Goal: Complete application form: Complete application form

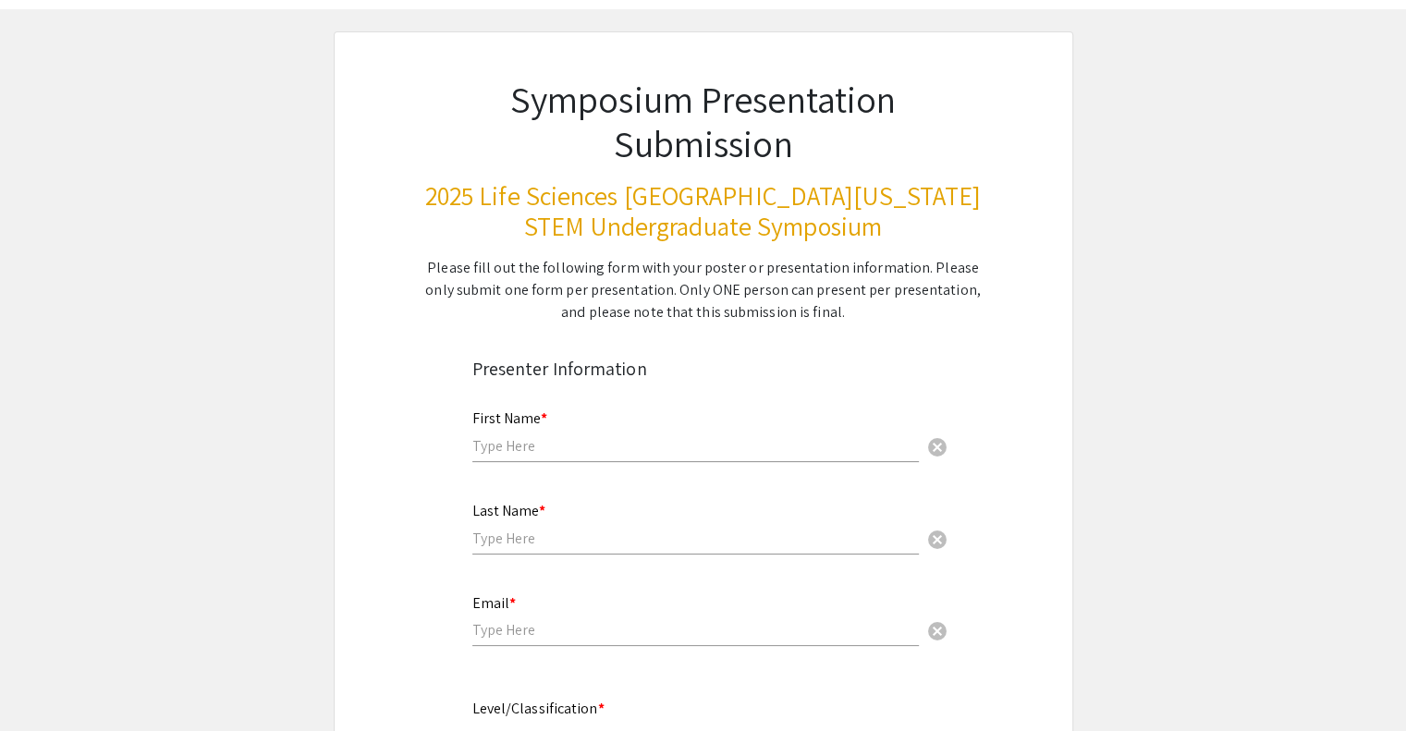
scroll to position [55, 0]
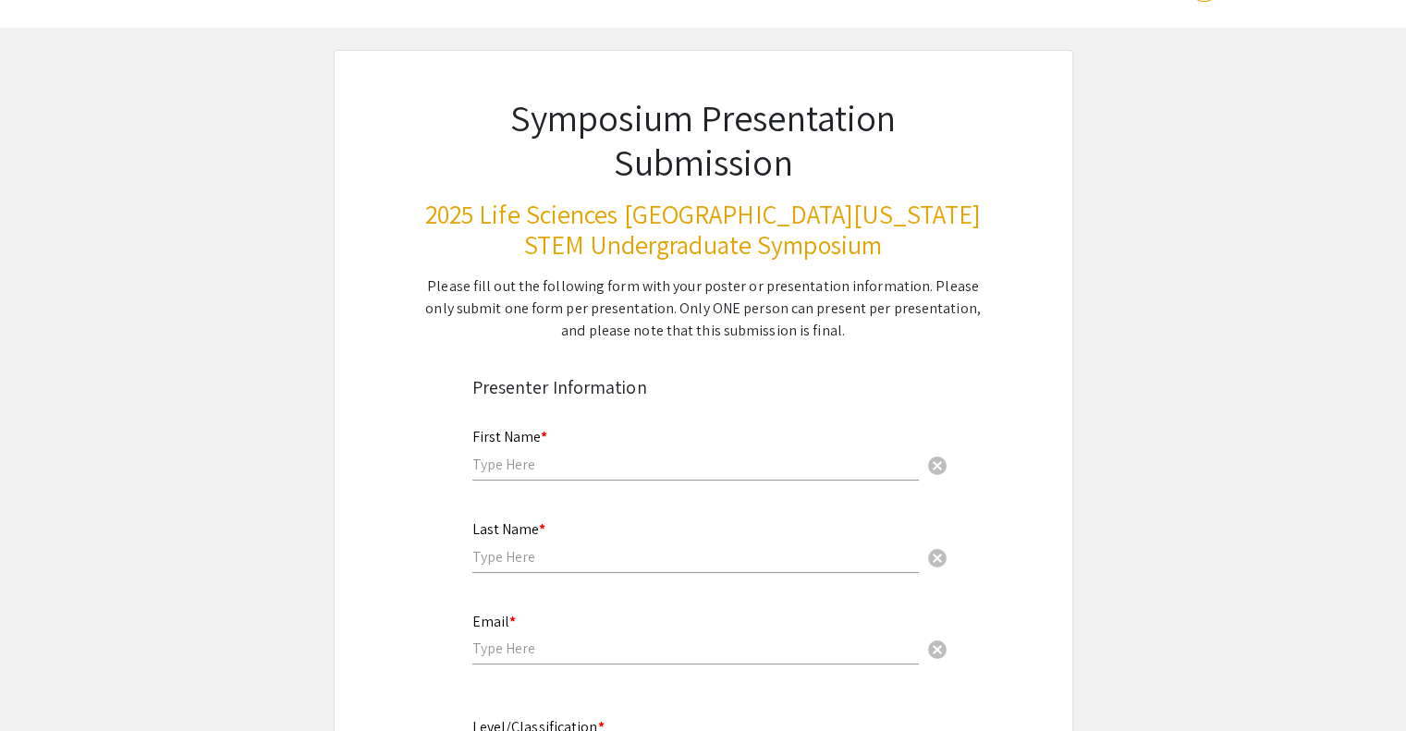
click at [676, 471] on input "text" at bounding box center [695, 464] width 446 height 19
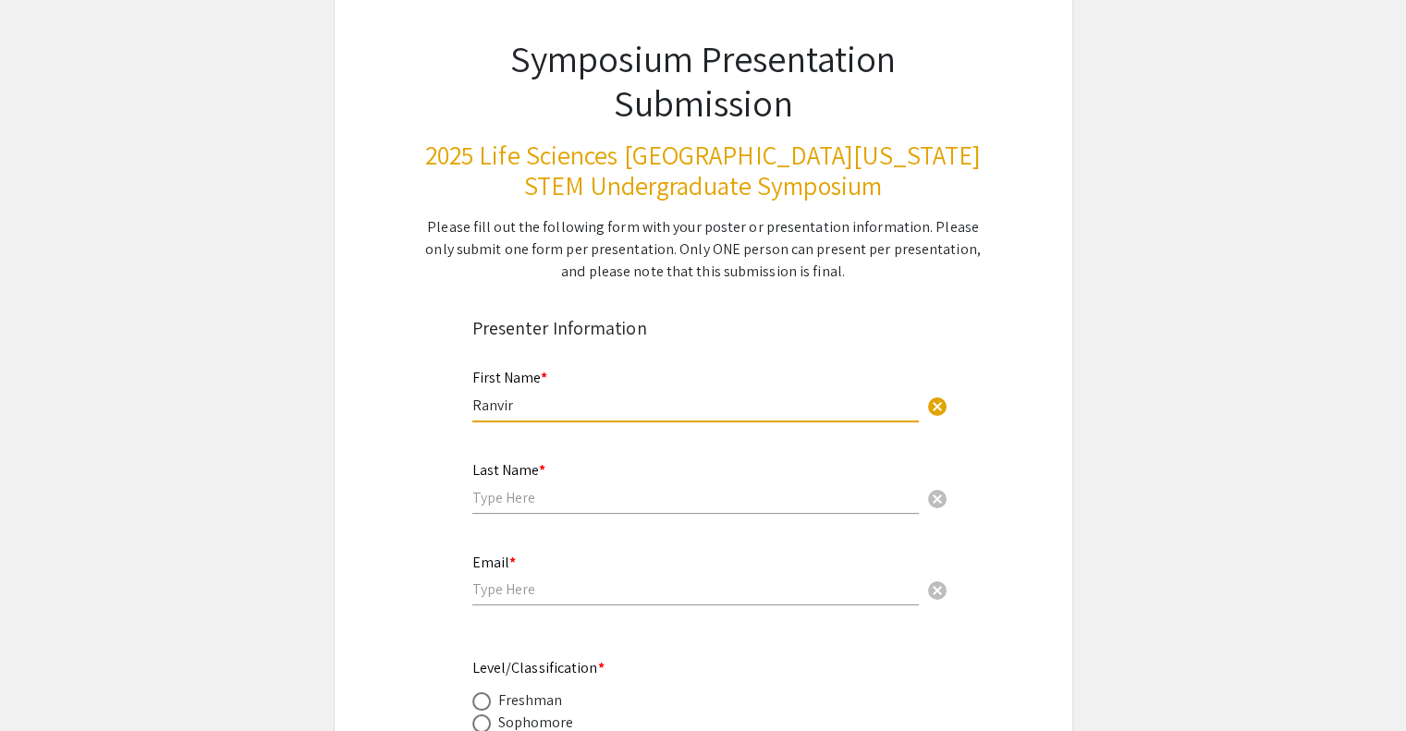
type input "Ranvir"
click at [542, 497] on input "text" at bounding box center [695, 497] width 446 height 19
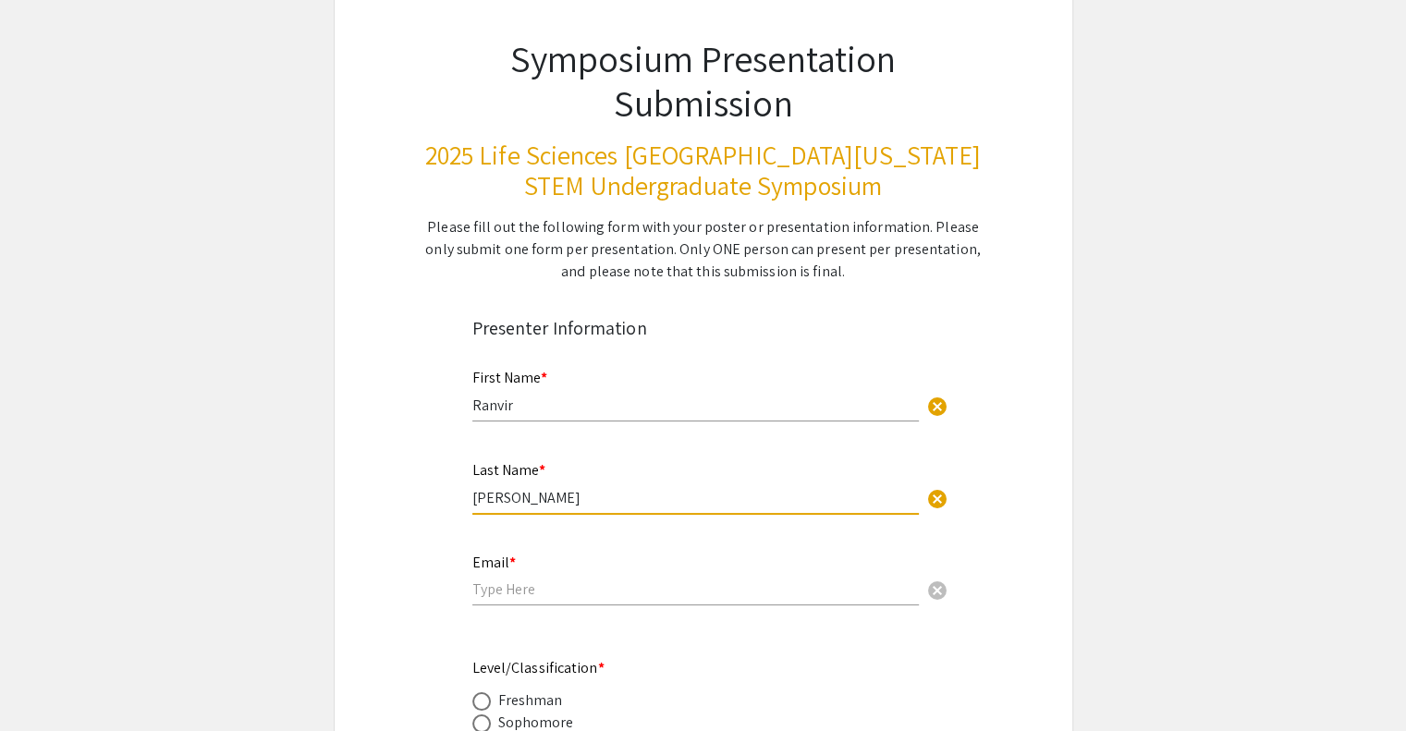
scroll to position [172, 0]
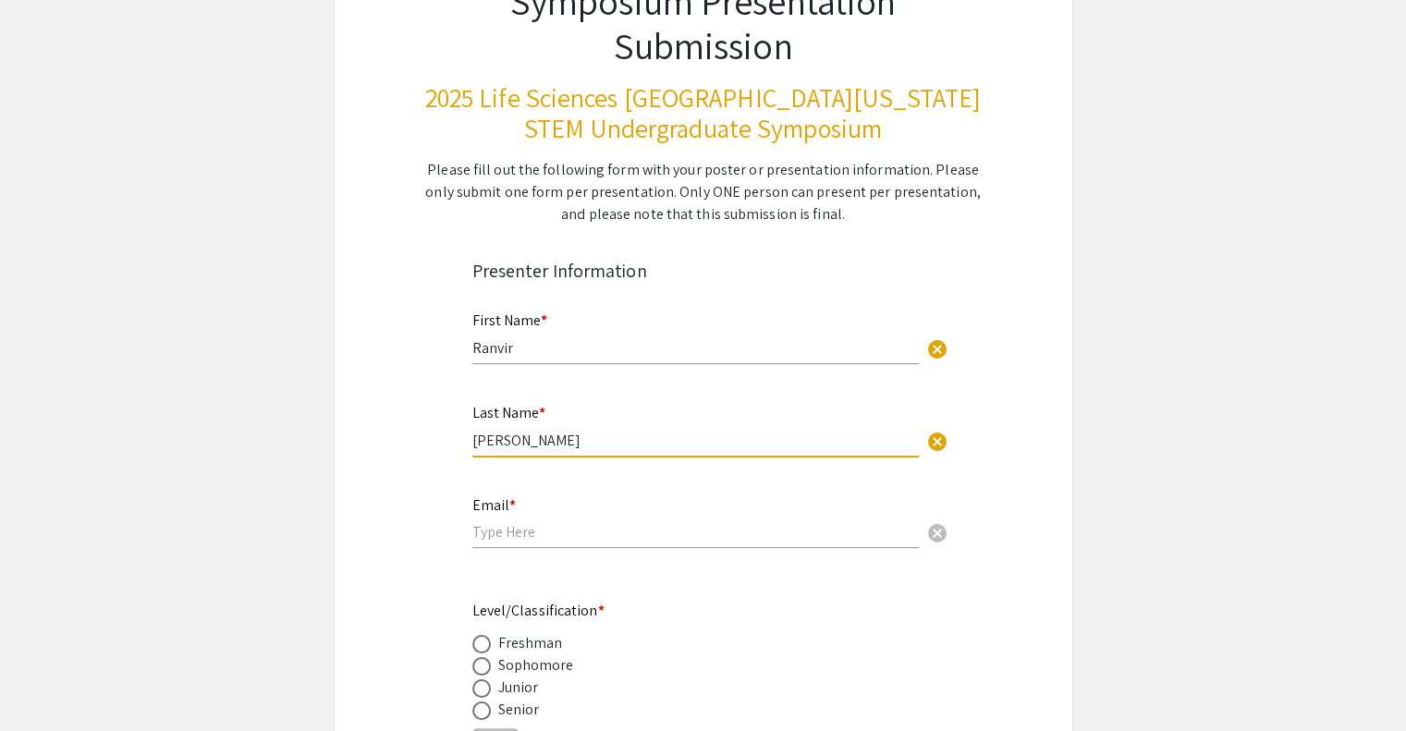
type input "[PERSON_NAME]"
click at [496, 534] on input "email" at bounding box center [695, 531] width 446 height 19
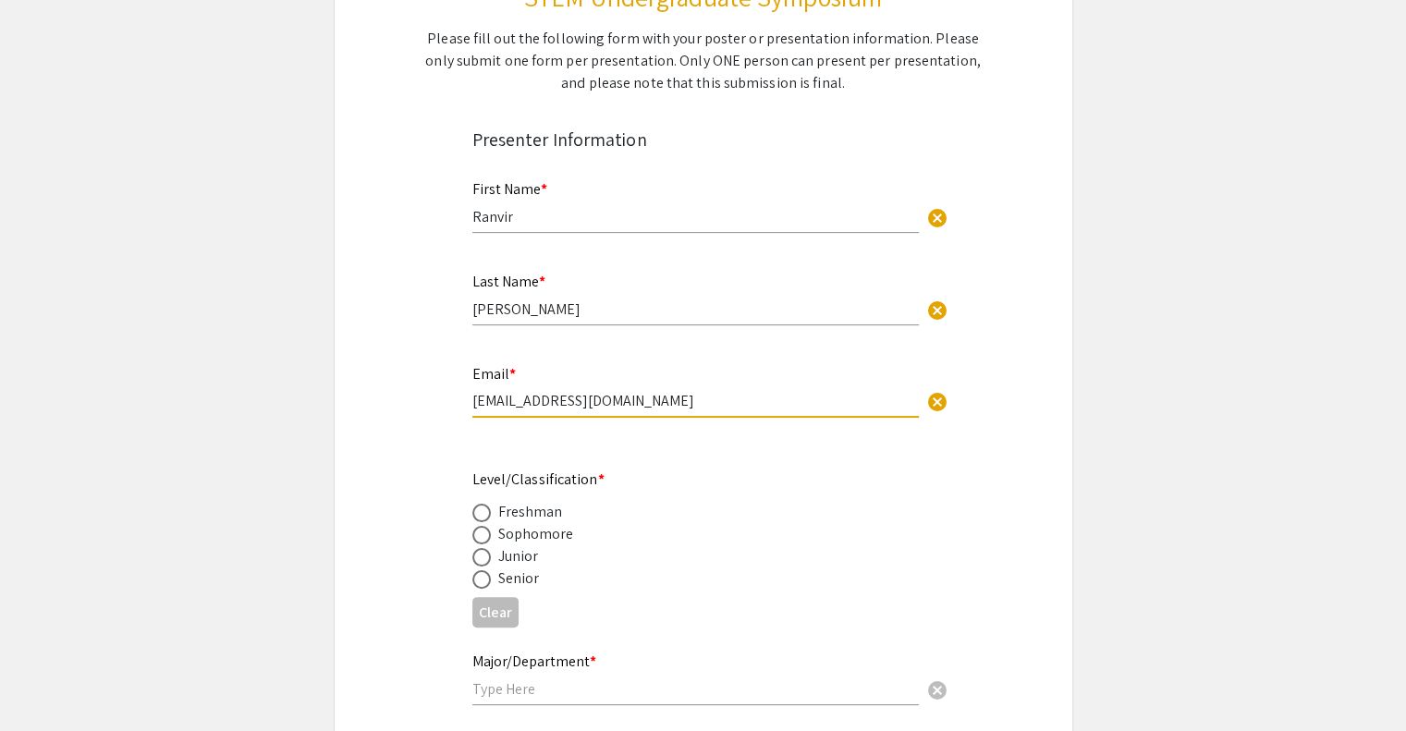
scroll to position [309, 0]
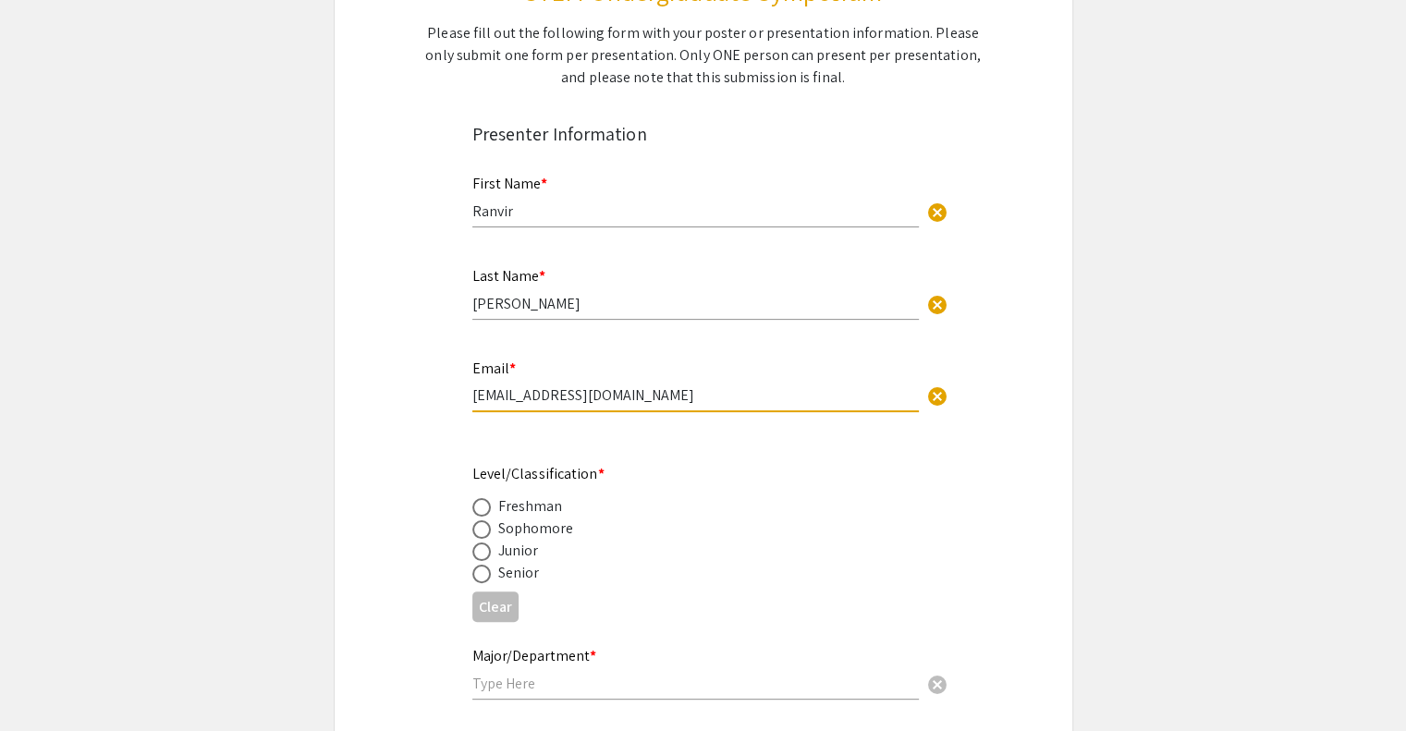
type input "[EMAIL_ADDRESS][DOMAIN_NAME]"
click at [479, 529] on span at bounding box center [481, 529] width 18 height 18
click at [479, 529] on input "radio" at bounding box center [481, 529] width 18 height 18
radio input "true"
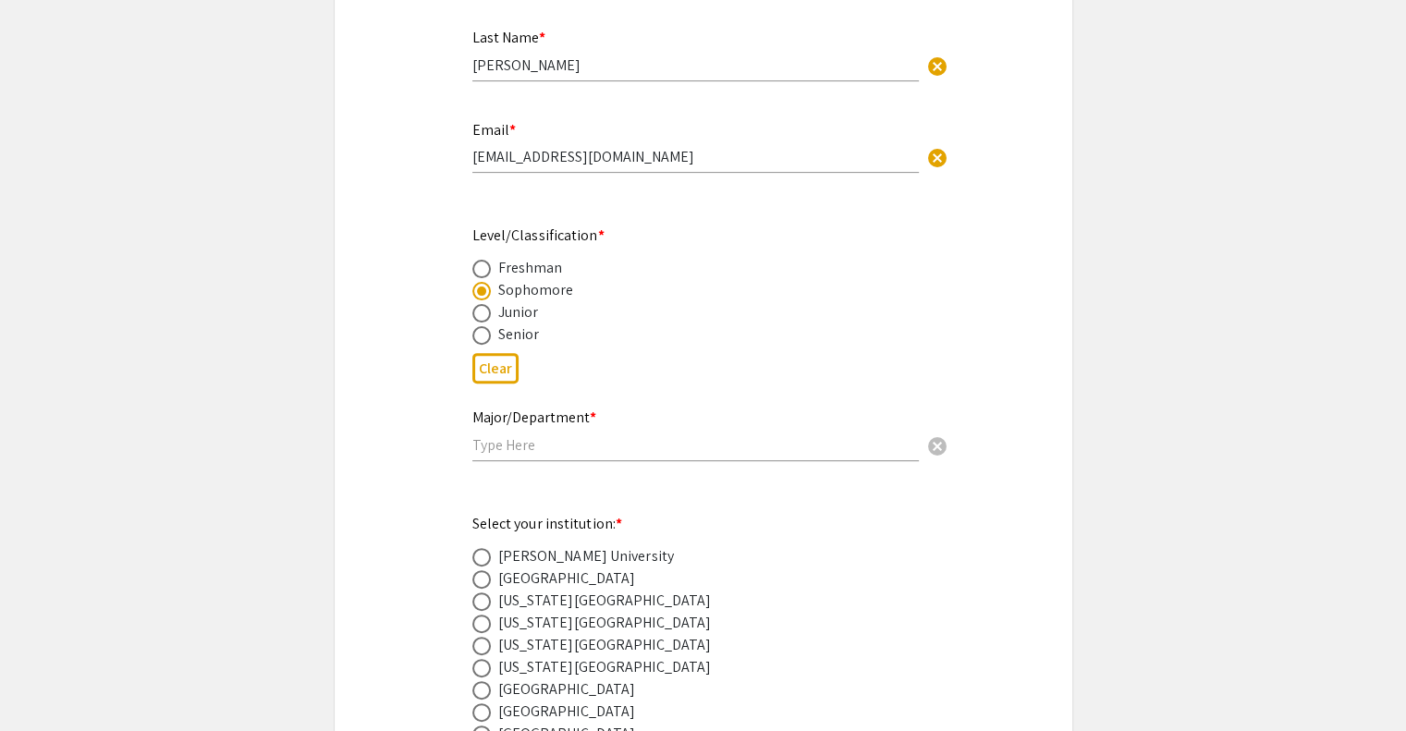
scroll to position [566, 0]
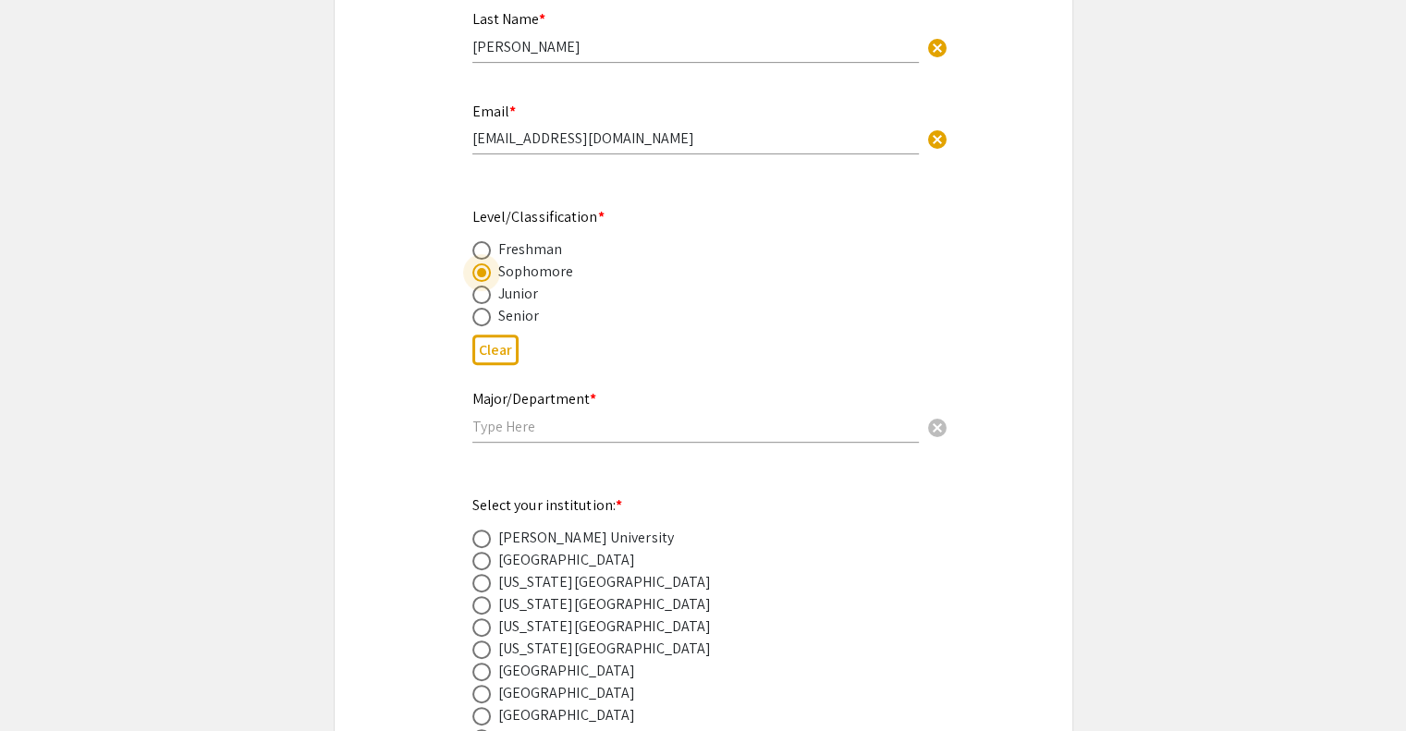
click at [555, 420] on input "text" at bounding box center [695, 426] width 446 height 19
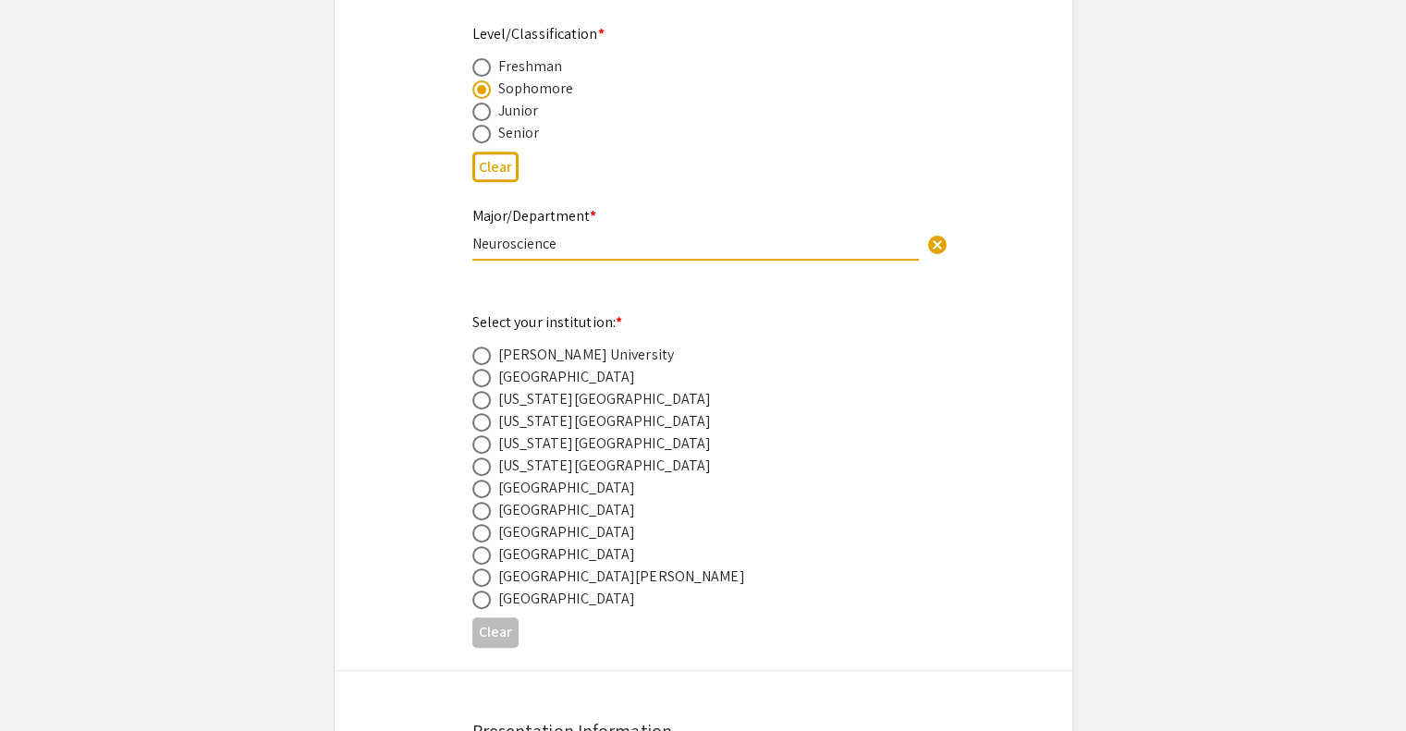
scroll to position [752, 0]
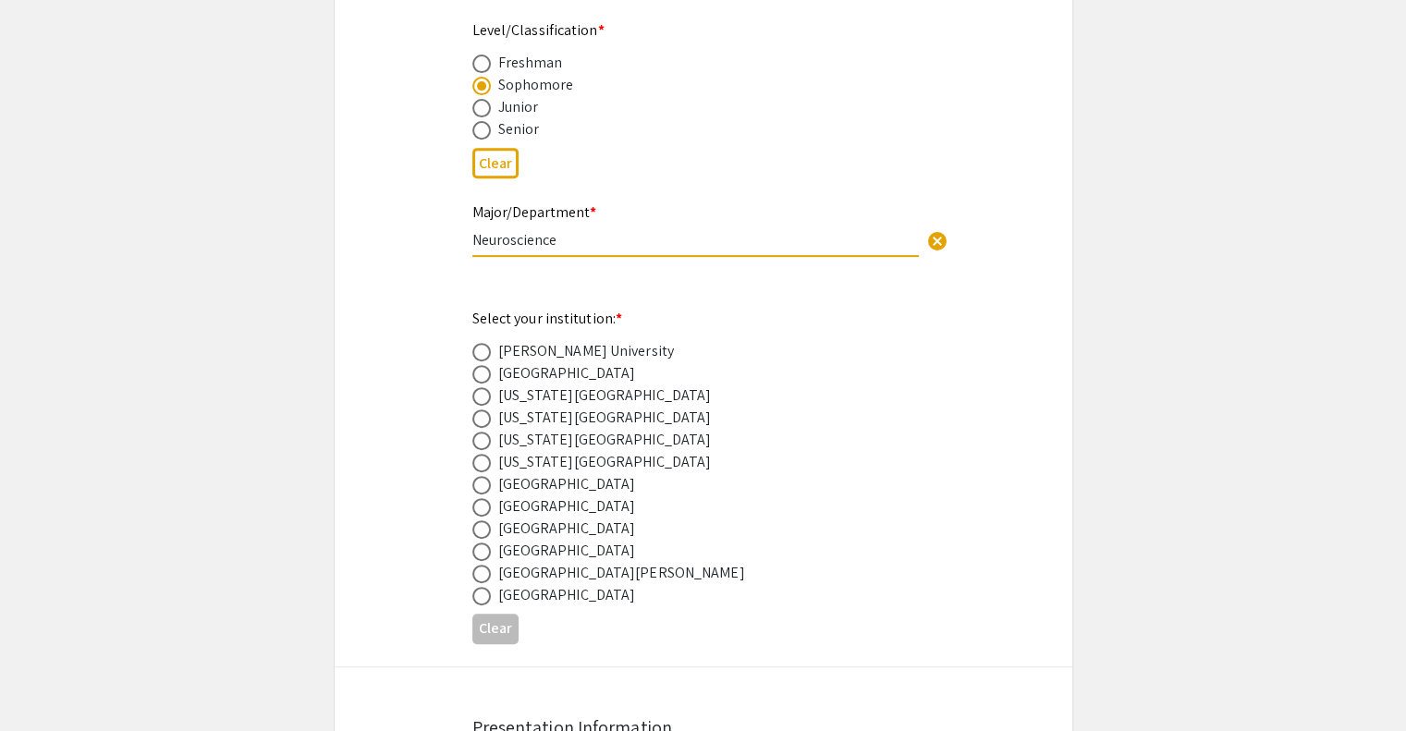
type input "Neuroscience"
click at [484, 531] on span at bounding box center [481, 529] width 18 height 18
click at [484, 531] on input "radio" at bounding box center [481, 529] width 18 height 18
radio input "true"
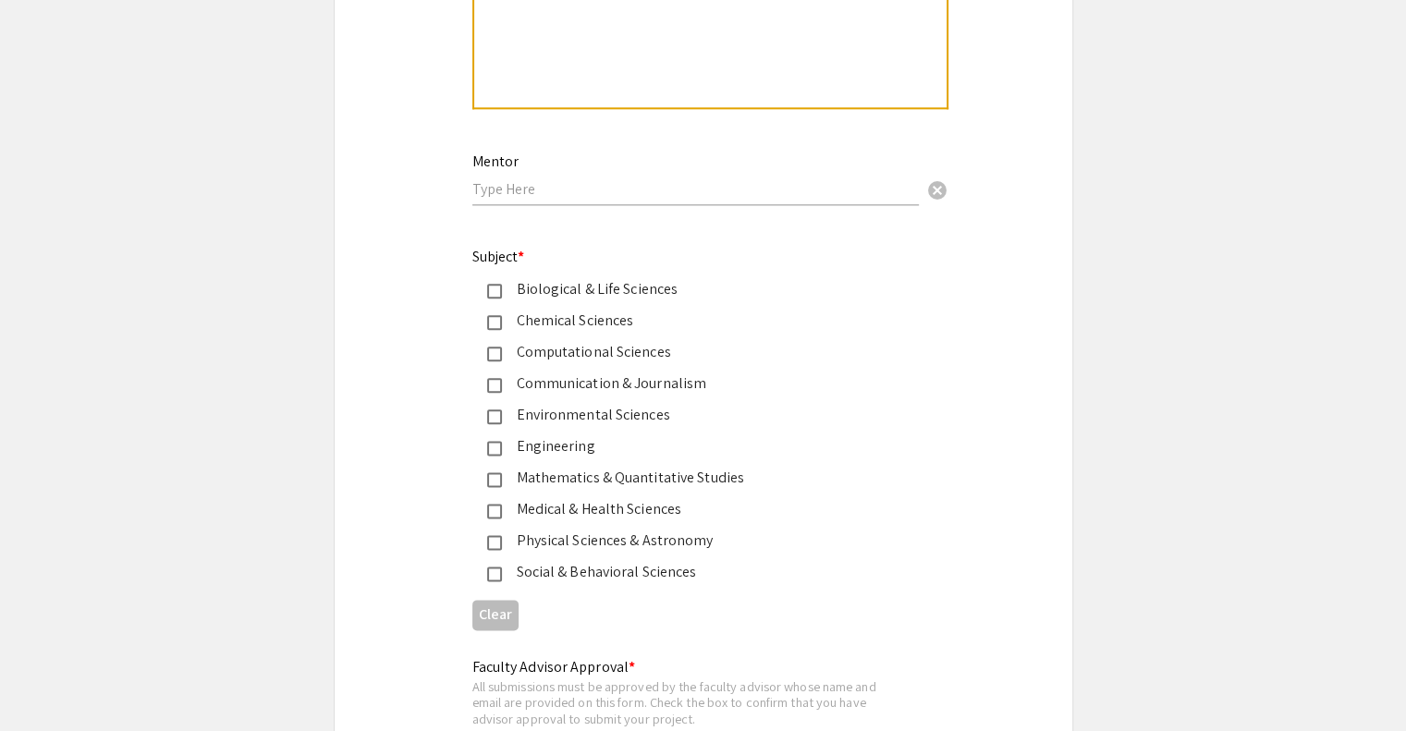
scroll to position [2201, 0]
click at [549, 189] on input "text" at bounding box center [695, 186] width 446 height 19
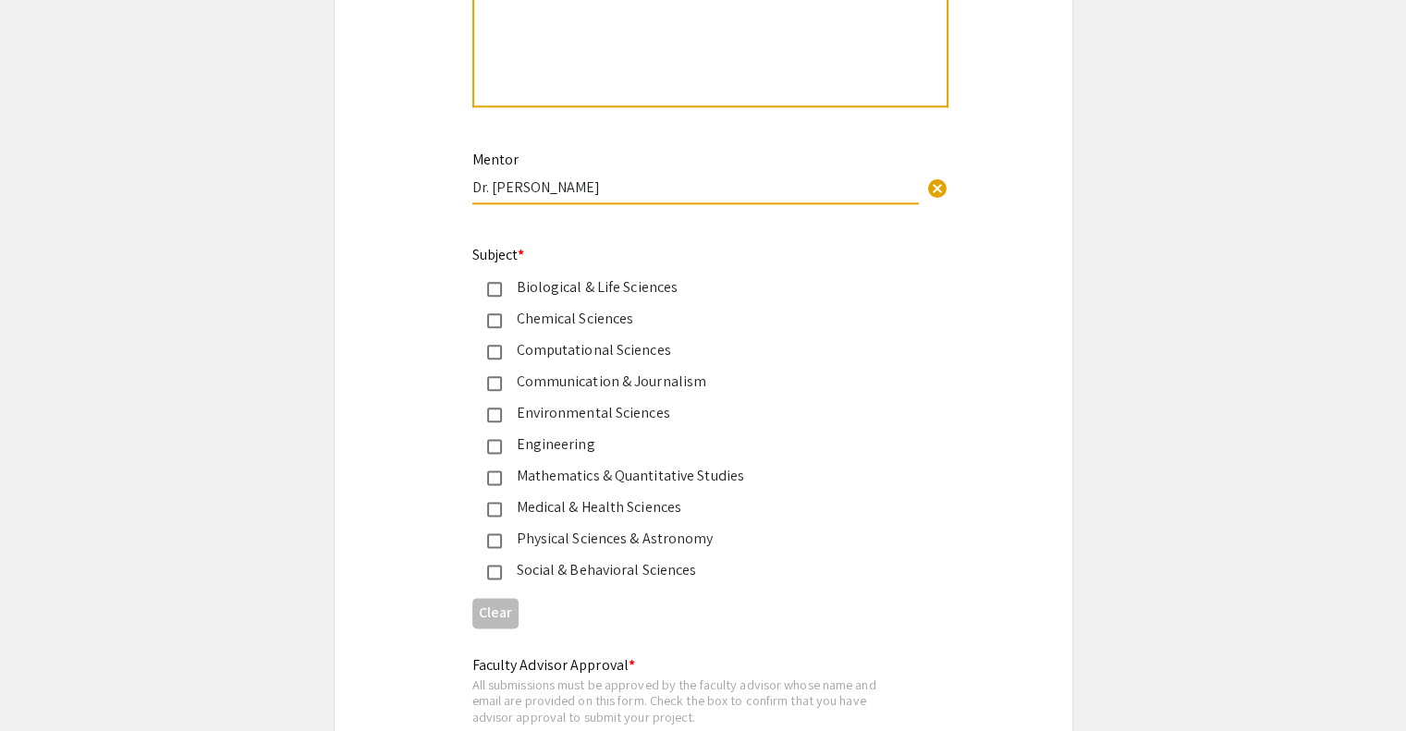
type input "Dr. [PERSON_NAME]"
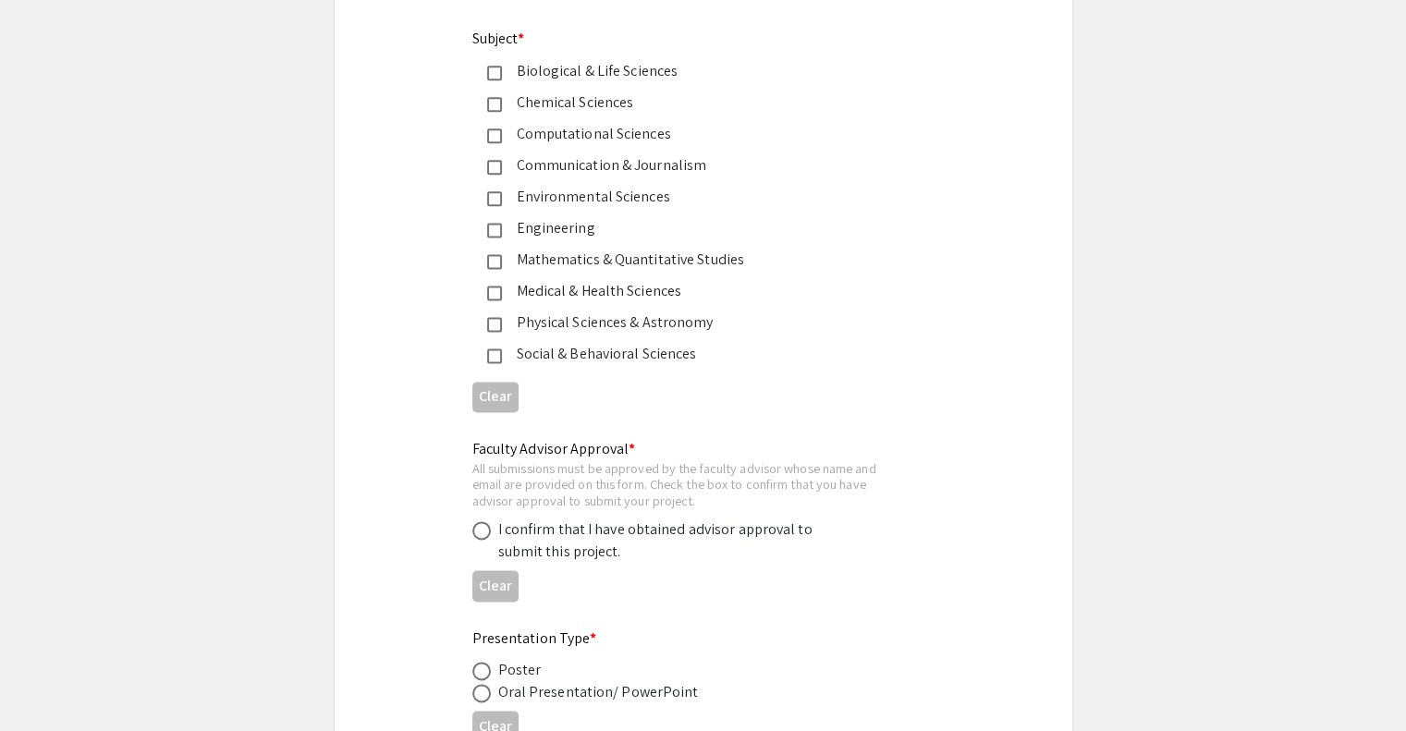
scroll to position [2420, 0]
click at [525, 546] on div "I confirm that I have obtained advisor approval to submit this project." at bounding box center [659, 538] width 323 height 44
click at [481, 528] on span at bounding box center [481, 527] width 18 height 18
click at [481, 528] on input "radio" at bounding box center [481, 527] width 18 height 18
radio input "true"
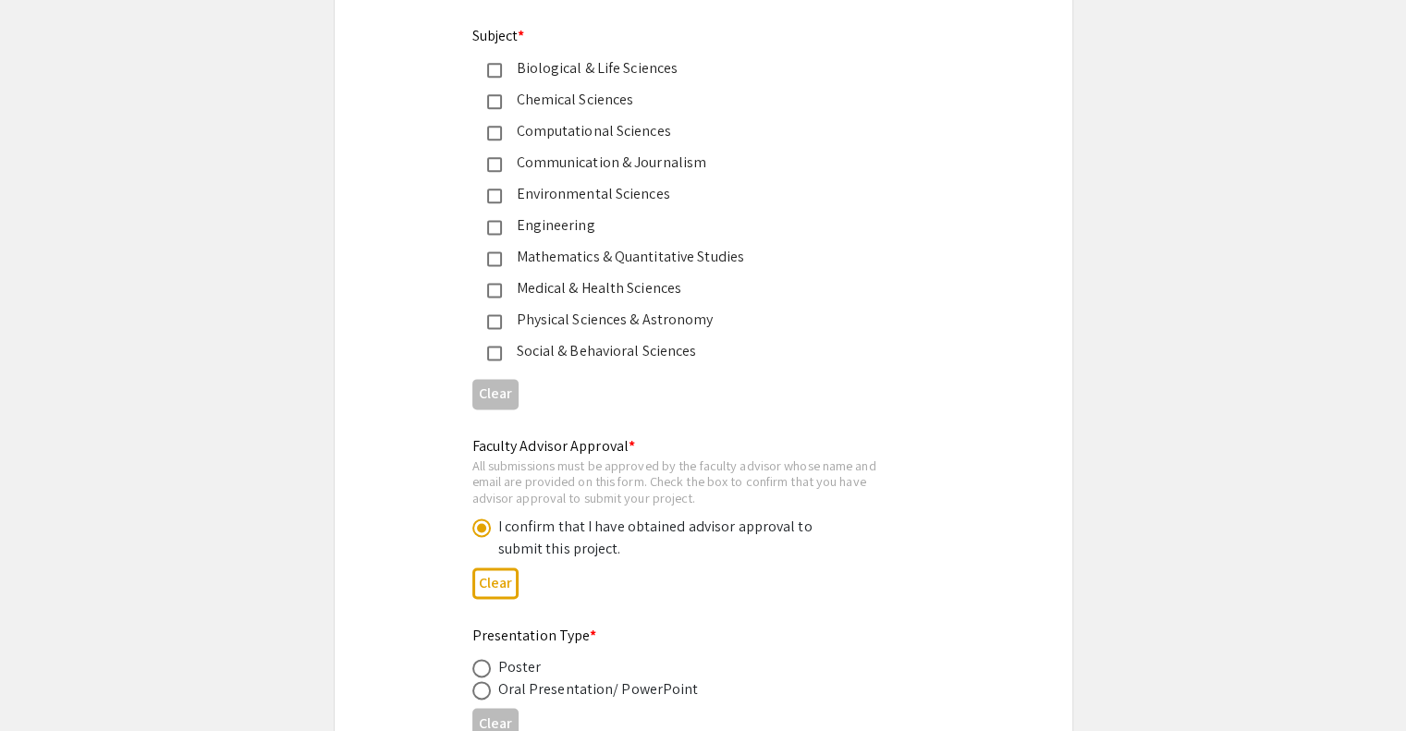
scroll to position [2505, 0]
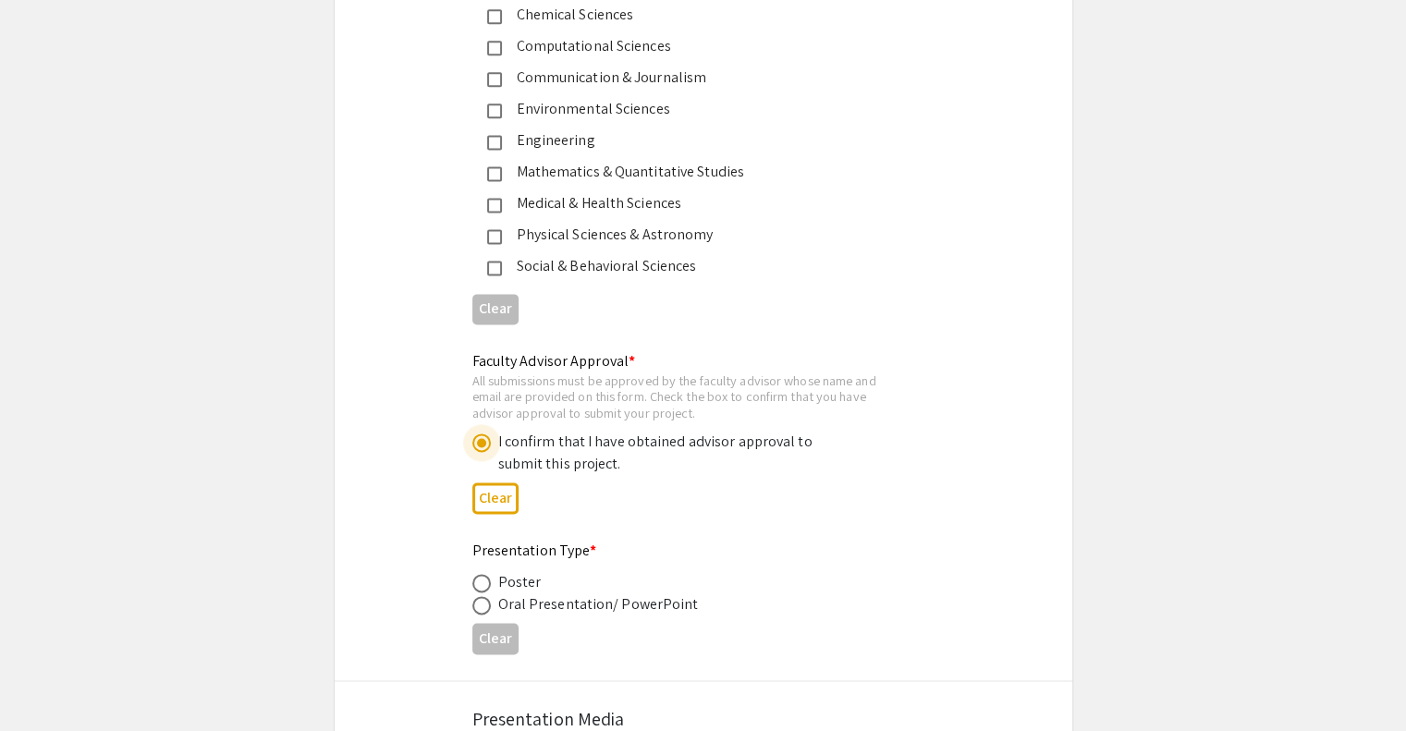
click at [489, 580] on span at bounding box center [481, 583] width 18 height 18
click at [489, 580] on input "radio" at bounding box center [481, 583] width 18 height 18
radio input "true"
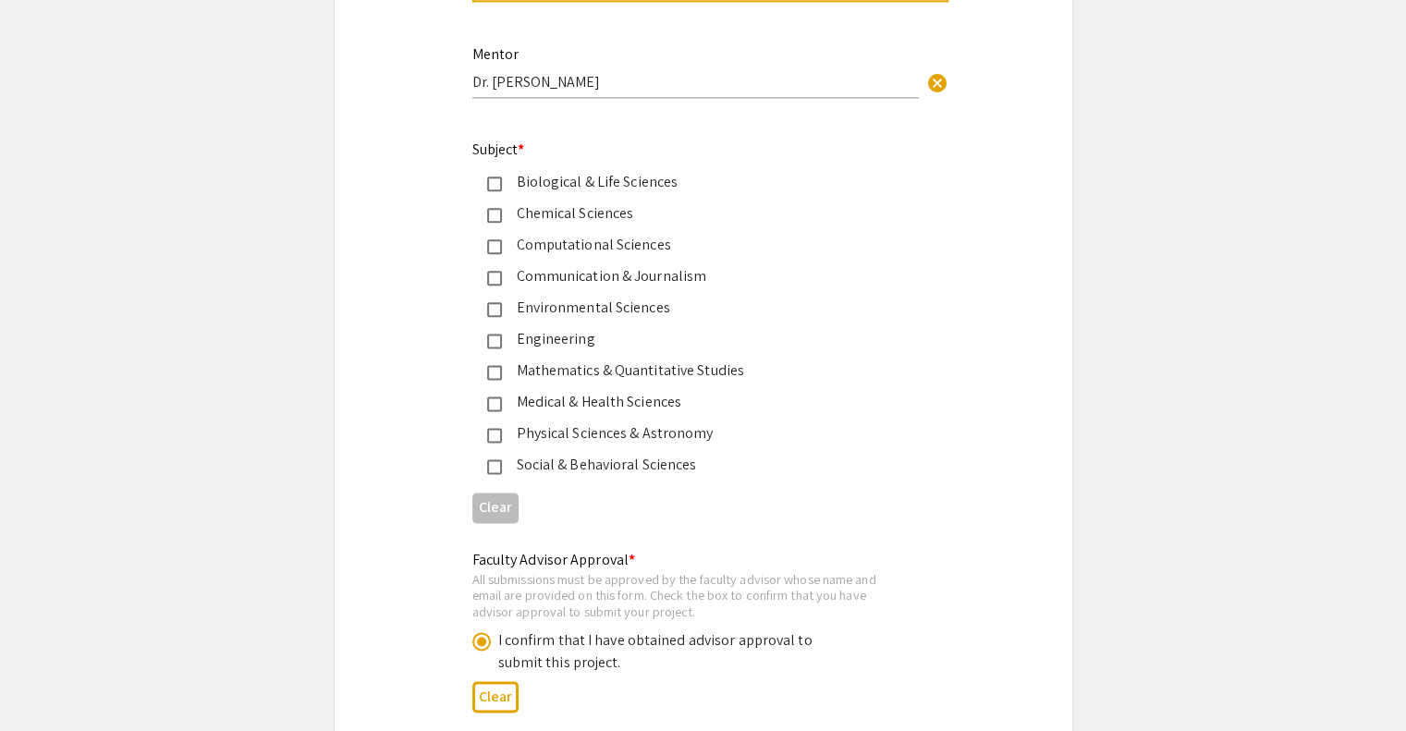
scroll to position [2304, 0]
click at [493, 339] on mat-pseudo-checkbox at bounding box center [494, 343] width 15 height 15
click at [523, 183] on div "Biological & Life Sciences" at bounding box center [696, 185] width 388 height 22
click at [582, 403] on div "Medical & Health Sciences" at bounding box center [696, 405] width 388 height 22
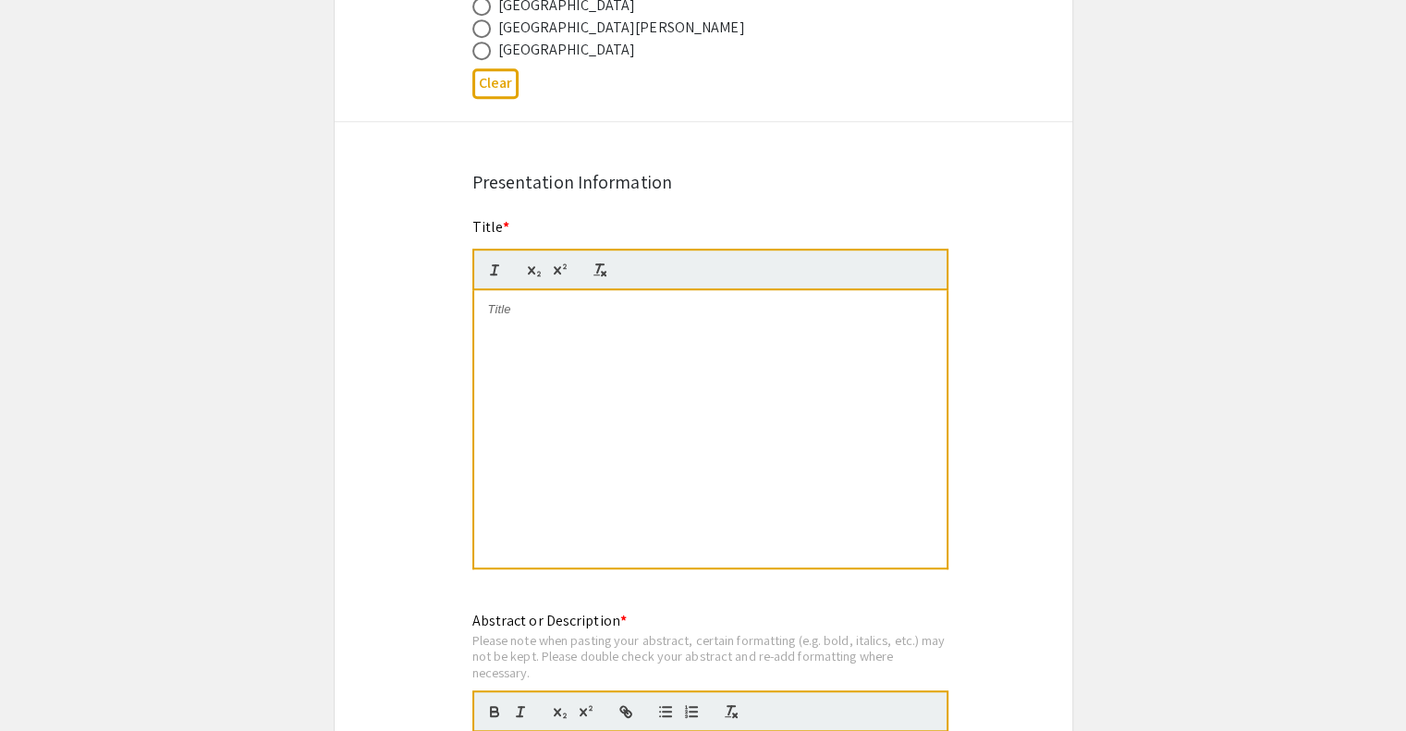
scroll to position [1327, 0]
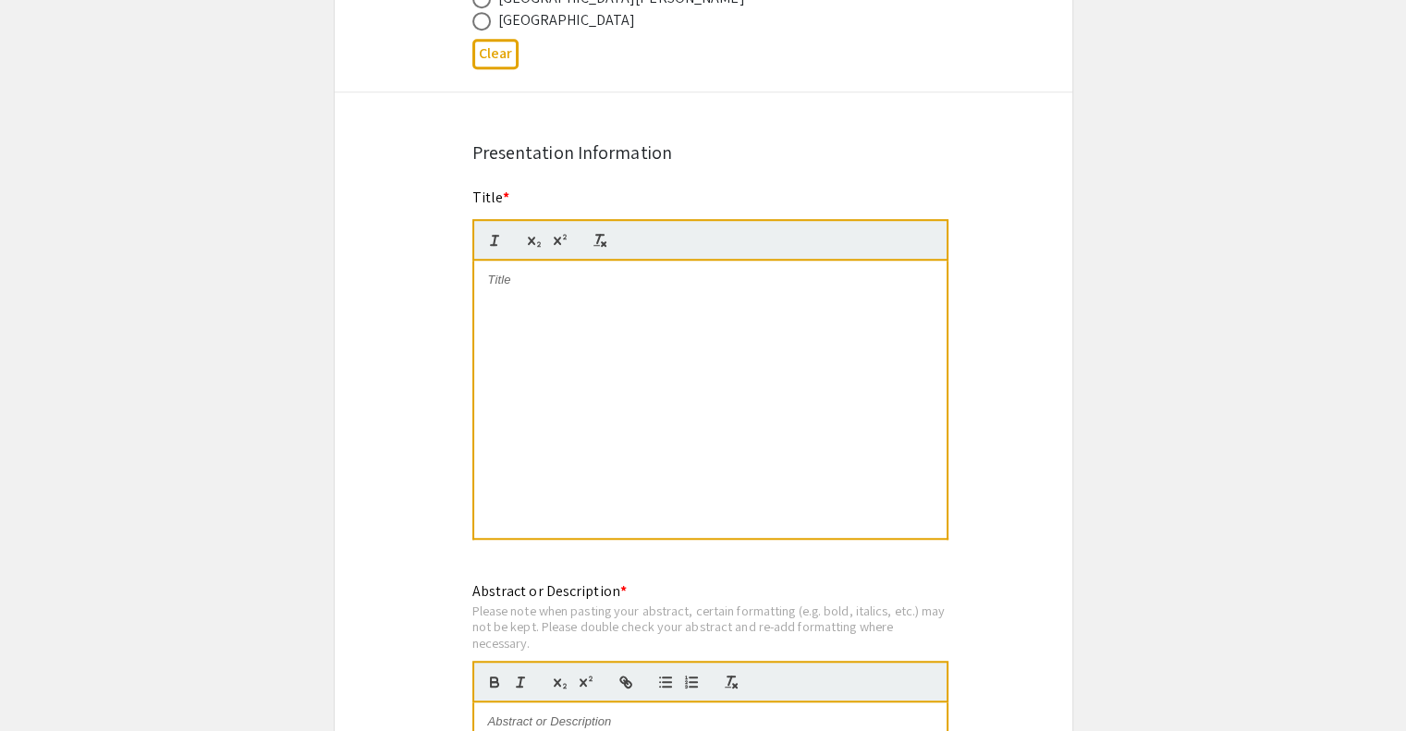
click at [994, 173] on div "Symposium Presentation Submission 2025 Life Sciences [GEOGRAPHIC_DATA][US_STATE…" at bounding box center [703, 445] width 739 height 3335
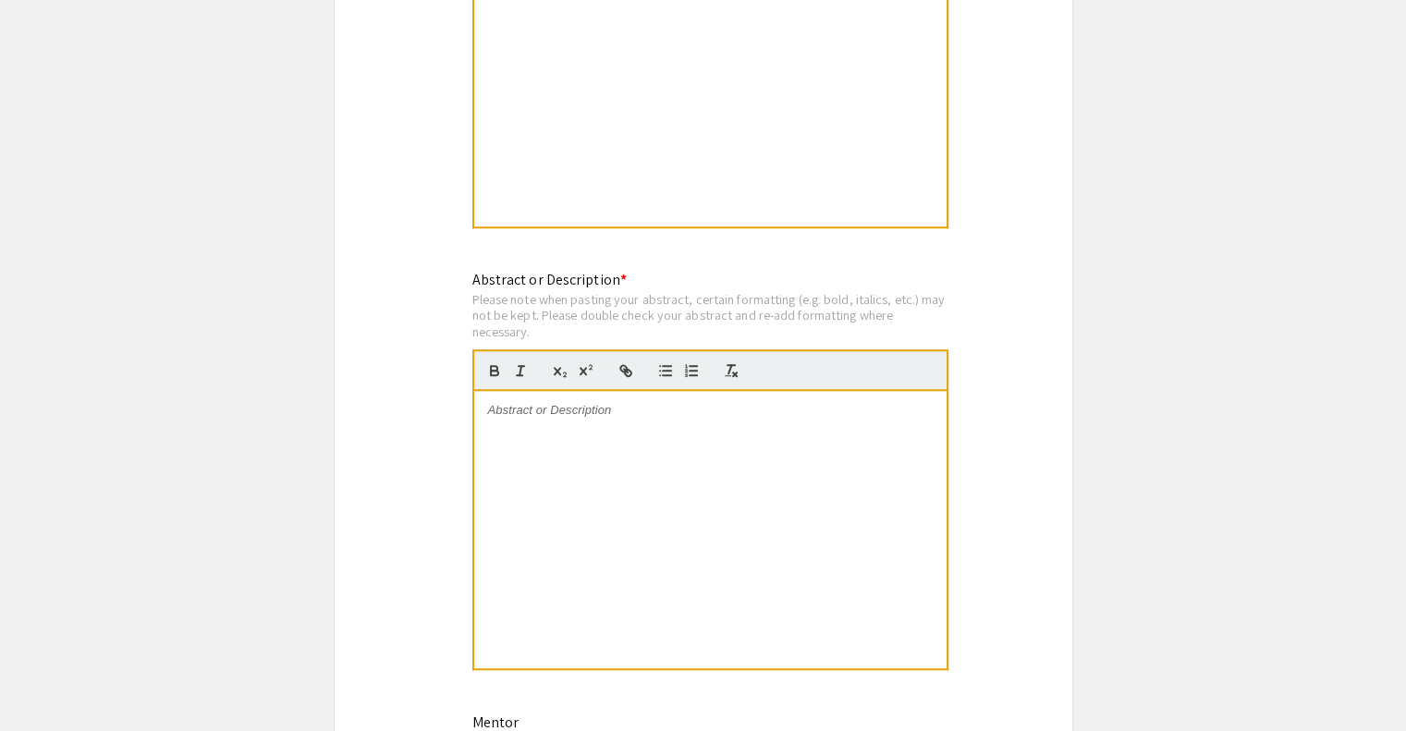
scroll to position [1643, 0]
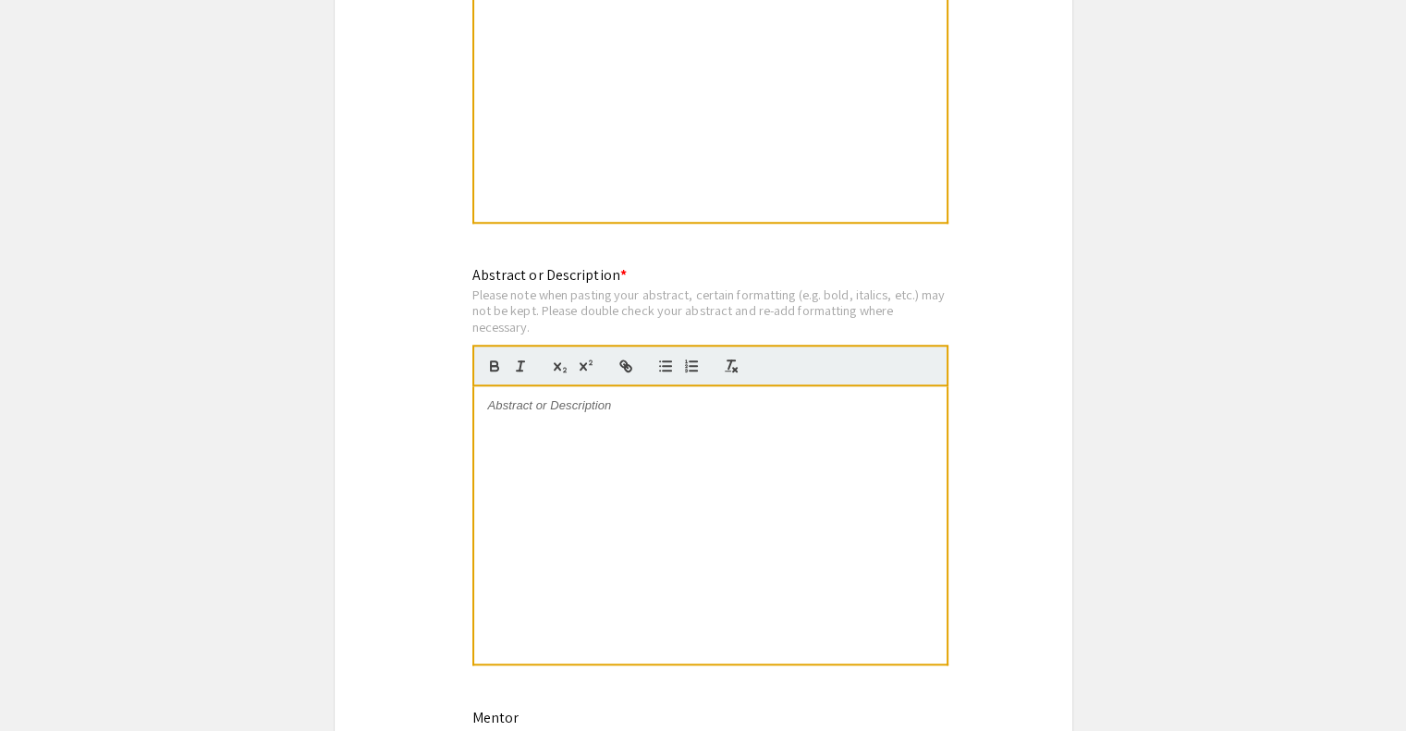
click at [541, 480] on div at bounding box center [710, 524] width 472 height 277
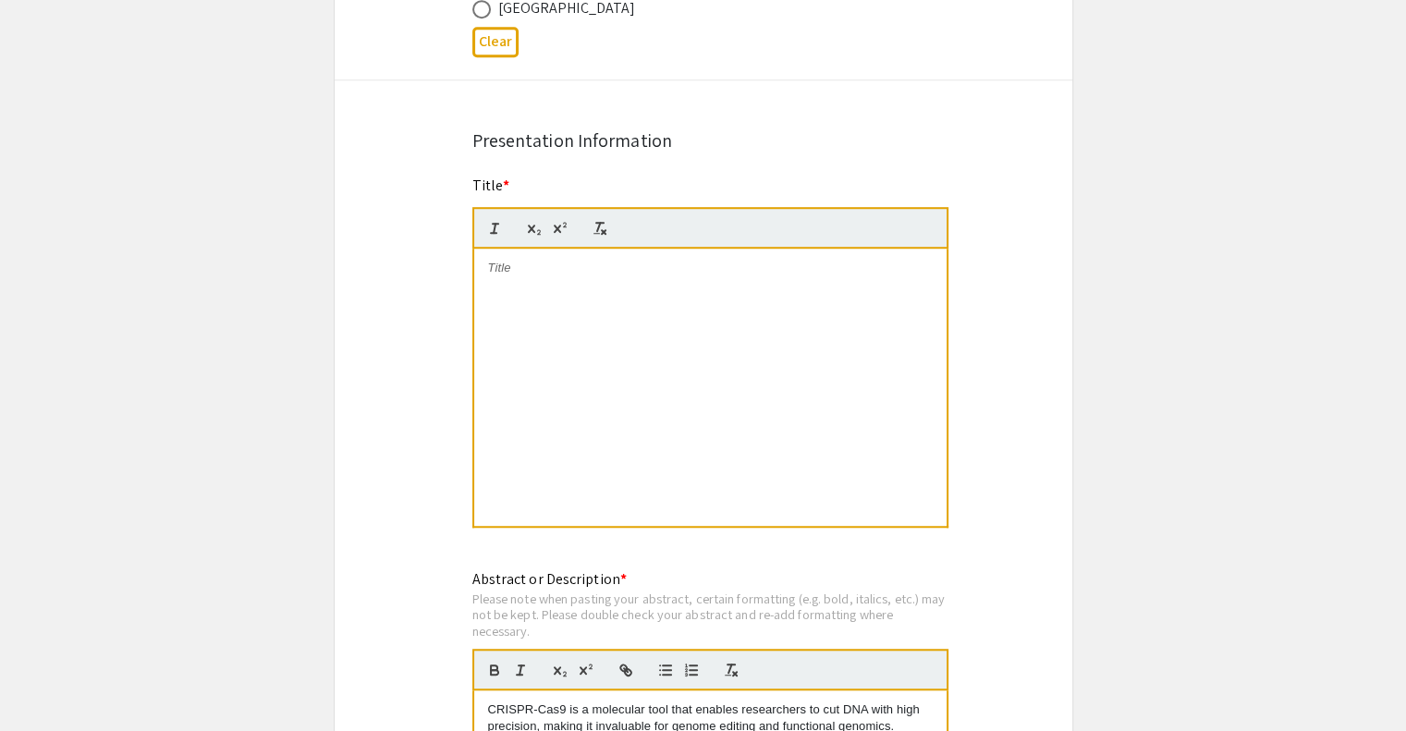
scroll to position [1366, 0]
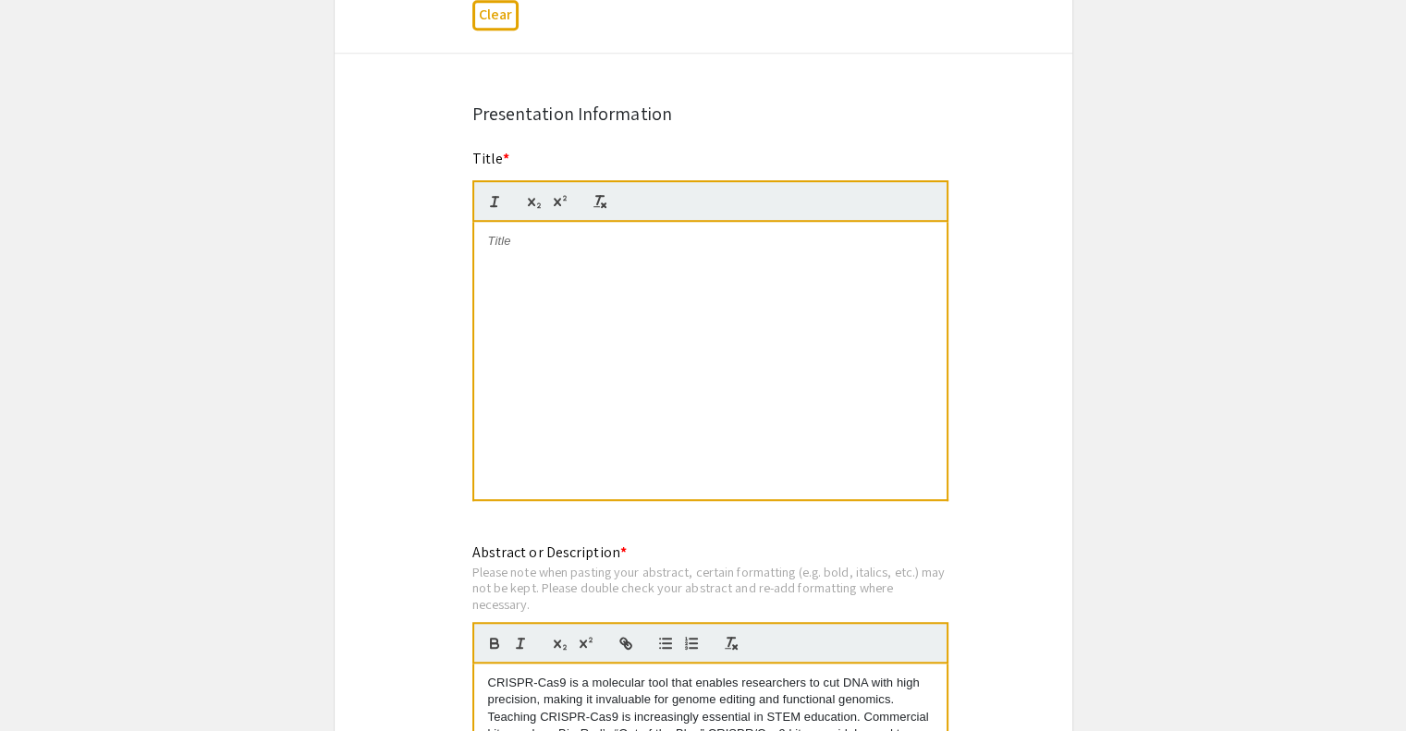
click at [361, 398] on div "Symposium Presentation Submission 2025 Life Sciences [GEOGRAPHIC_DATA][US_STATE…" at bounding box center [703, 406] width 739 height 3335
click at [676, 274] on div at bounding box center [710, 360] width 472 height 277
click at [489, 243] on p "Replicating the “Out of the Blue” CRISPR Kit for Bacterial lacZ Gene Editing: I…" at bounding box center [710, 250] width 445 height 34
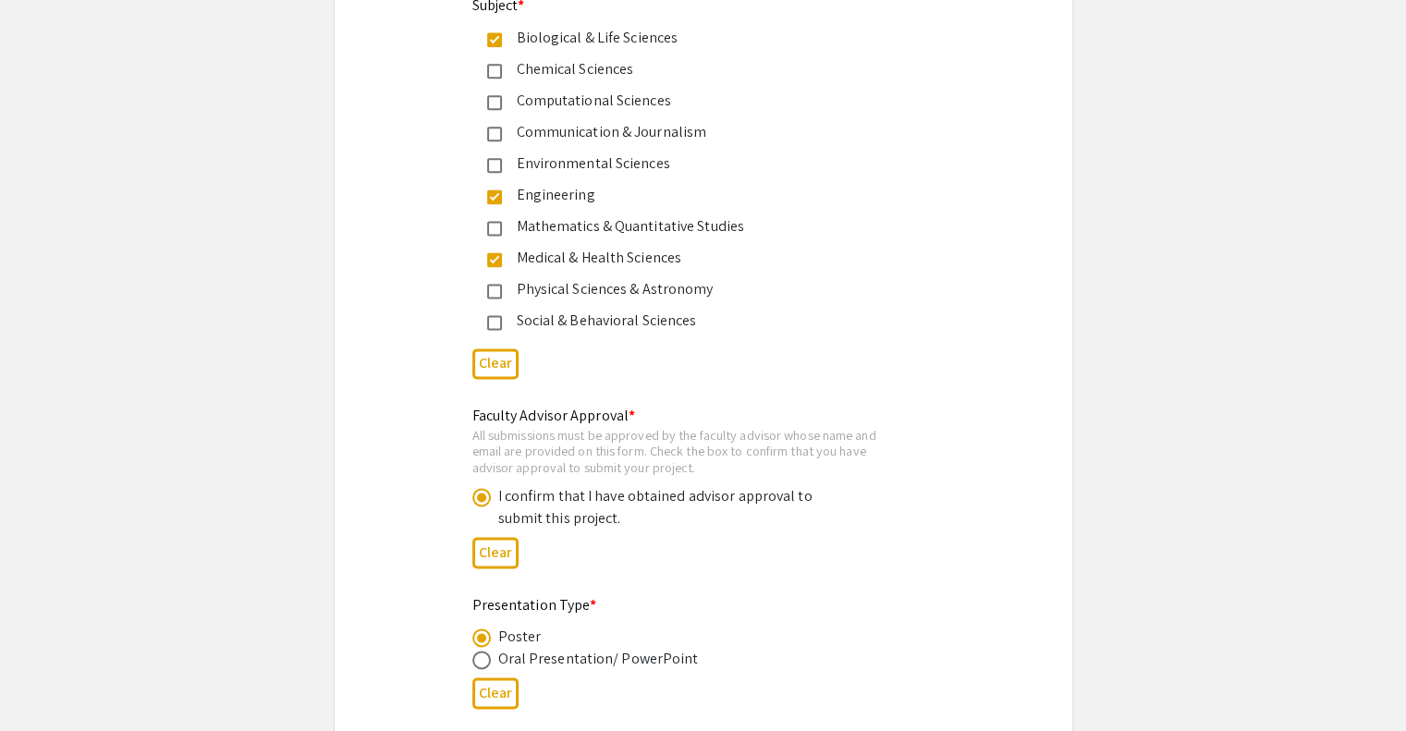
click at [532, 247] on div "Medical & Health Sciences" at bounding box center [696, 258] width 388 height 22
click at [493, 95] on mat-pseudo-checkbox at bounding box center [494, 102] width 15 height 15
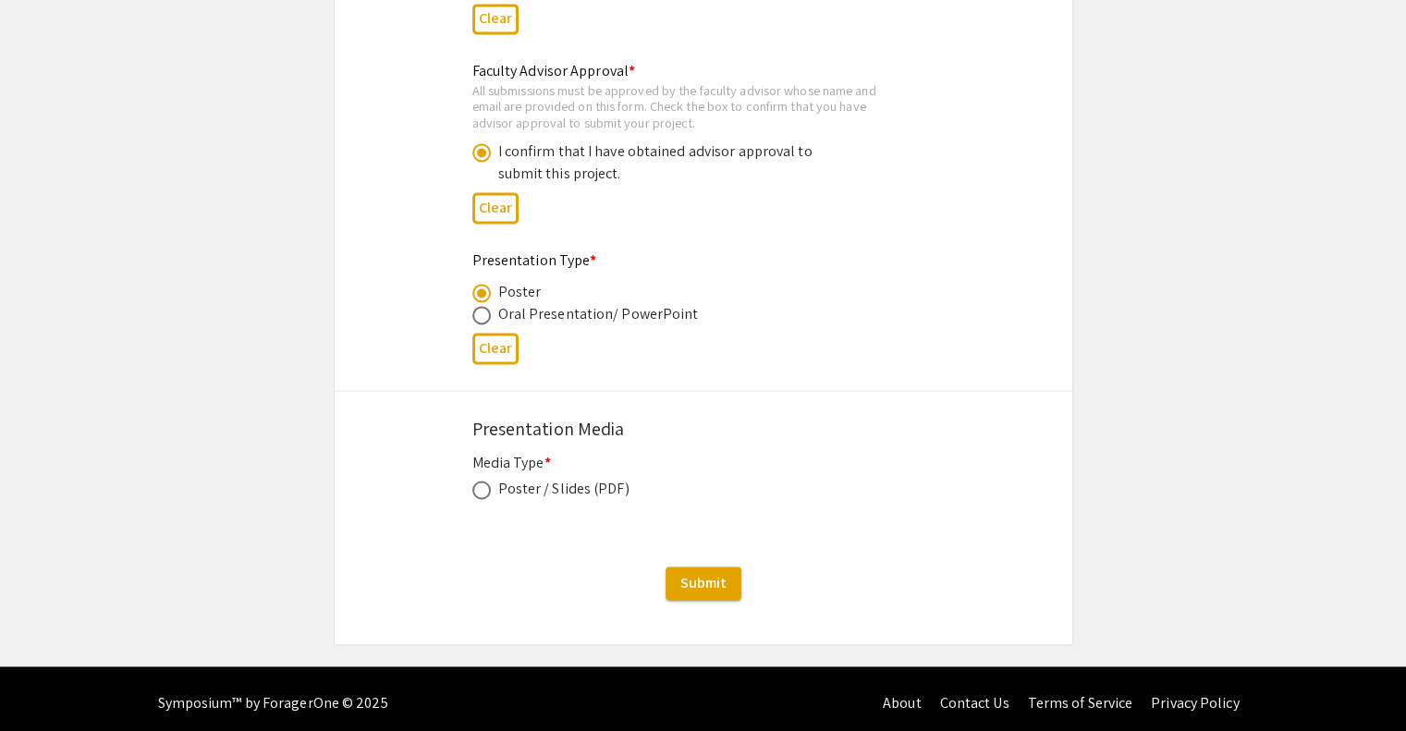
click at [479, 485] on span at bounding box center [481, 490] width 18 height 18
click at [479, 485] on input "radio" at bounding box center [481, 490] width 18 height 18
radio input "true"
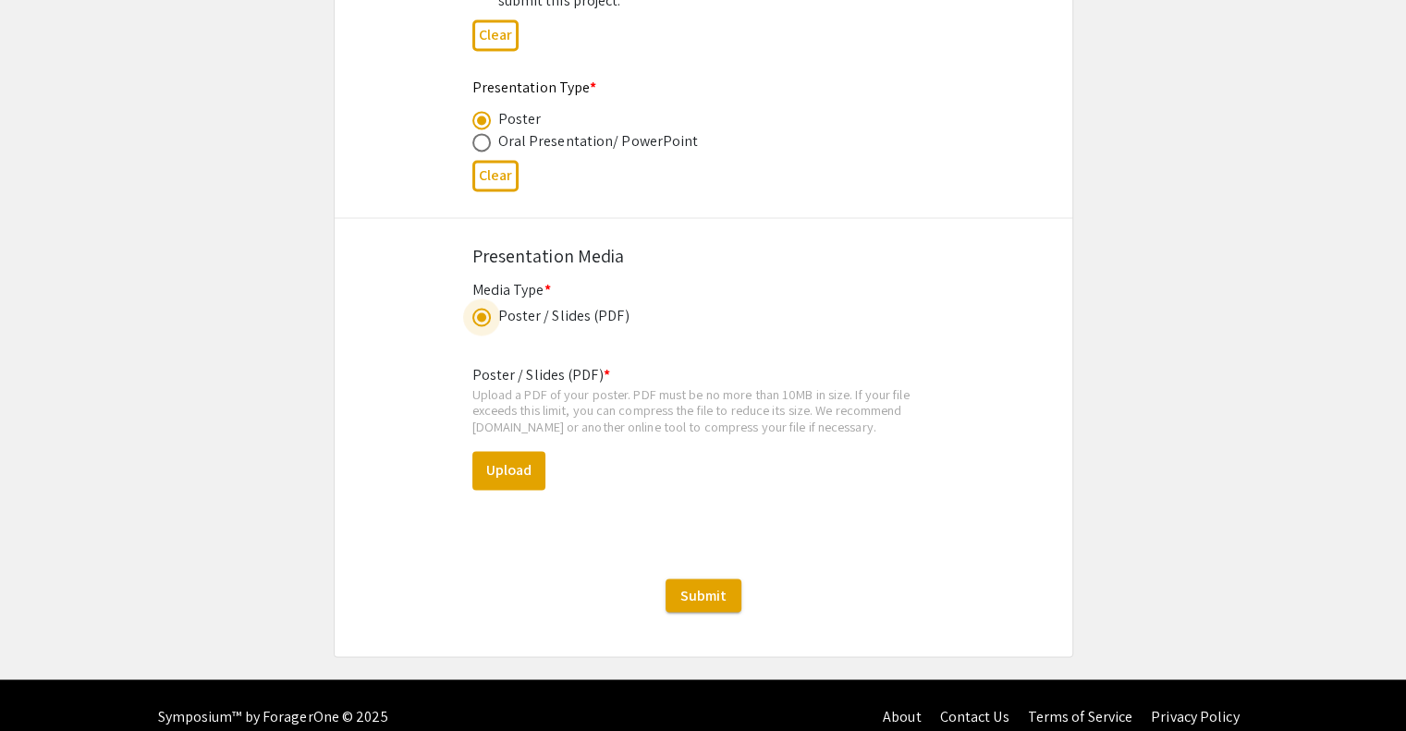
scroll to position [2970, 0]
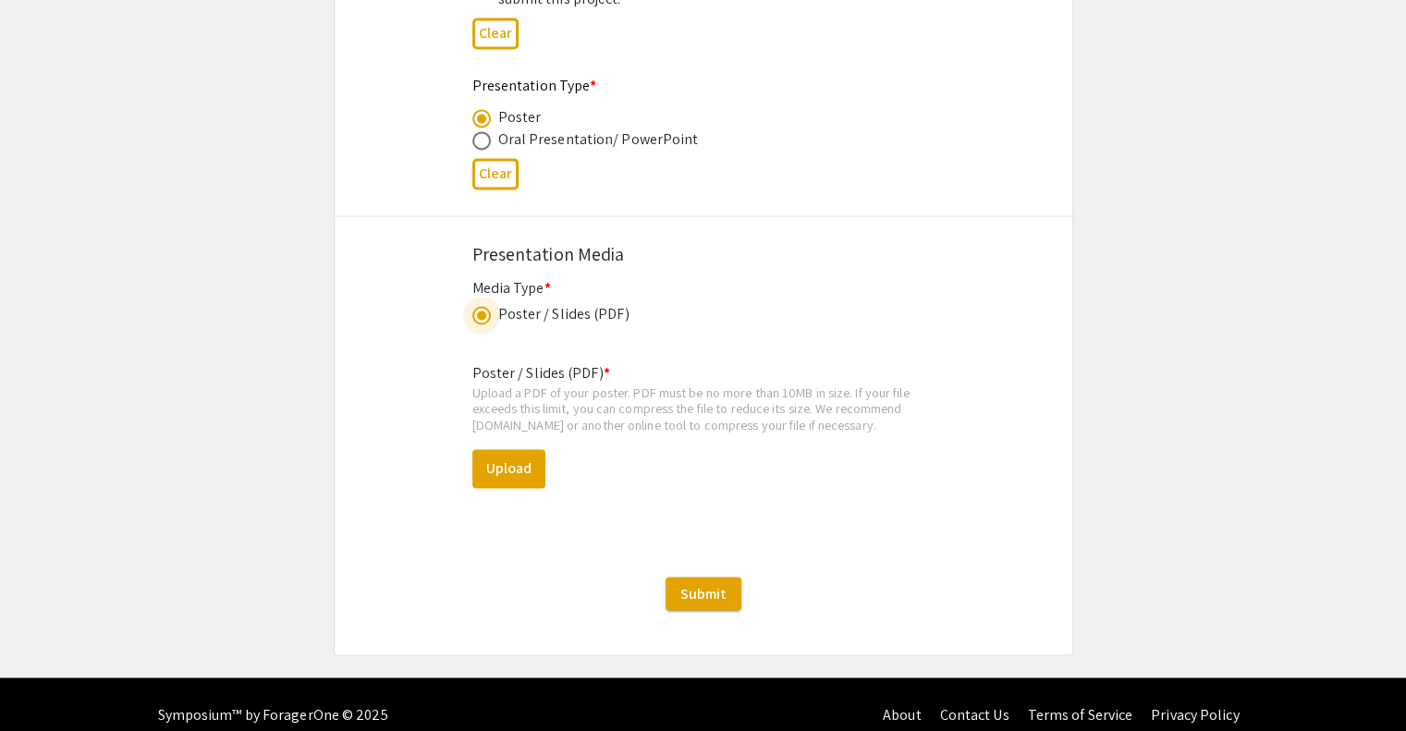
click at [524, 454] on button "Upload" at bounding box center [508, 468] width 73 height 39
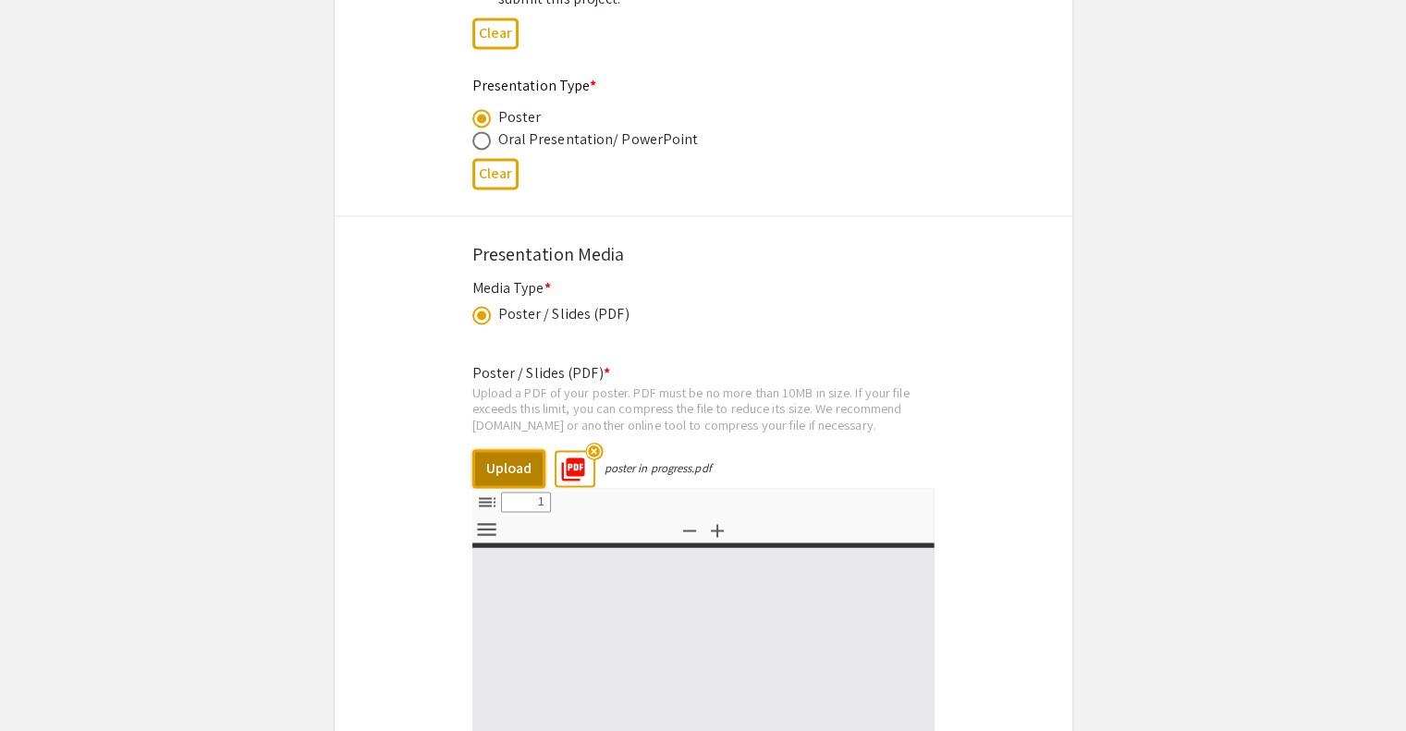
select select "custom"
type input "0"
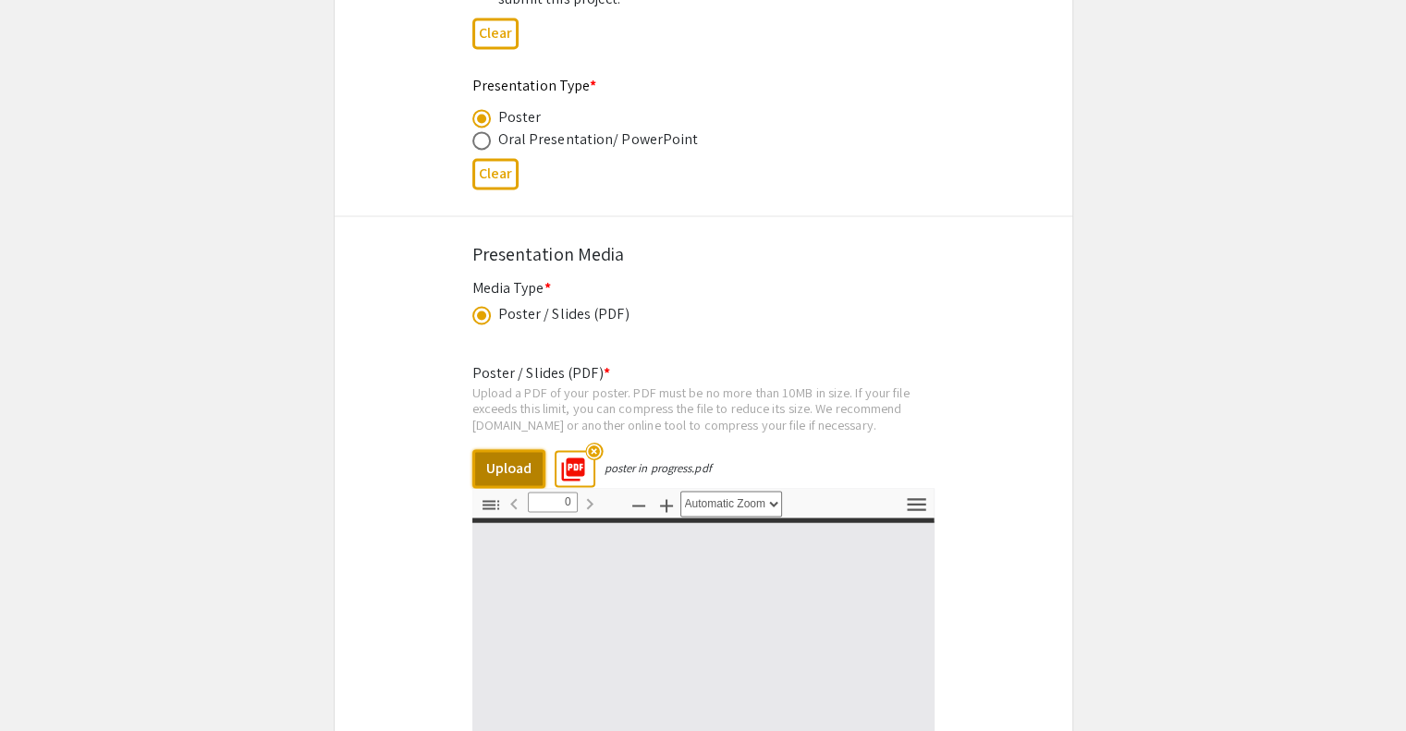
select select "custom"
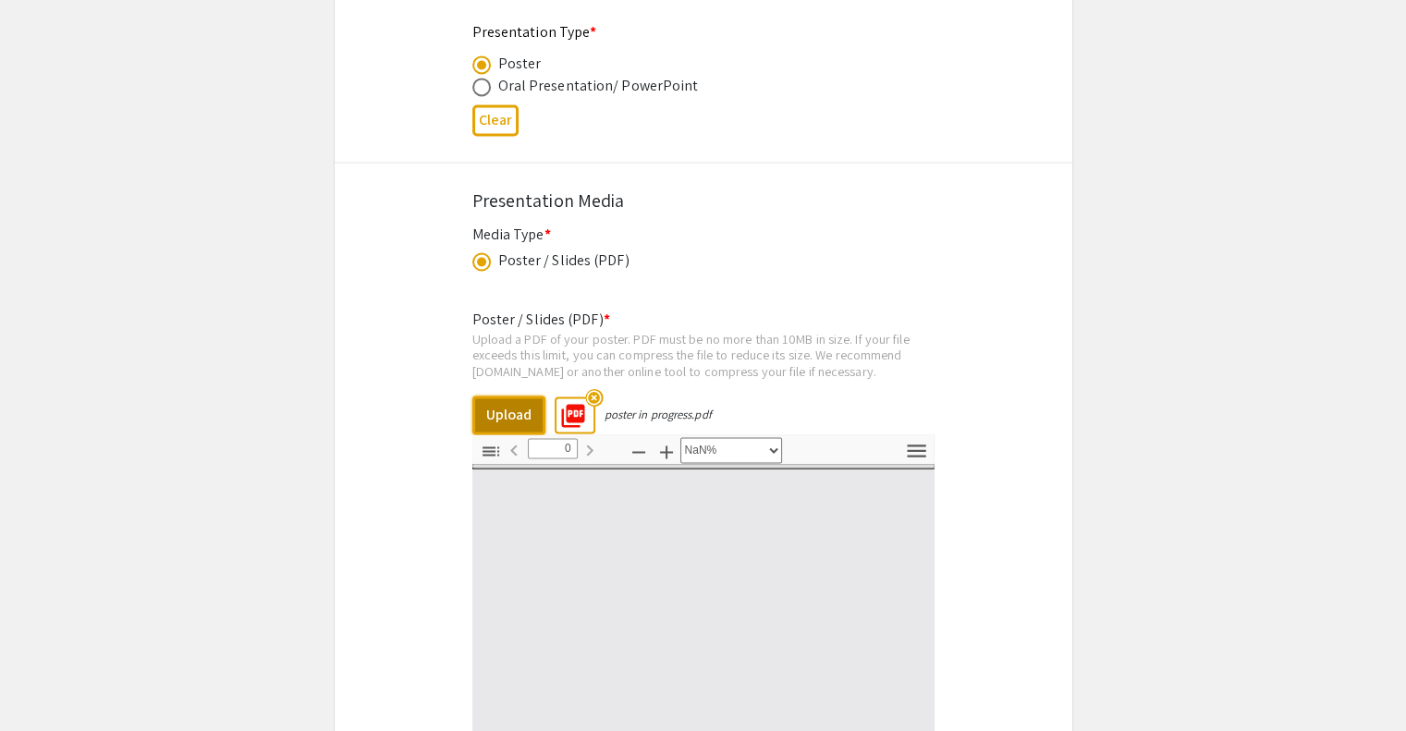
type input "1"
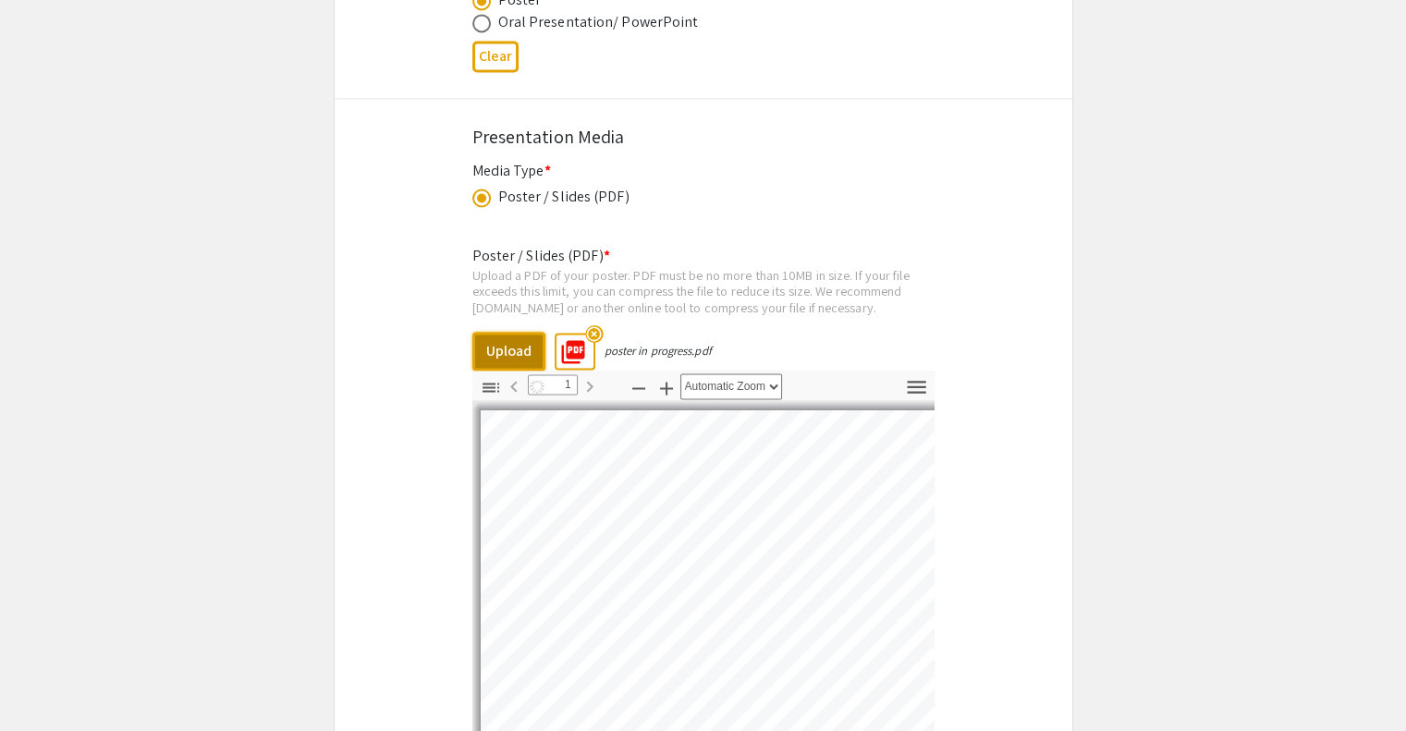
select select "auto"
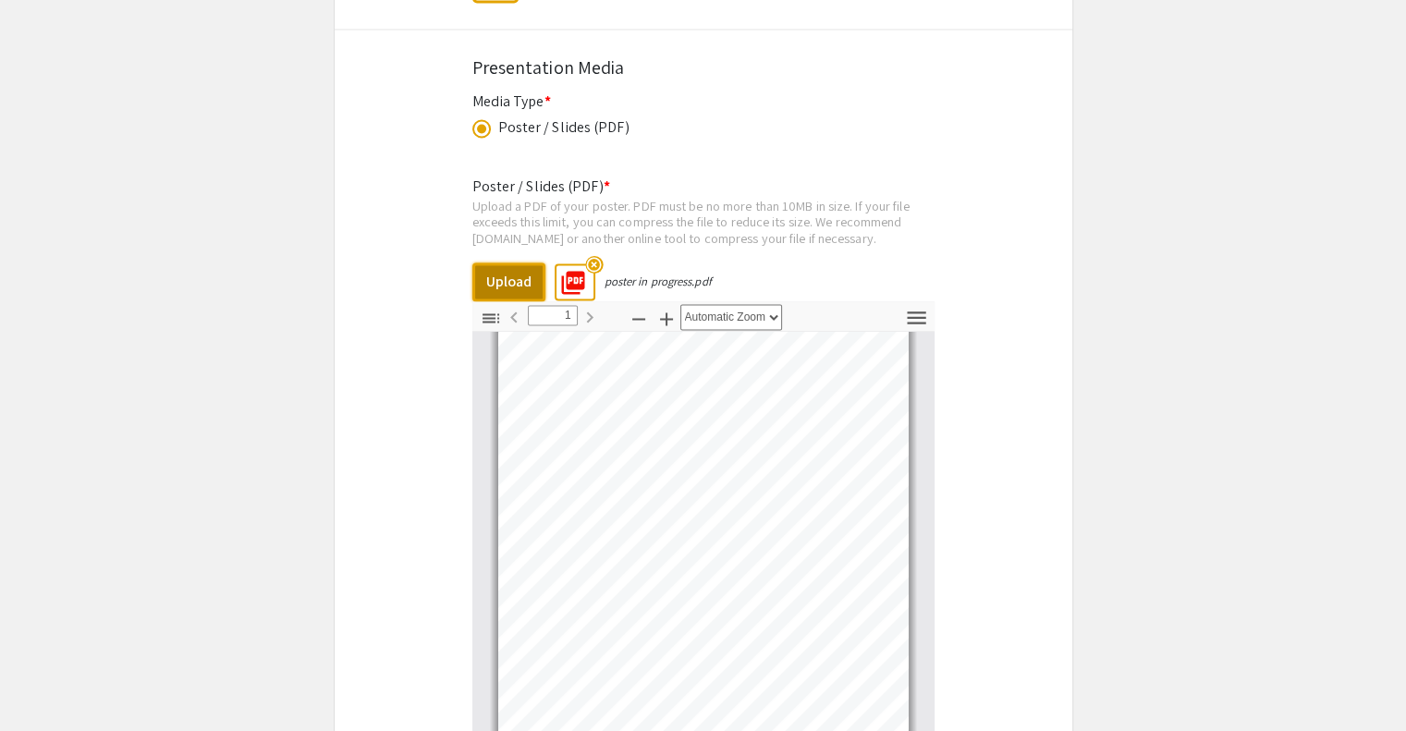
scroll to position [3464, 0]
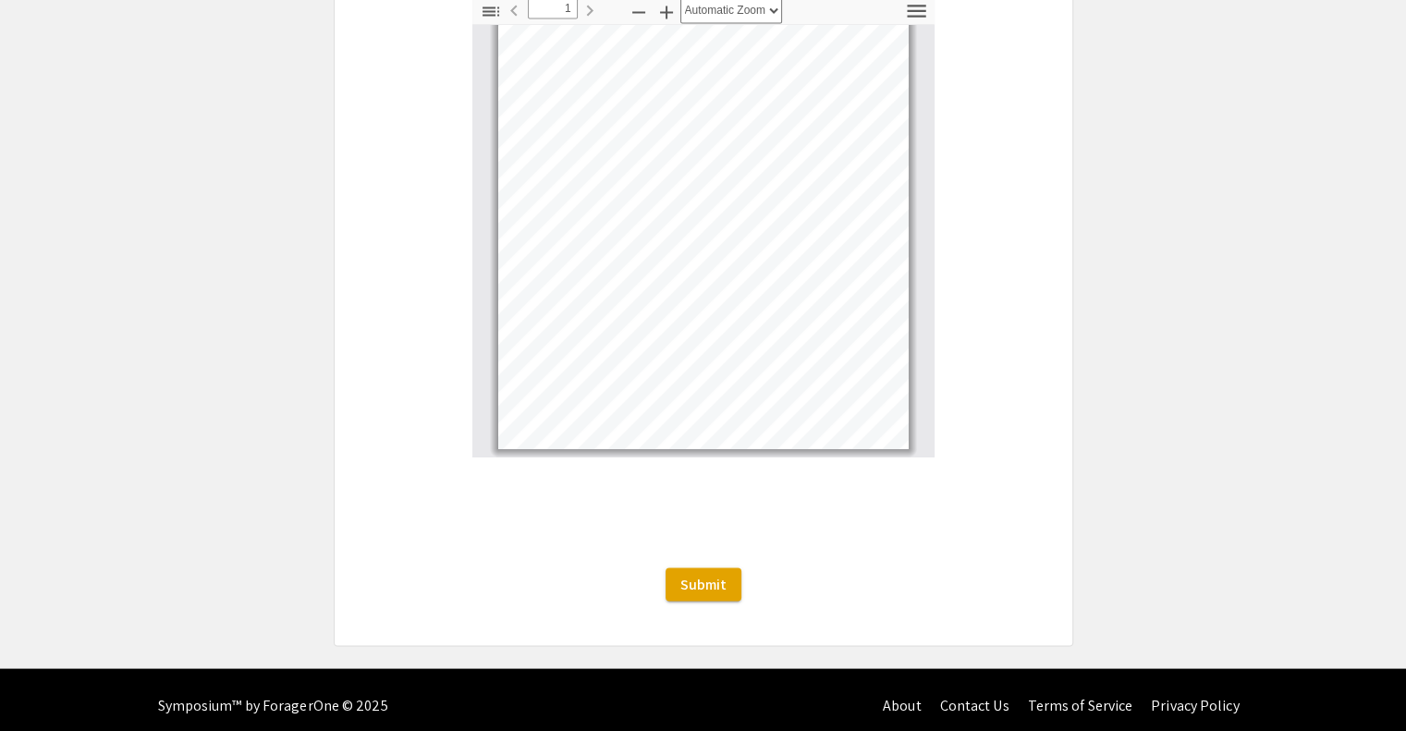
click at [752, 493] on div "Poster / Slides (PDF) * Upload a PDF of your poster. PDF must be no more than 1…" at bounding box center [703, 189] width 462 height 670
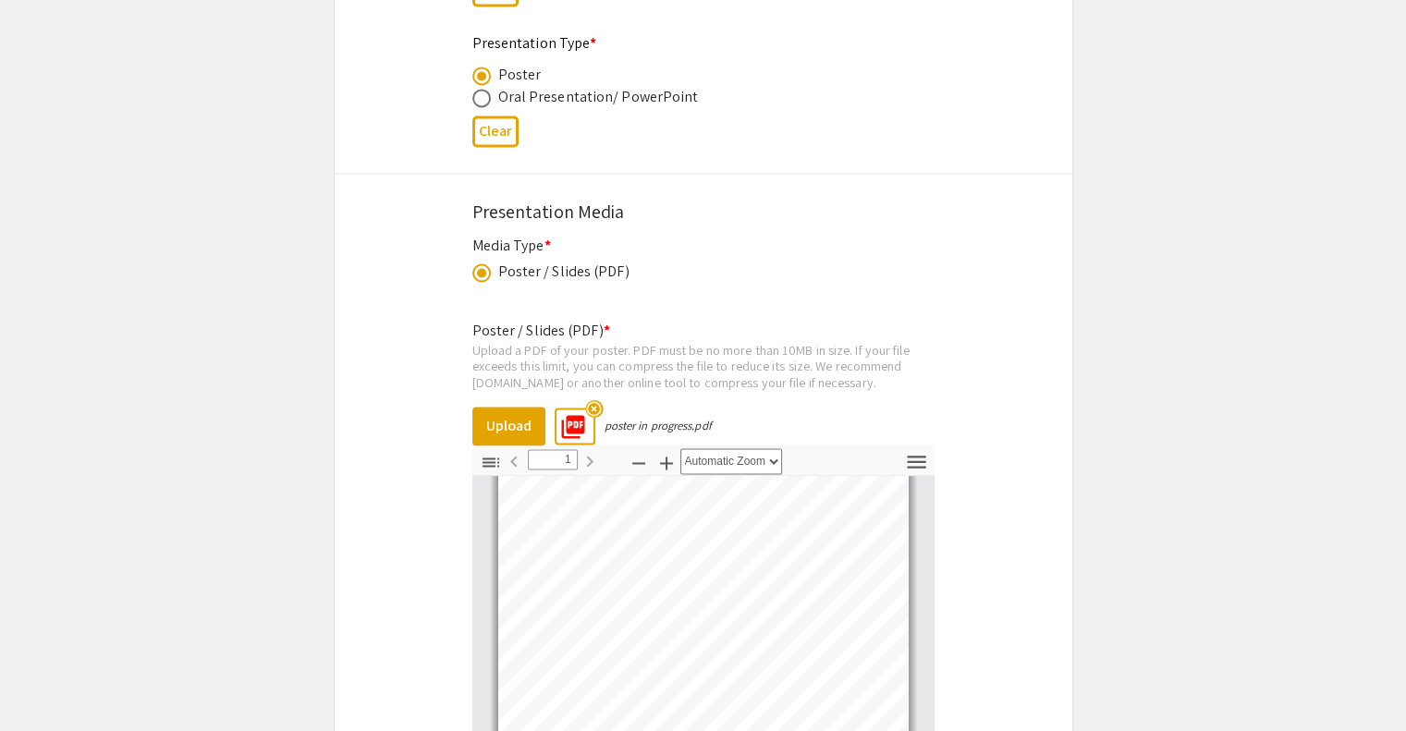
scroll to position [3013, 0]
click at [508, 408] on button "Upload" at bounding box center [508, 426] width 73 height 39
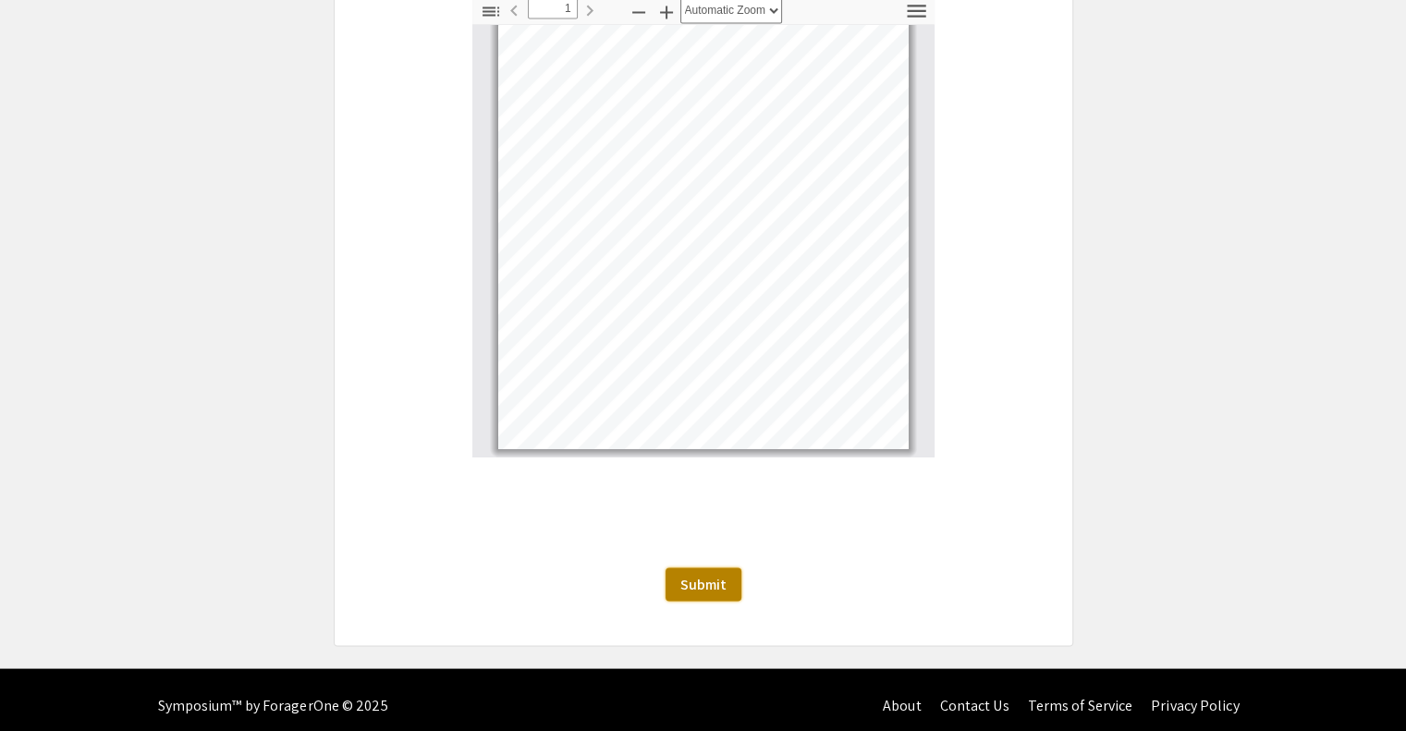
click at [711, 581] on span "Submit" at bounding box center [703, 583] width 46 height 19
click at [686, 574] on span "Submit" at bounding box center [703, 583] width 46 height 19
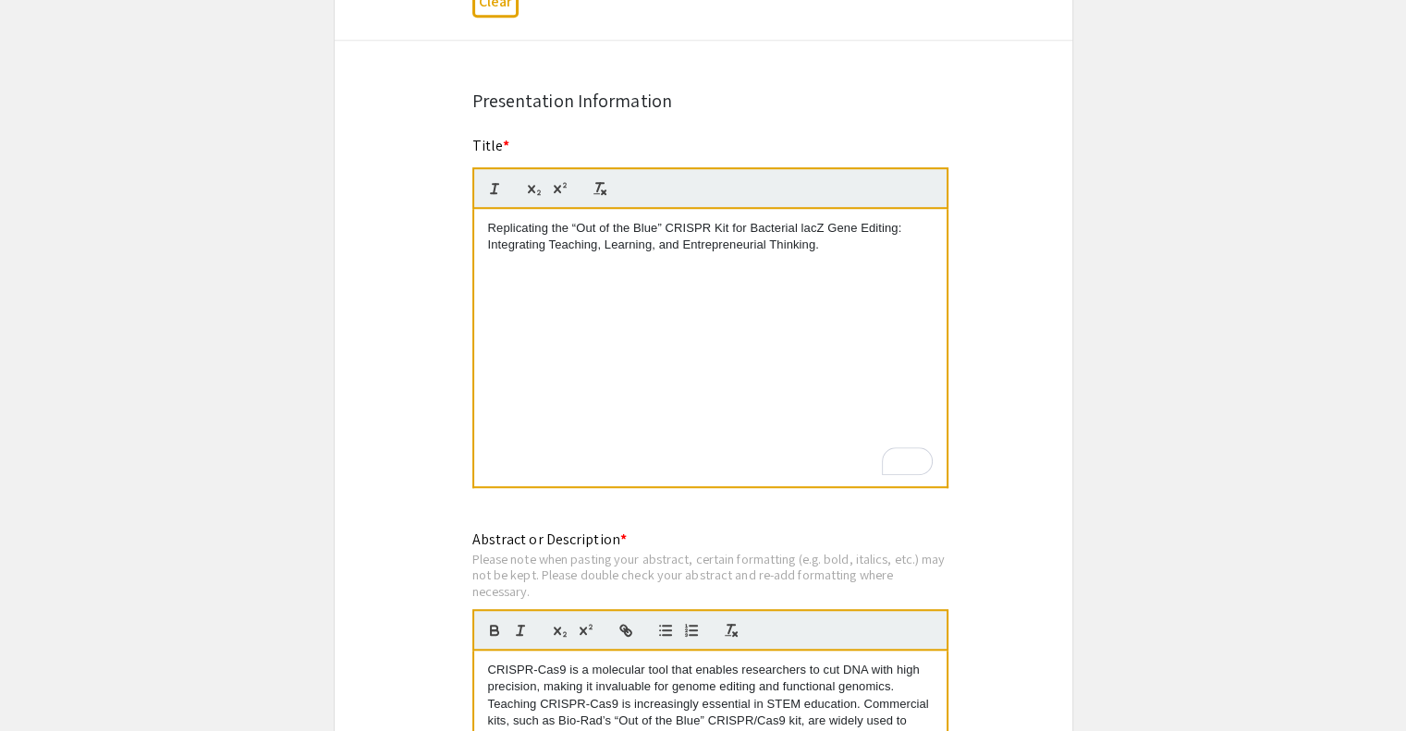
scroll to position [1371, 0]
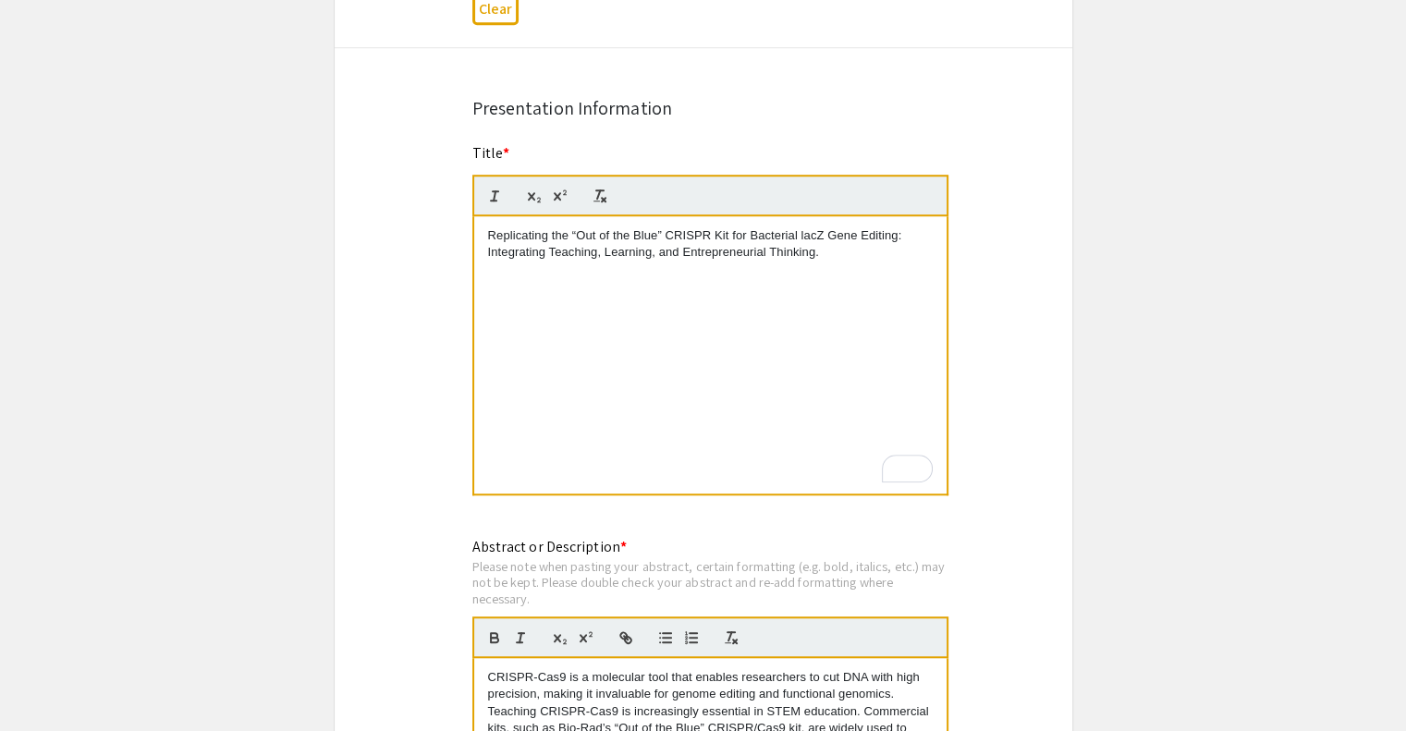
click at [832, 259] on div "Replicating the “Out of the Blue” CRISPR Kit for Bacterial lacZ Gene Editing: I…" at bounding box center [710, 354] width 472 height 277
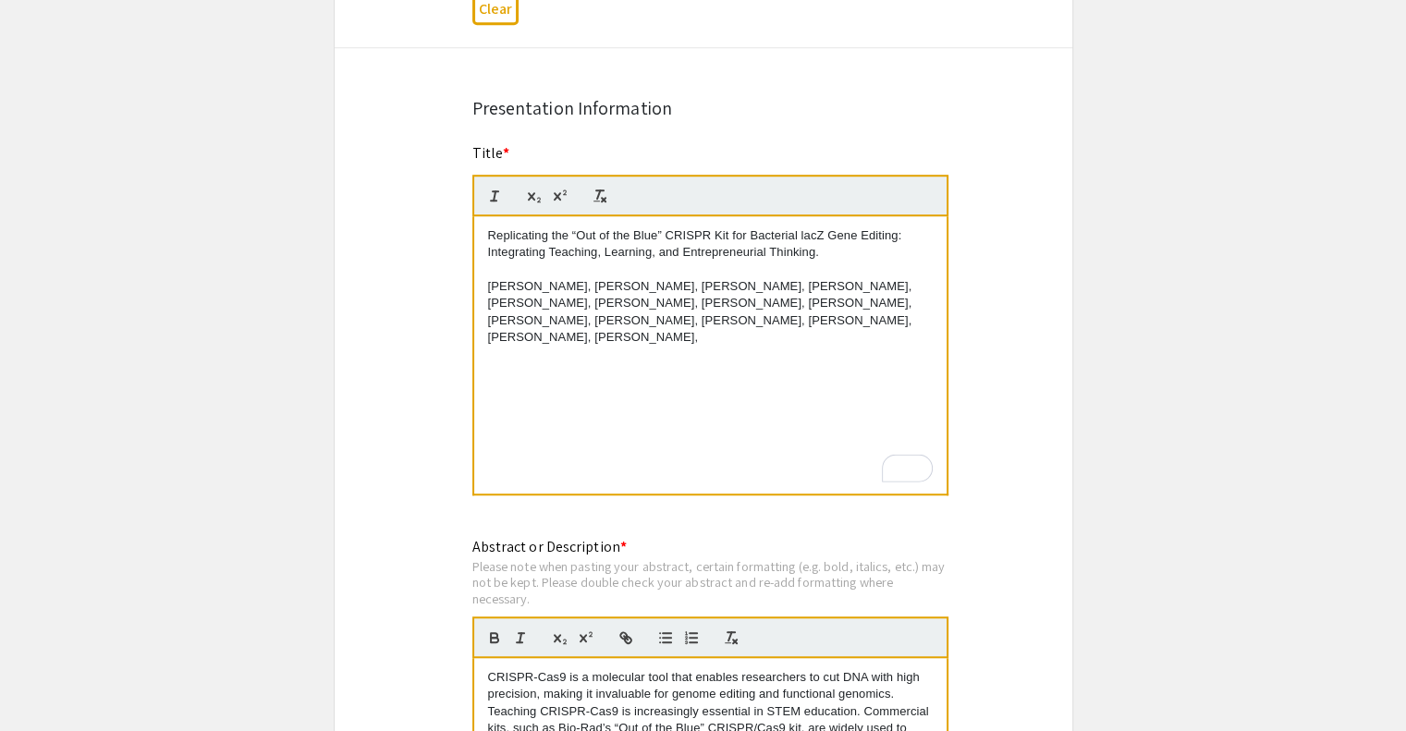
scroll to position [0, 0]
click at [891, 366] on div "Replicating the “Out of the Blue” CRISPR Kit for Bacterial lacZ Gene Editing: I…" at bounding box center [710, 354] width 472 height 277
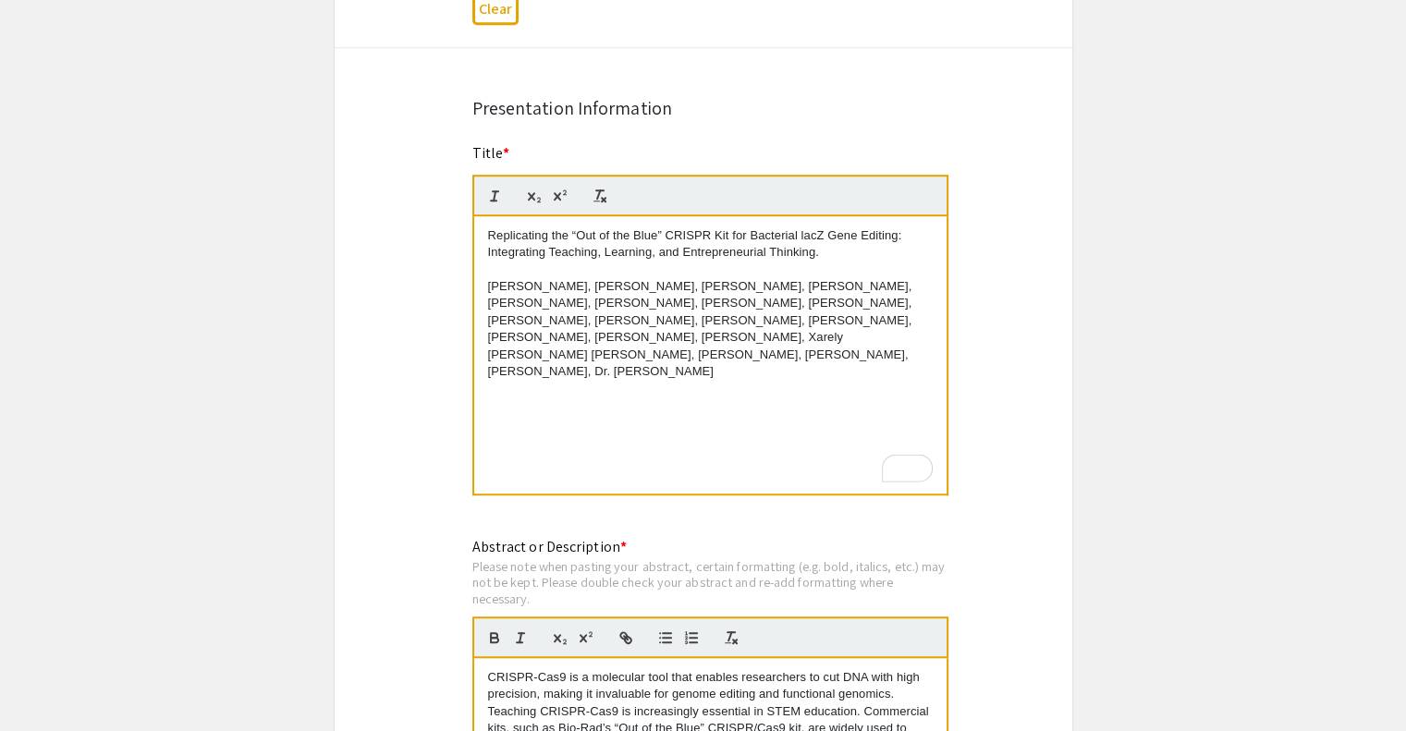
click at [285, 509] on app-submissions "Symposium Presentation Submission 2025 Life Sciences [GEOGRAPHIC_DATA][US_STATE…" at bounding box center [703, 736] width 1406 height 4005
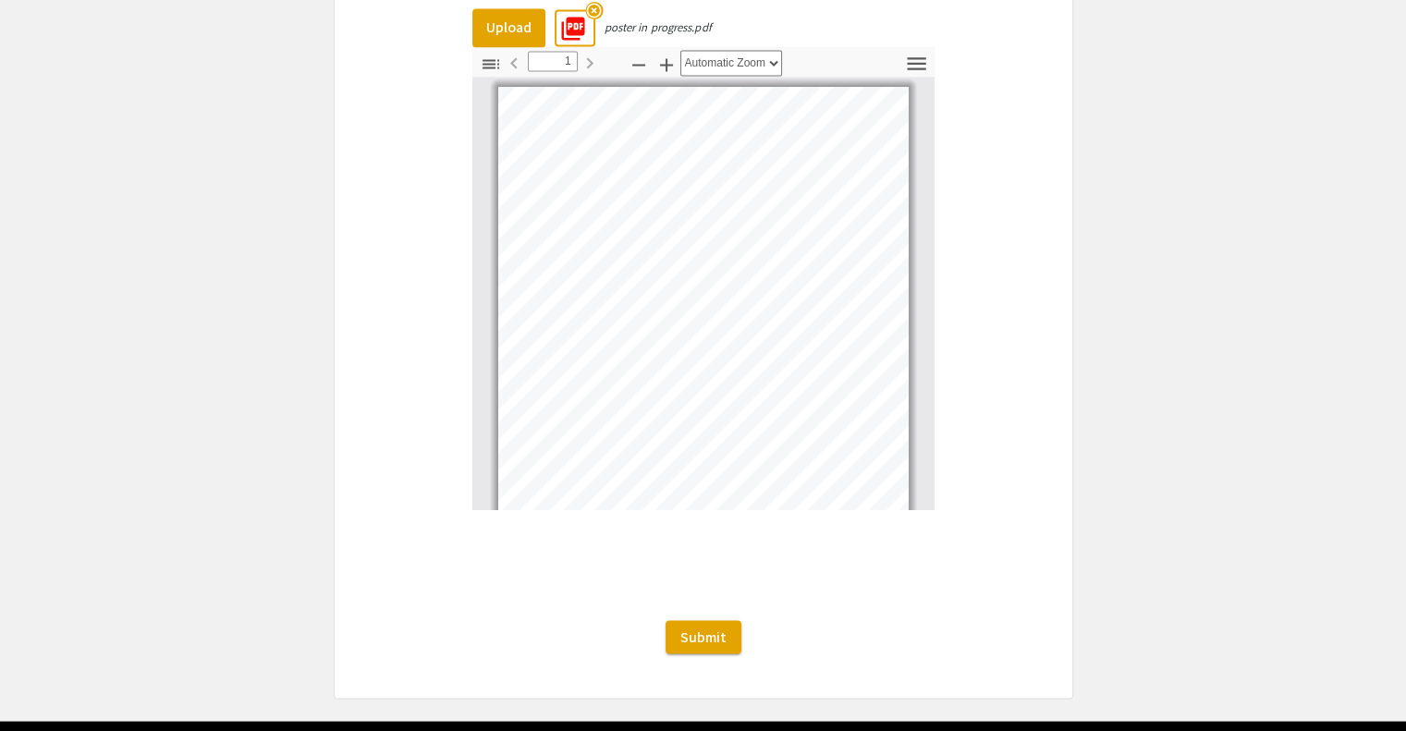
scroll to position [3444, 0]
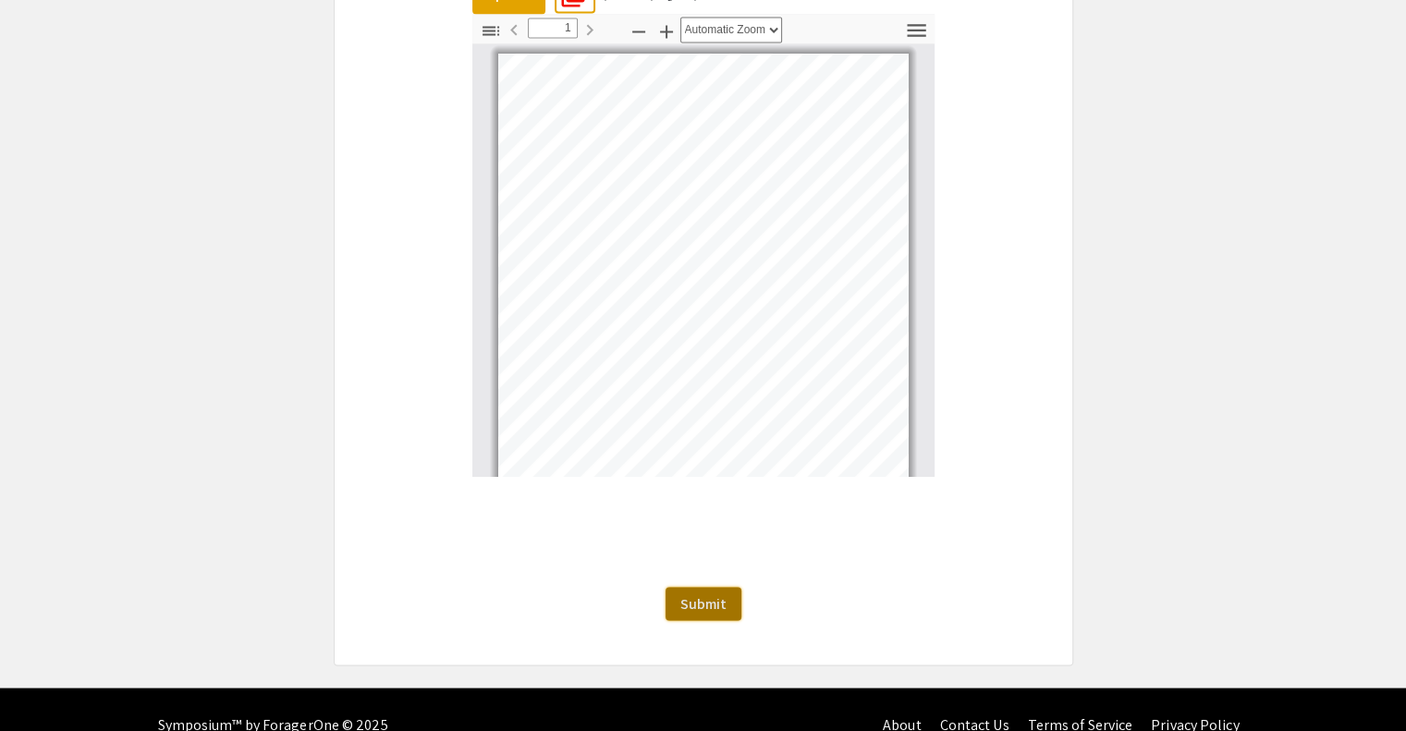
click at [689, 600] on span "Submit" at bounding box center [703, 602] width 46 height 19
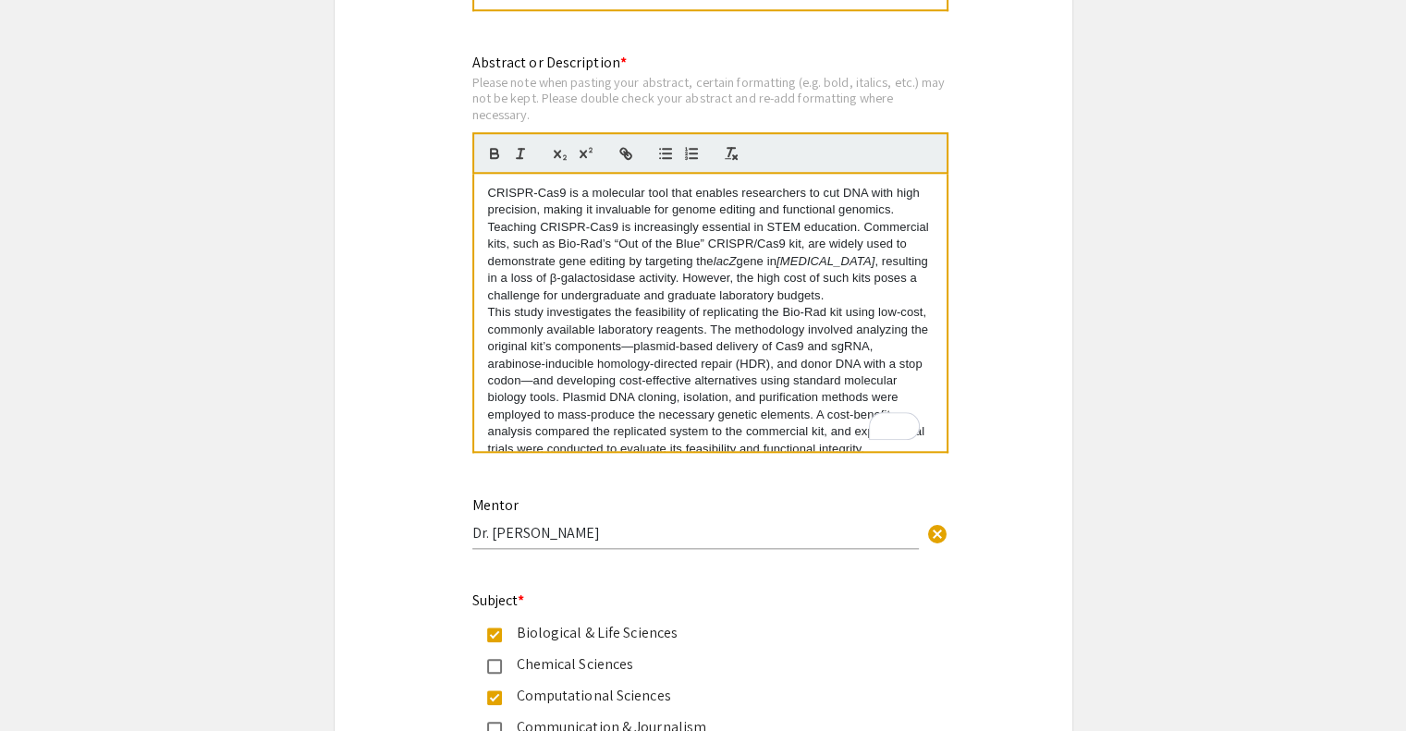
scroll to position [1692, 0]
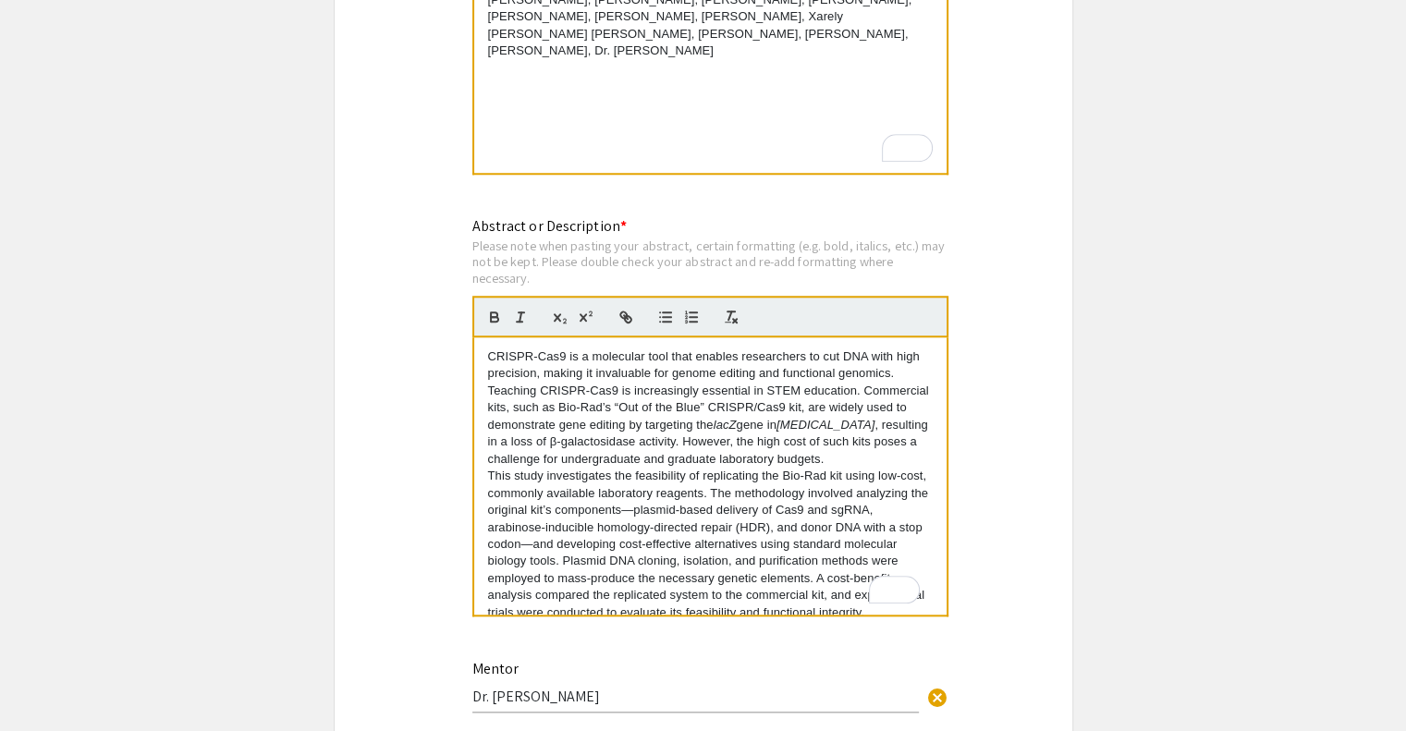
click at [586, 436] on p "CRISPR-Cas9 is a molecular tool that enables researchers to cut DNA with high p…" at bounding box center [710, 407] width 445 height 119
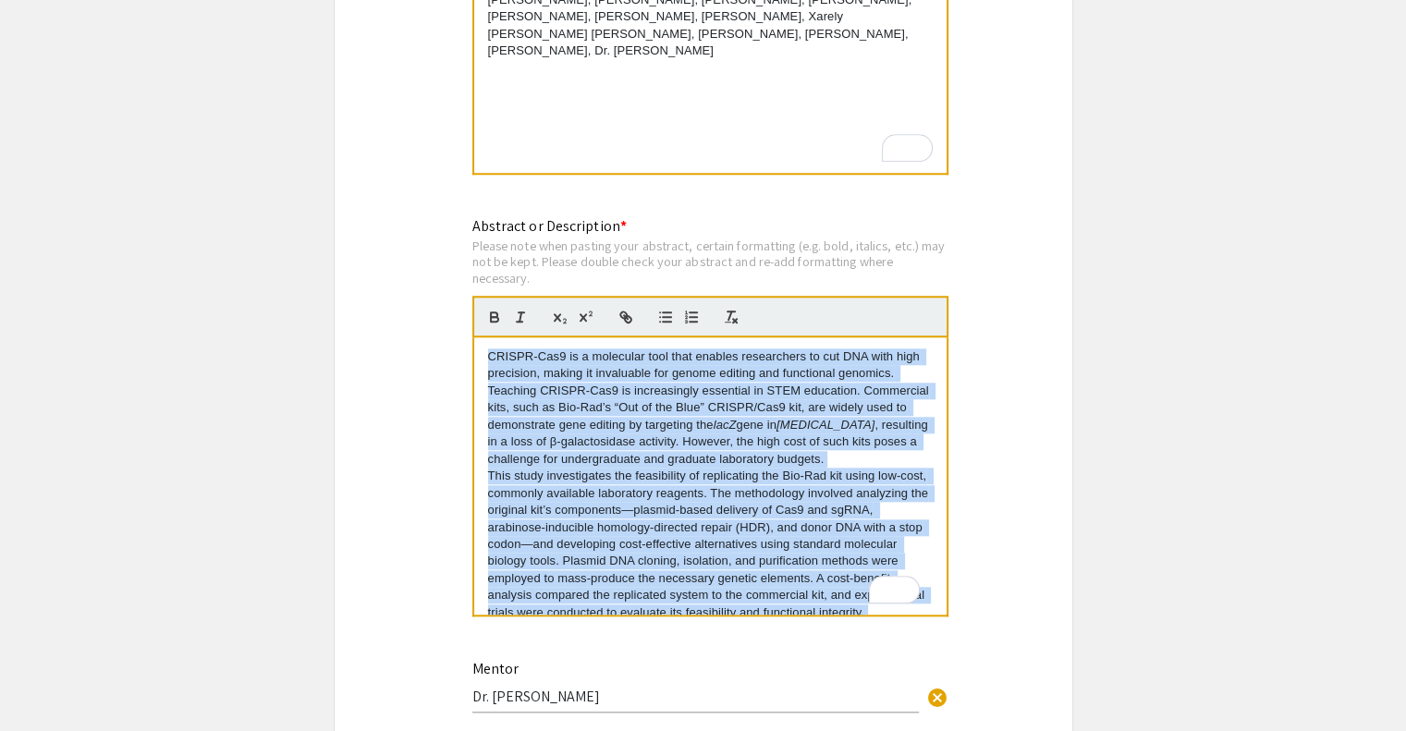
copy div "LOREMI-Dol5 si a consectet adip elit seddoei temporincid ut lab ETD magn aliq e…"
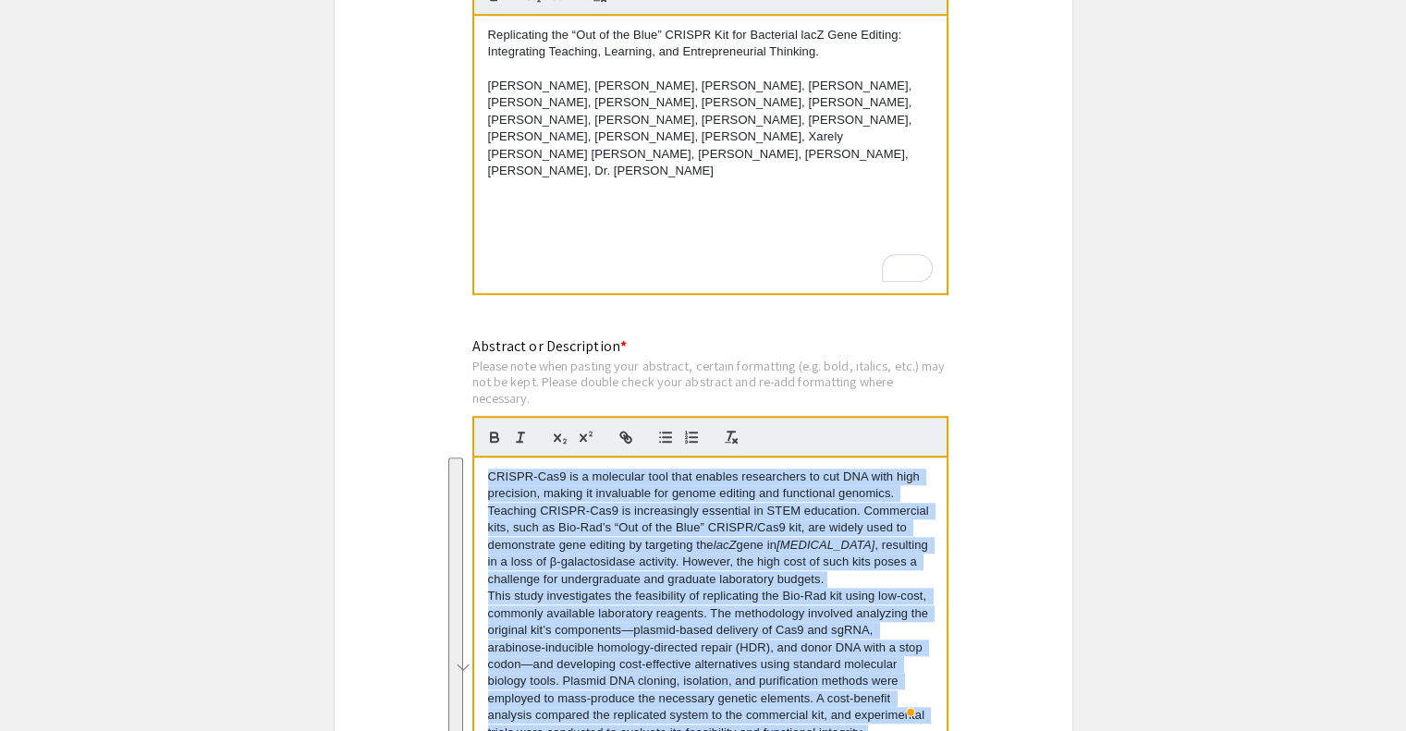
scroll to position [1571, 0]
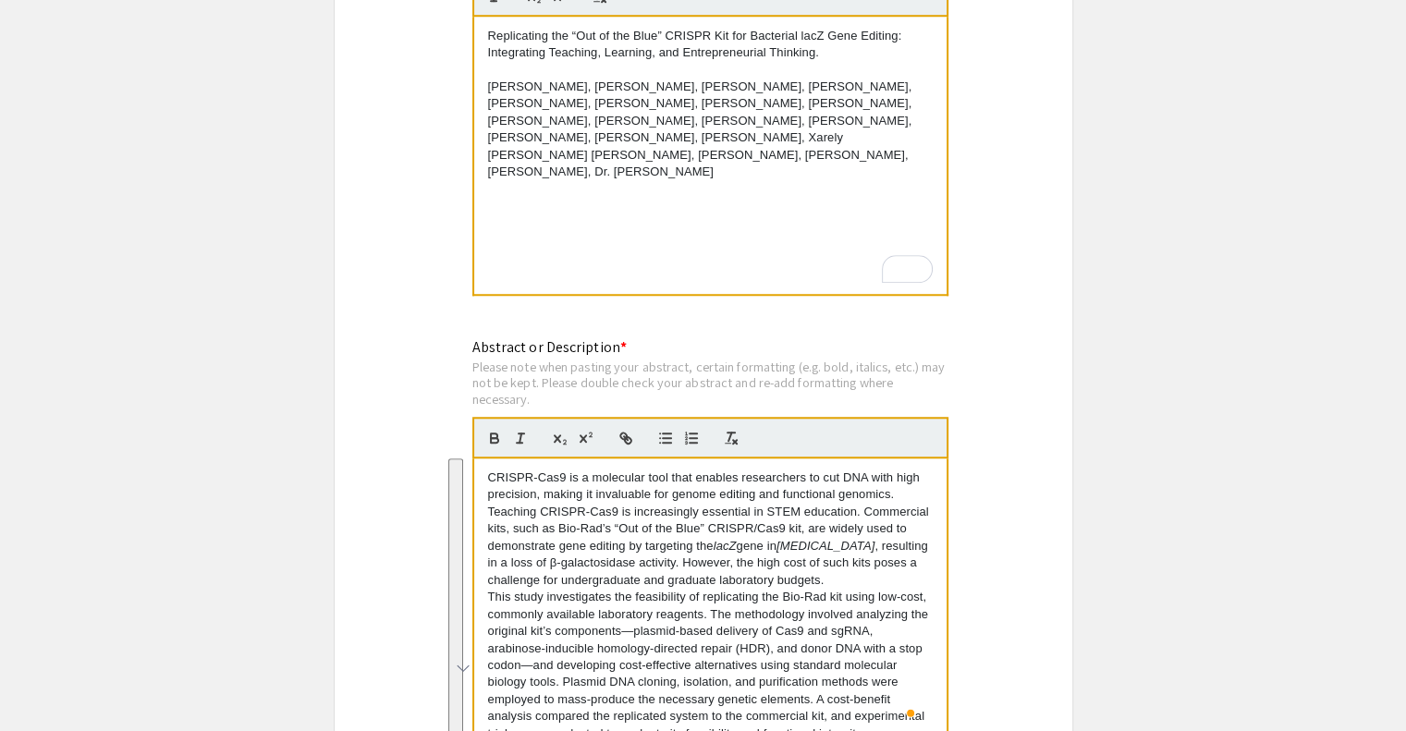
click at [619, 152] on p "[PERSON_NAME], [PERSON_NAME], [PERSON_NAME], [PERSON_NAME], [PERSON_NAME], [PER…" at bounding box center [710, 130] width 445 height 103
copy div "Replicating the “Out of the Blue” CRISPR Kit for Bacterial lacZ Gene Editing: I…"
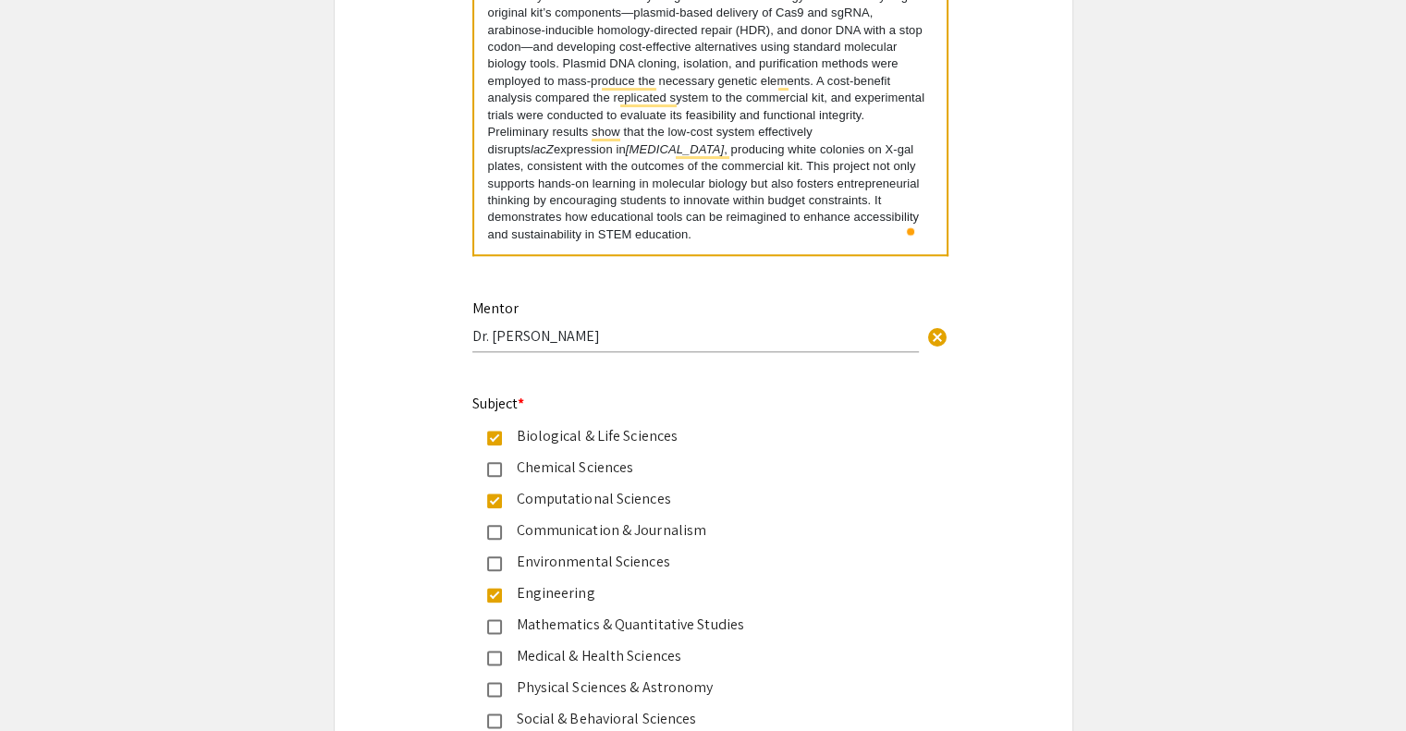
scroll to position [2055, 0]
click at [594, 218] on p "Preliminary results show that the low-cost system effectively disrupts lacZ exp…" at bounding box center [710, 180] width 445 height 119
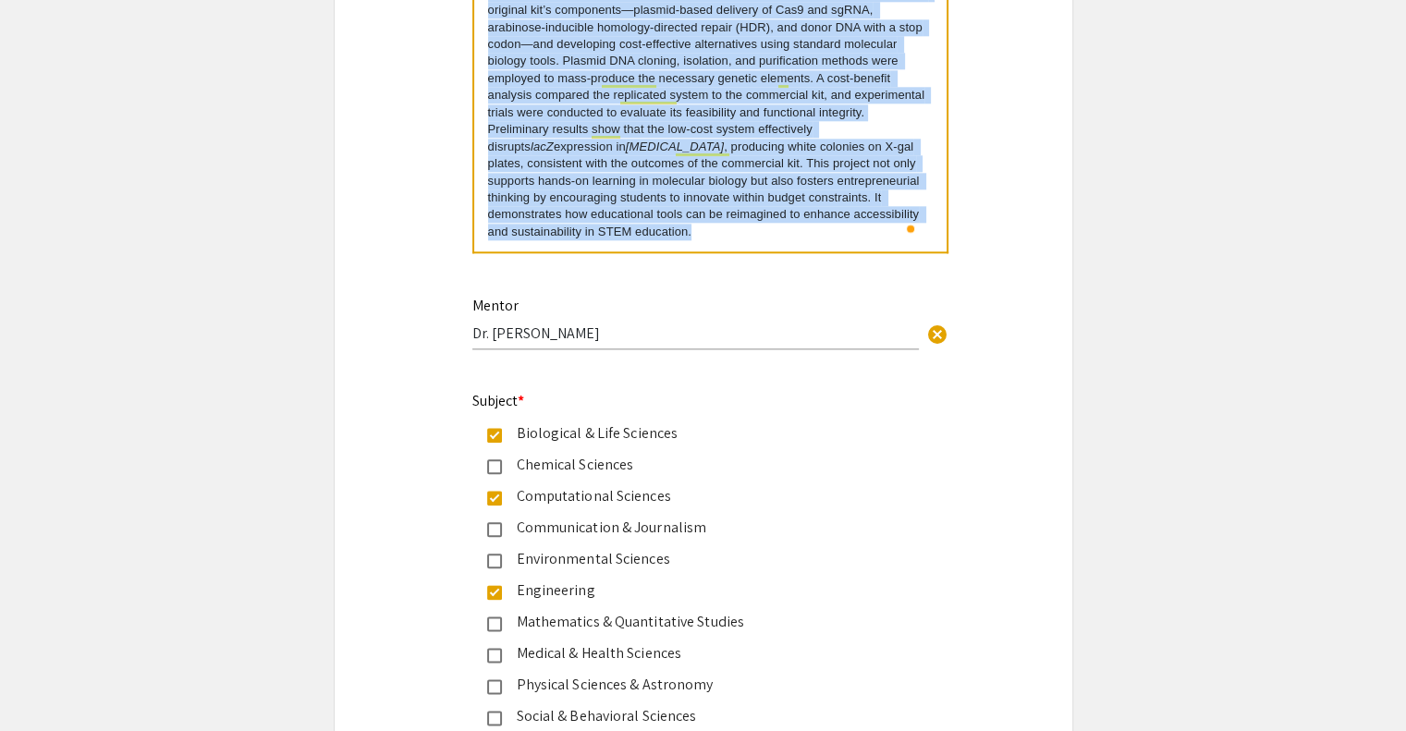
copy div "LOREMI-Dol5 si a consectet adip elit seddoei temporincid ut lab ETD magn aliq e…"
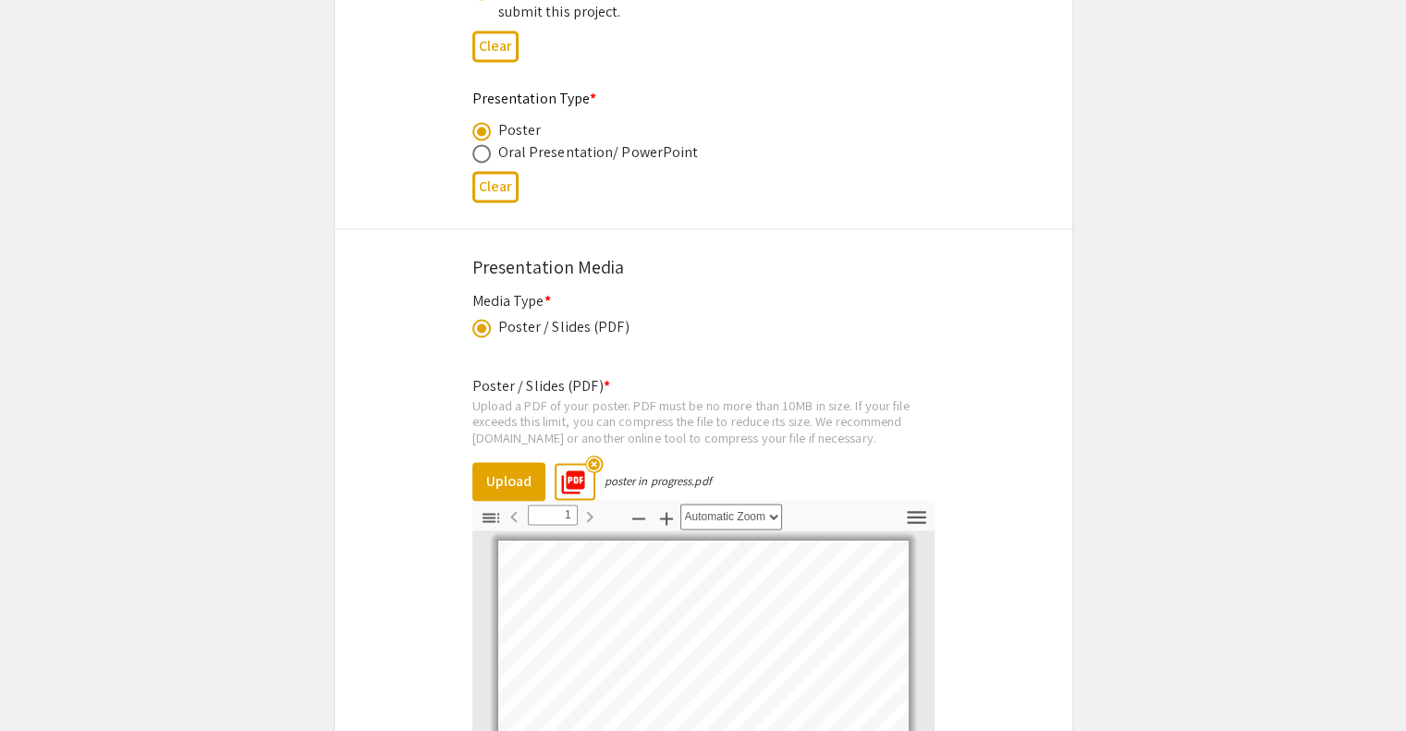
scroll to position [2968, 0]
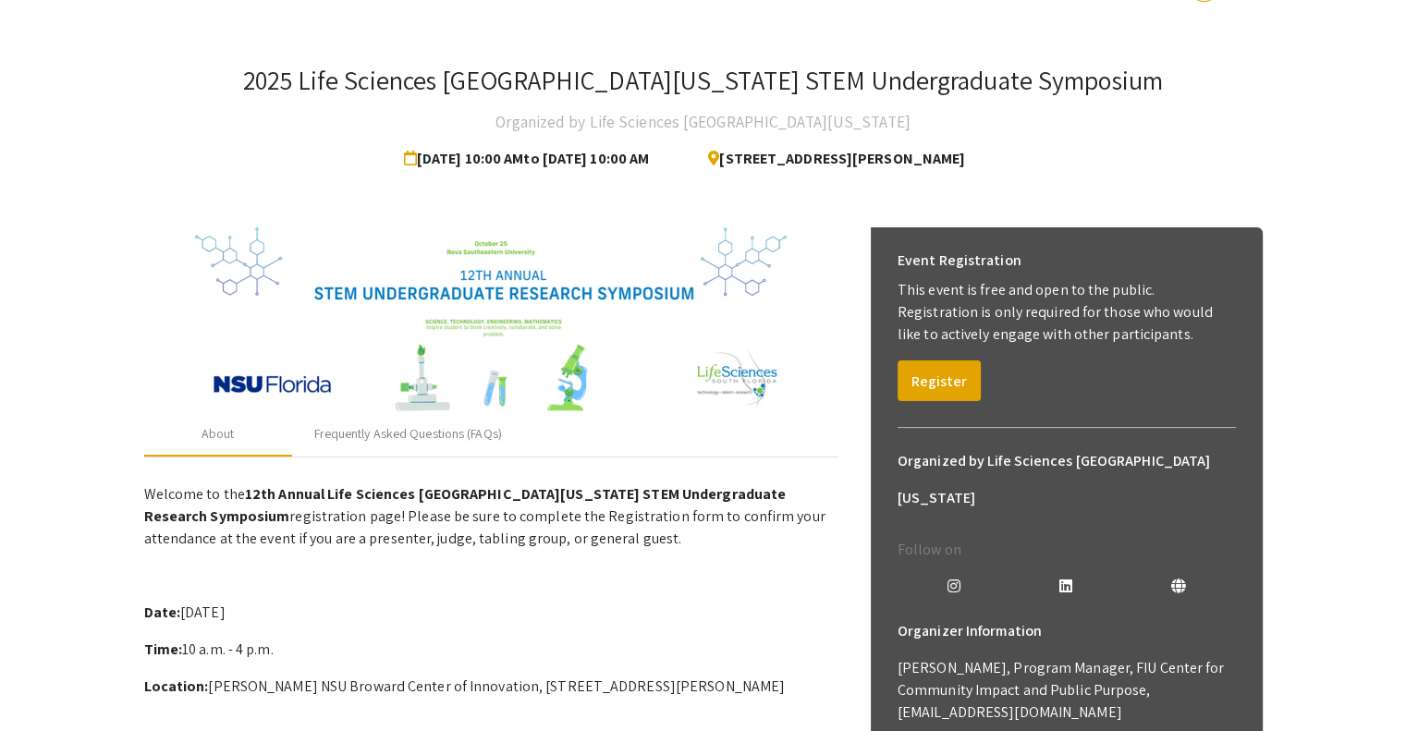
scroll to position [55, 0]
click at [938, 371] on button "Register" at bounding box center [938, 380] width 83 height 41
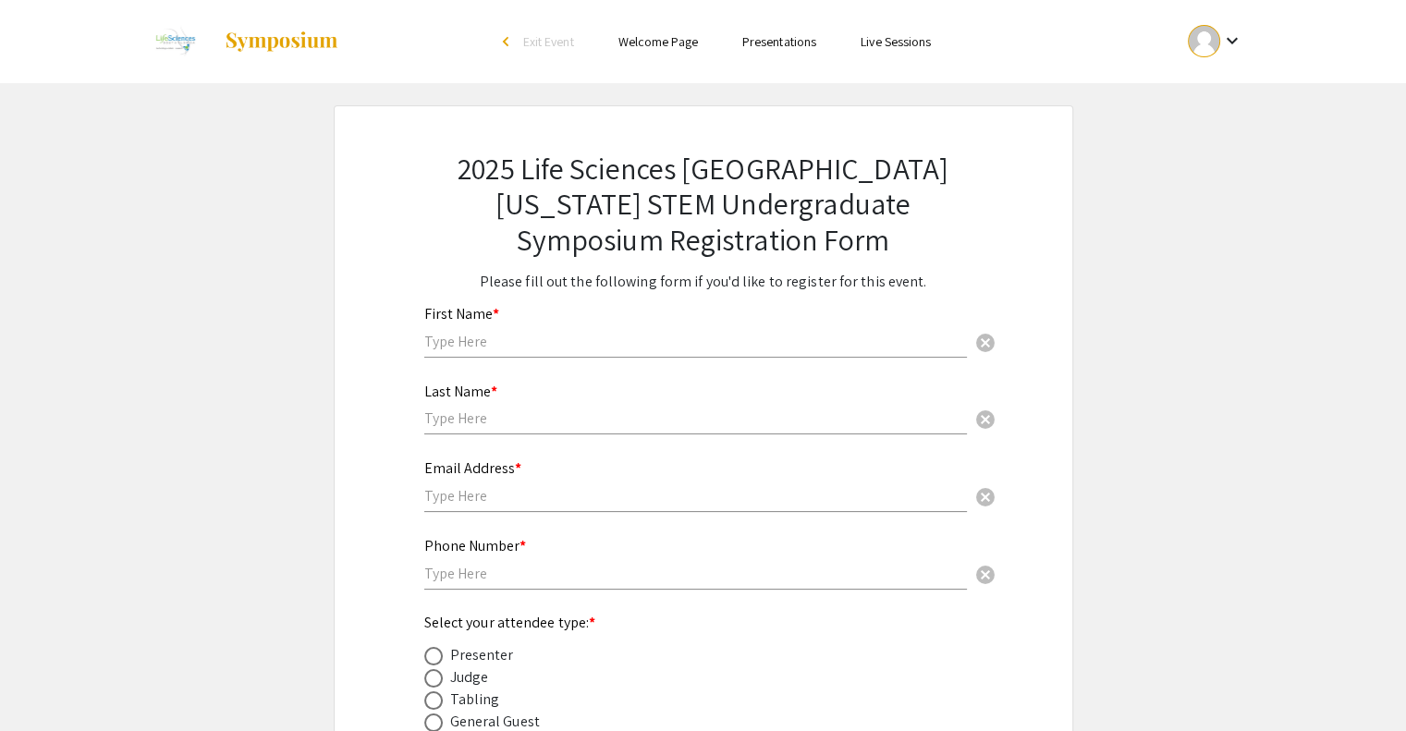
scroll to position [22, 0]
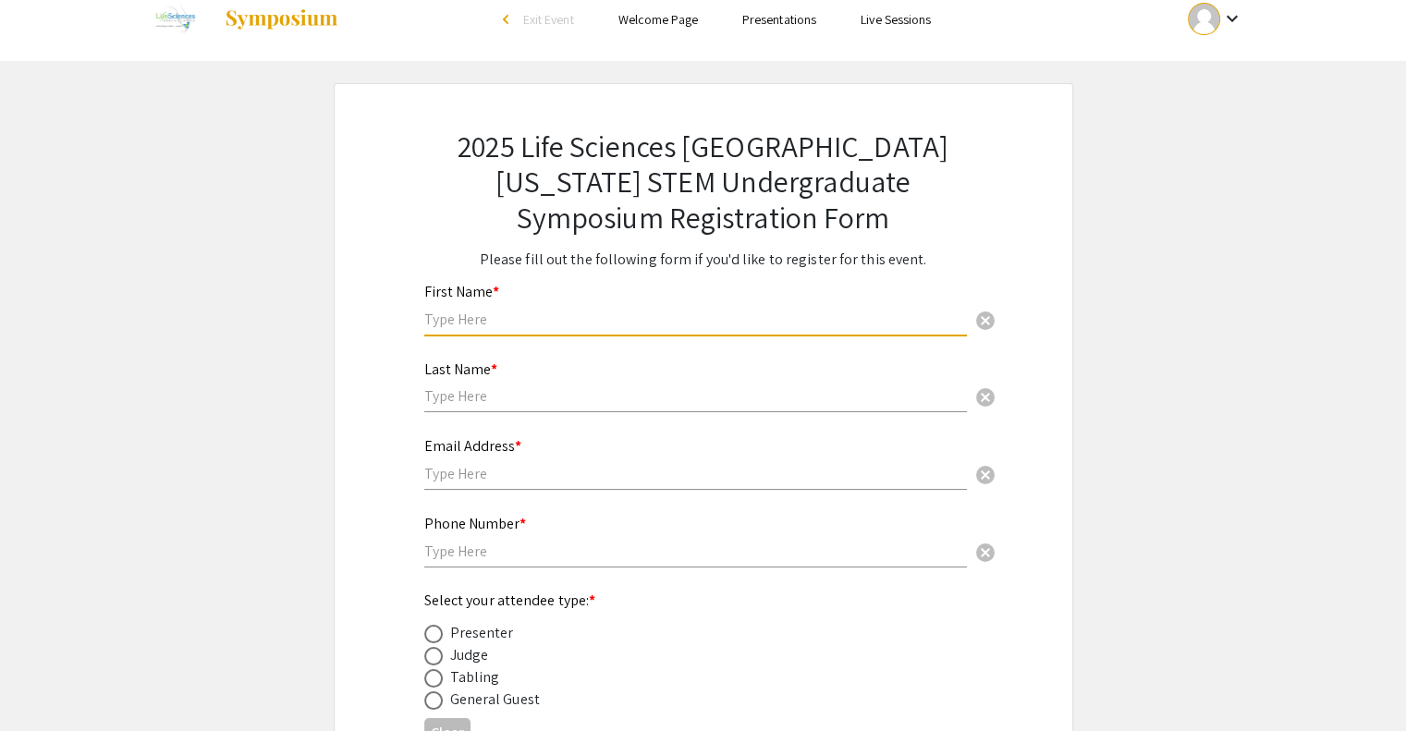
click at [583, 323] on input "text" at bounding box center [695, 319] width 542 height 19
type input "Ranvir"
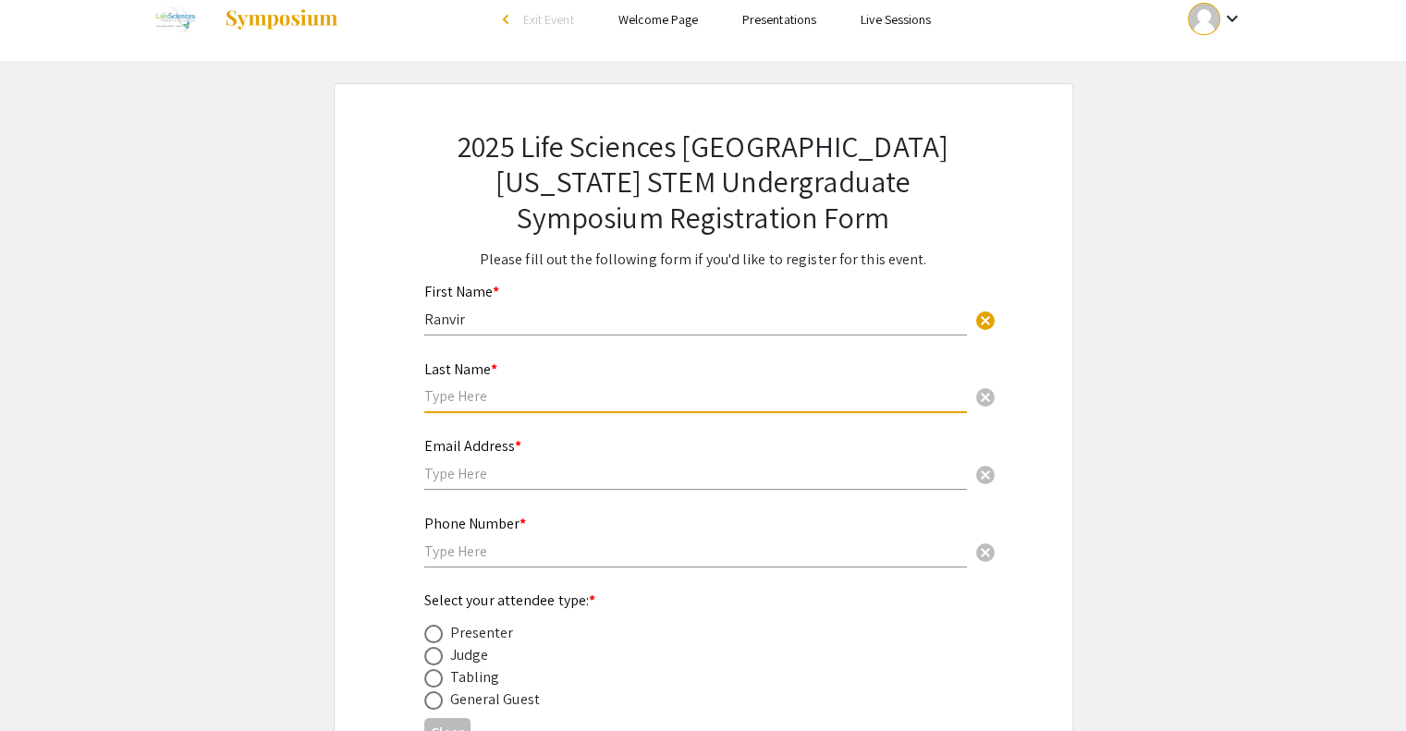
click at [511, 398] on input "text" at bounding box center [695, 395] width 542 height 19
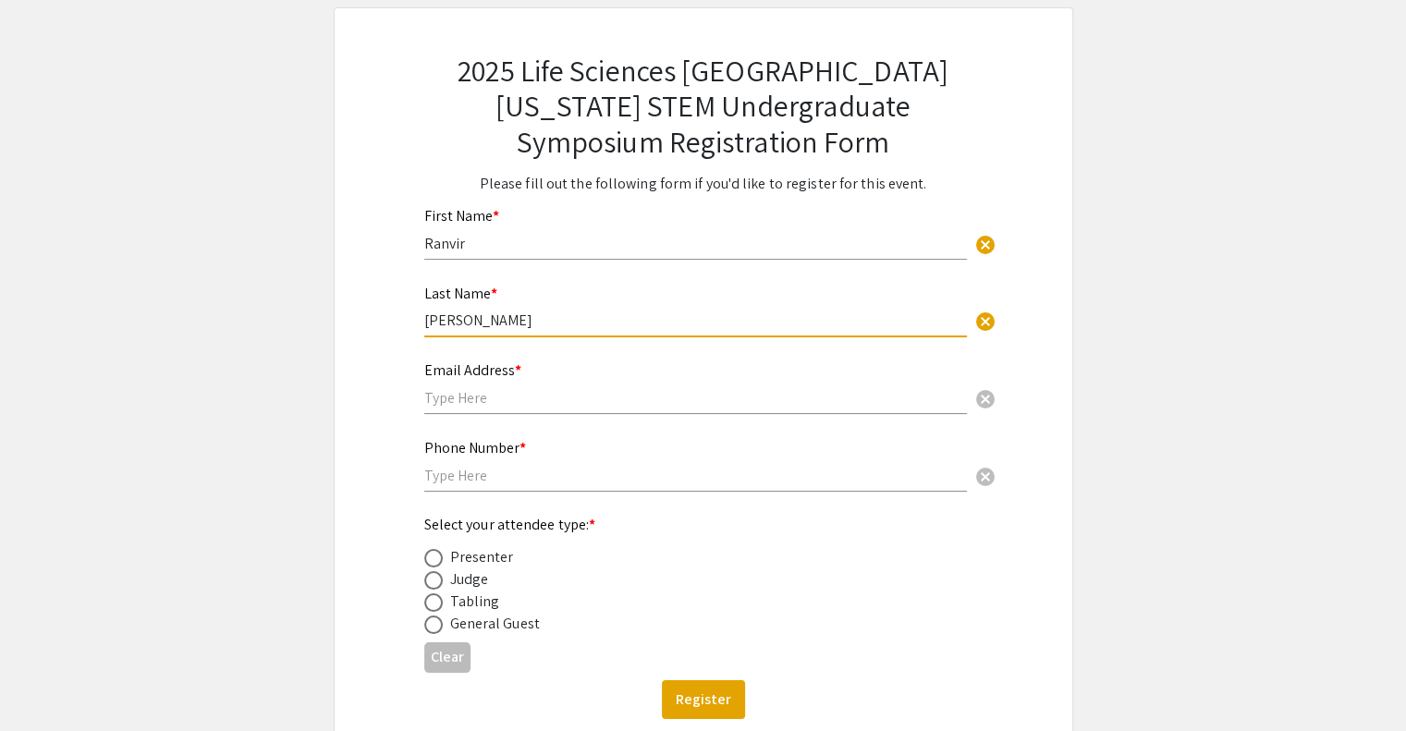
scroll to position [104, 0]
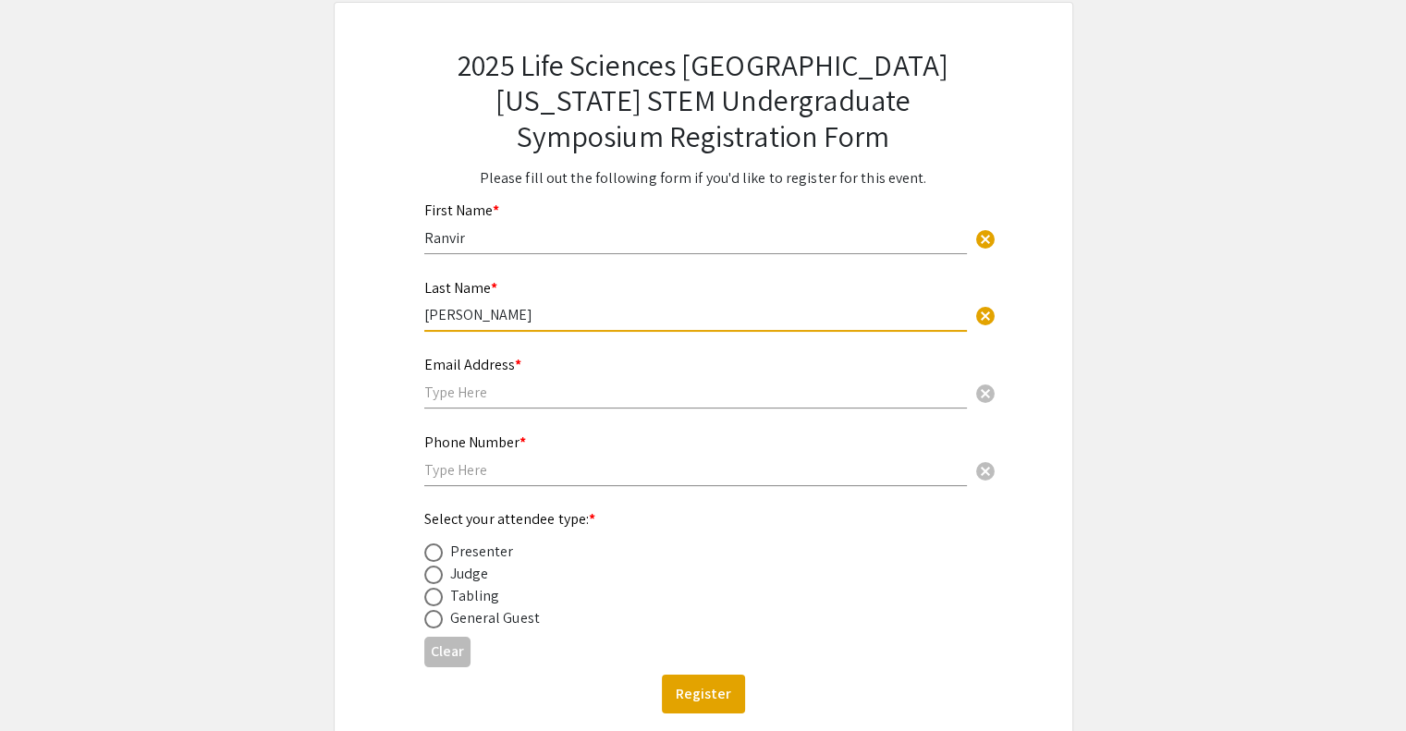
type input "[PERSON_NAME]"
click at [485, 395] on input "text" at bounding box center [695, 392] width 542 height 19
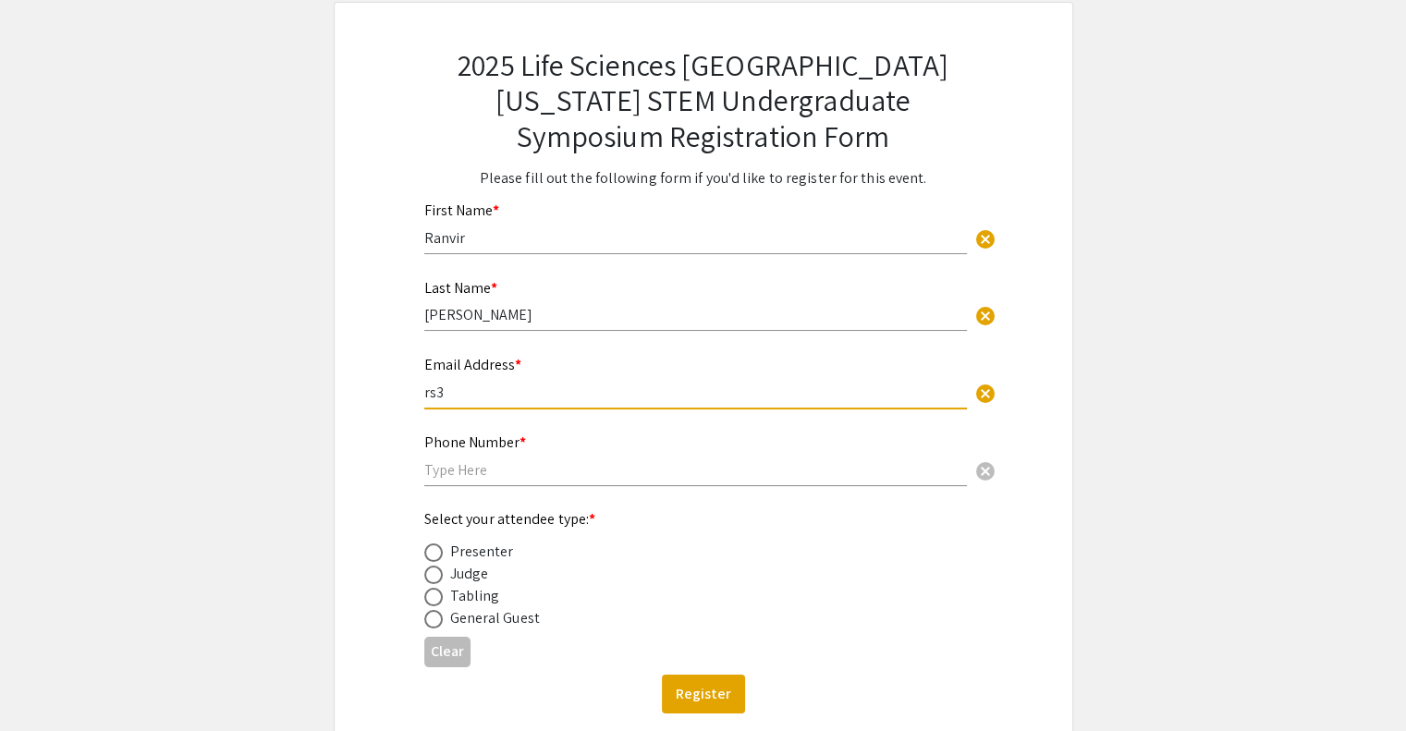
type input "rs3069@mynsu.nova.edu"
click at [468, 460] on input "text" at bounding box center [695, 469] width 542 height 19
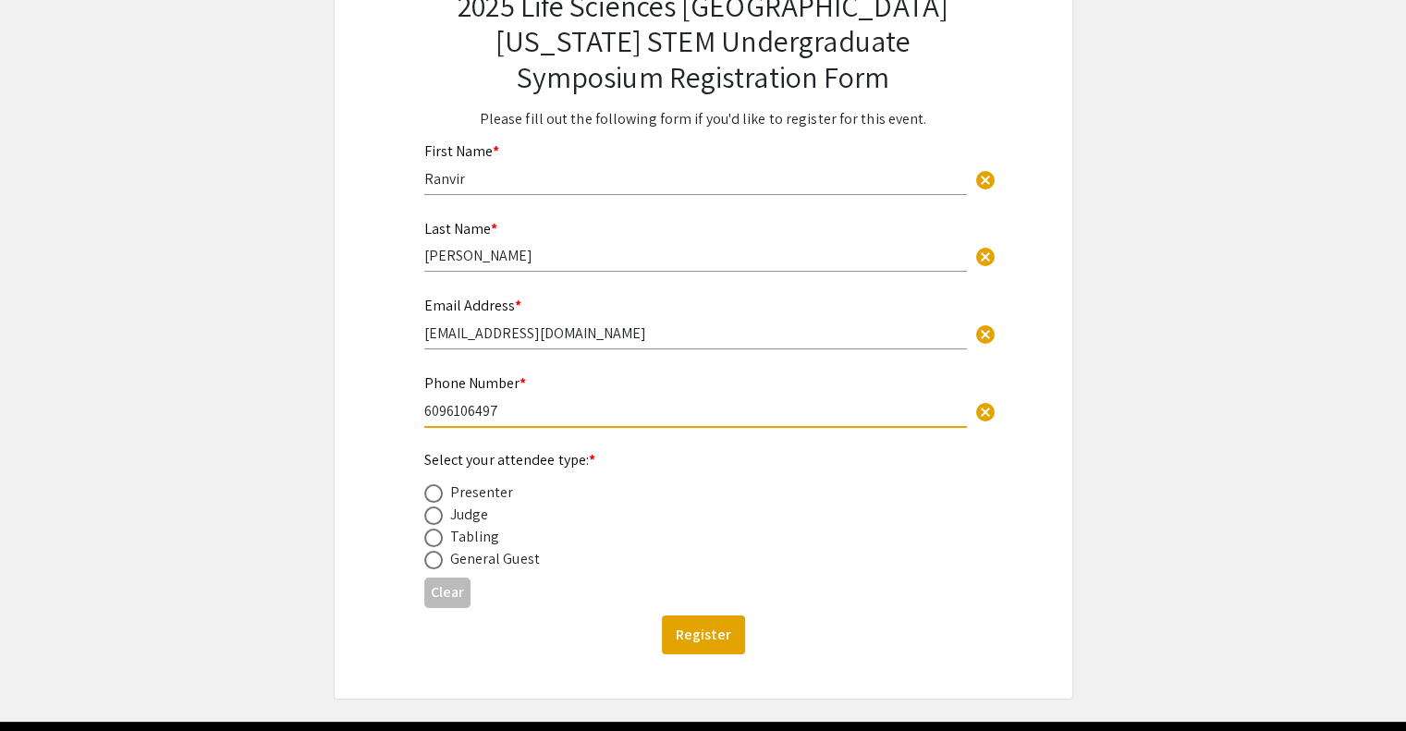
type input "6096106497"
click at [450, 494] on div "Presenter" at bounding box center [482, 492] width 64 height 22
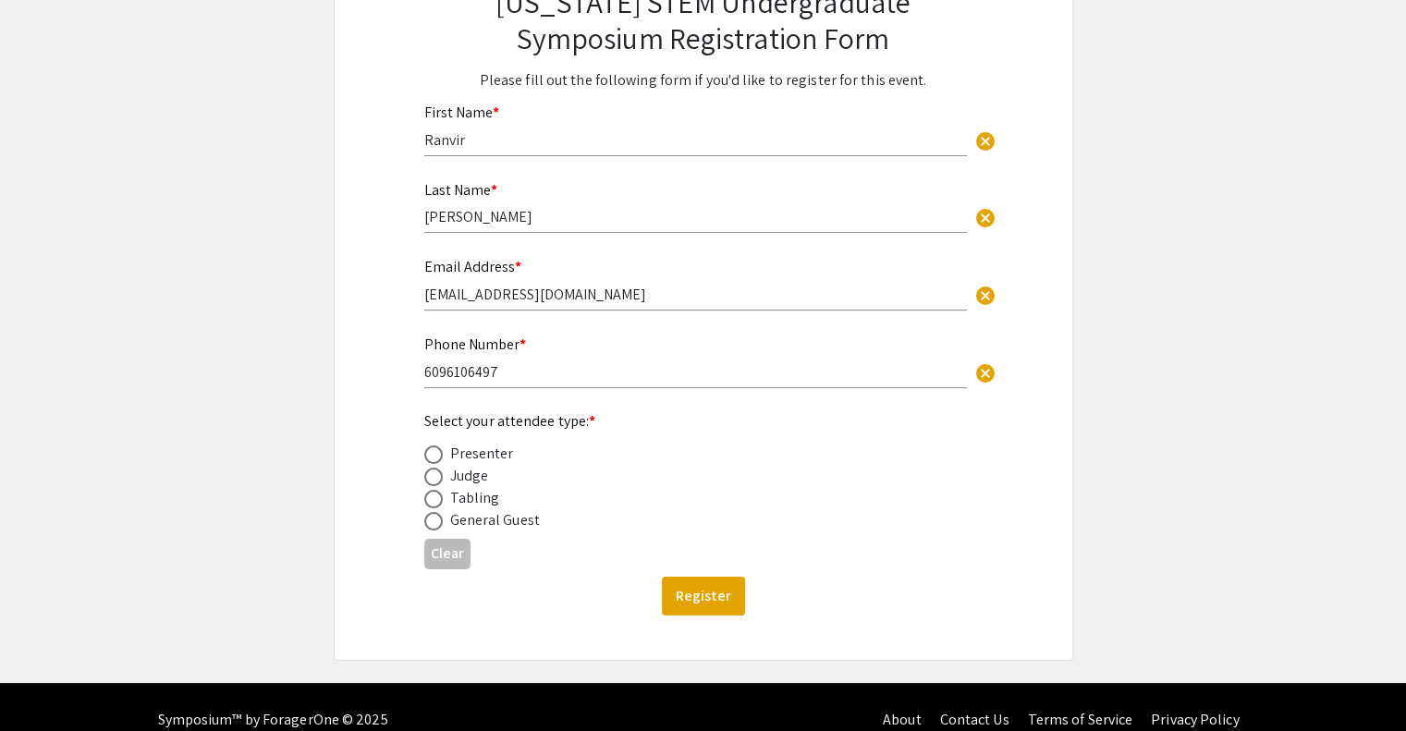
click at [432, 451] on span at bounding box center [433, 454] width 18 height 18
click at [432, 451] on input "radio" at bounding box center [433, 454] width 18 height 18
radio input "true"
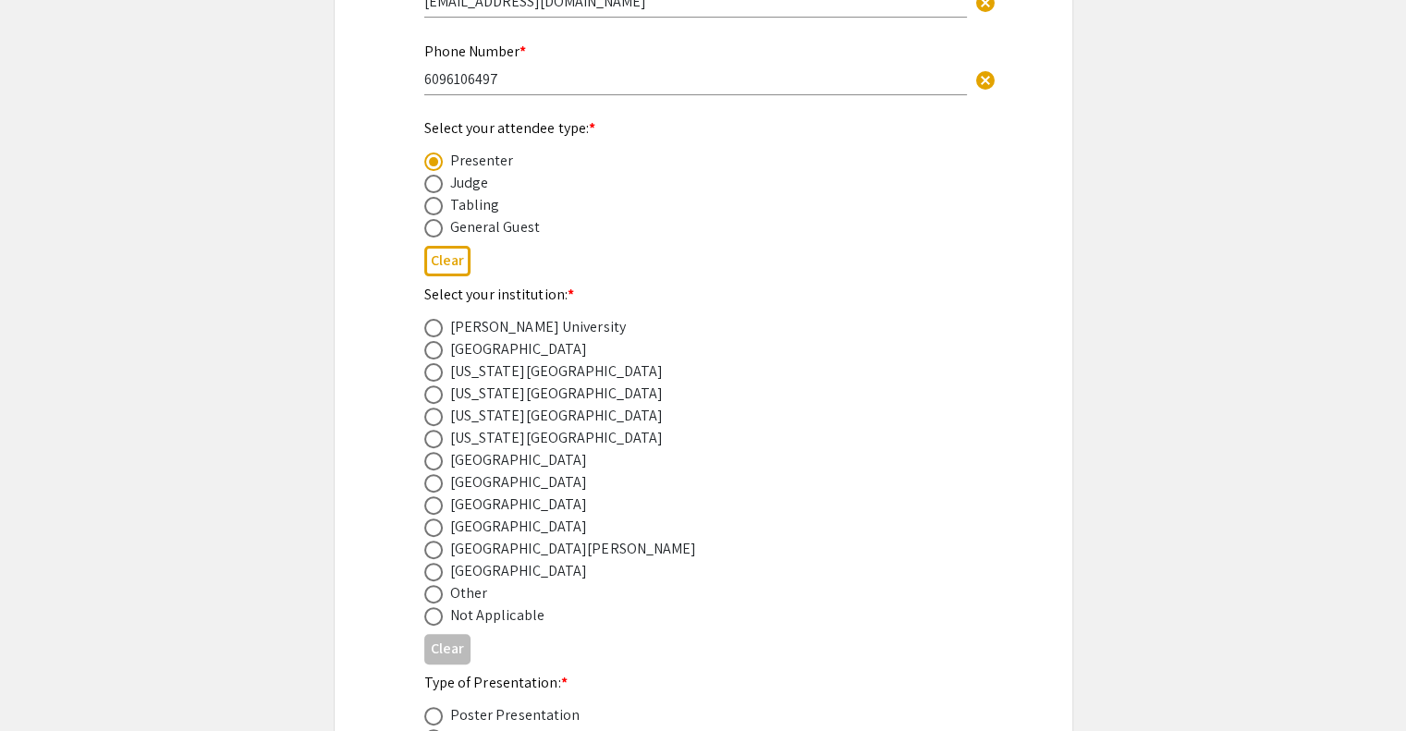
scroll to position [484, 0]
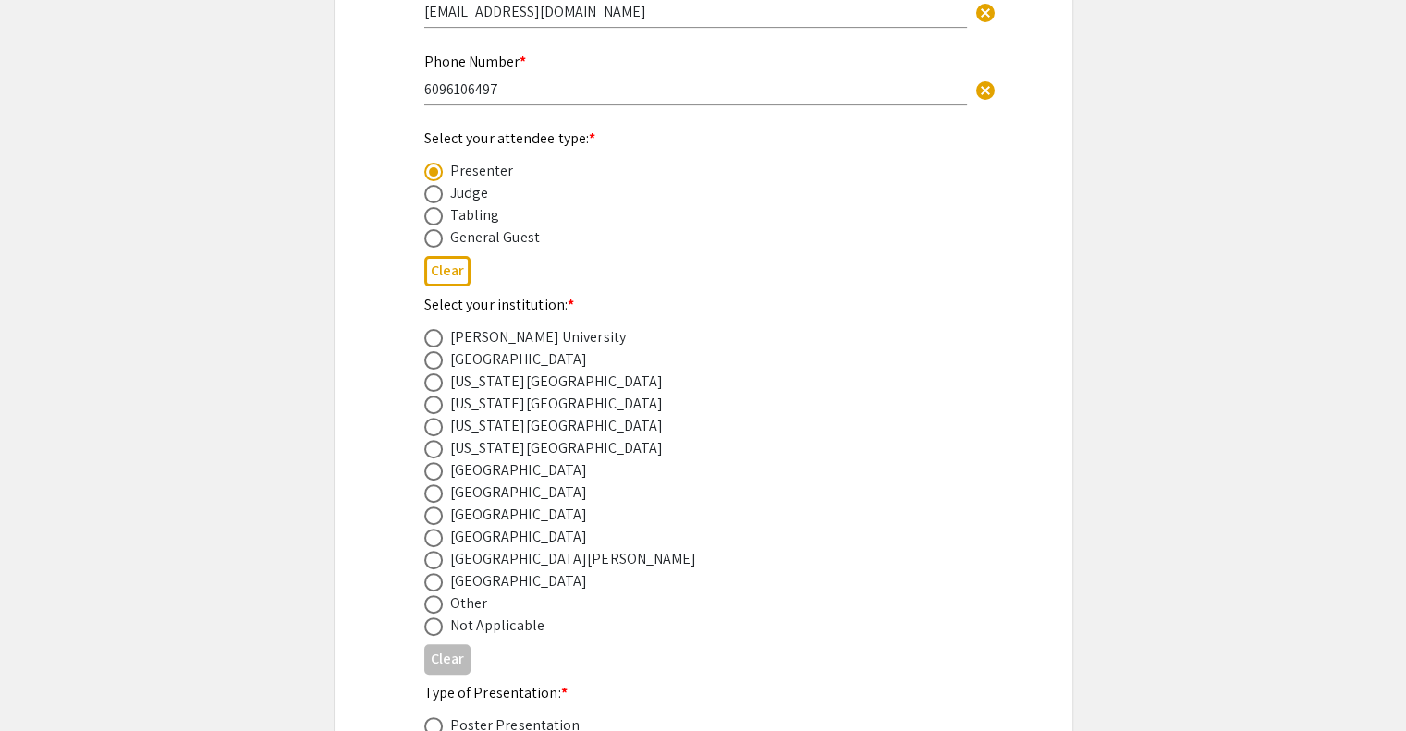
click at [435, 514] on span at bounding box center [433, 515] width 18 height 18
click at [435, 514] on input "radio" at bounding box center [433, 515] width 18 height 18
radio input "true"
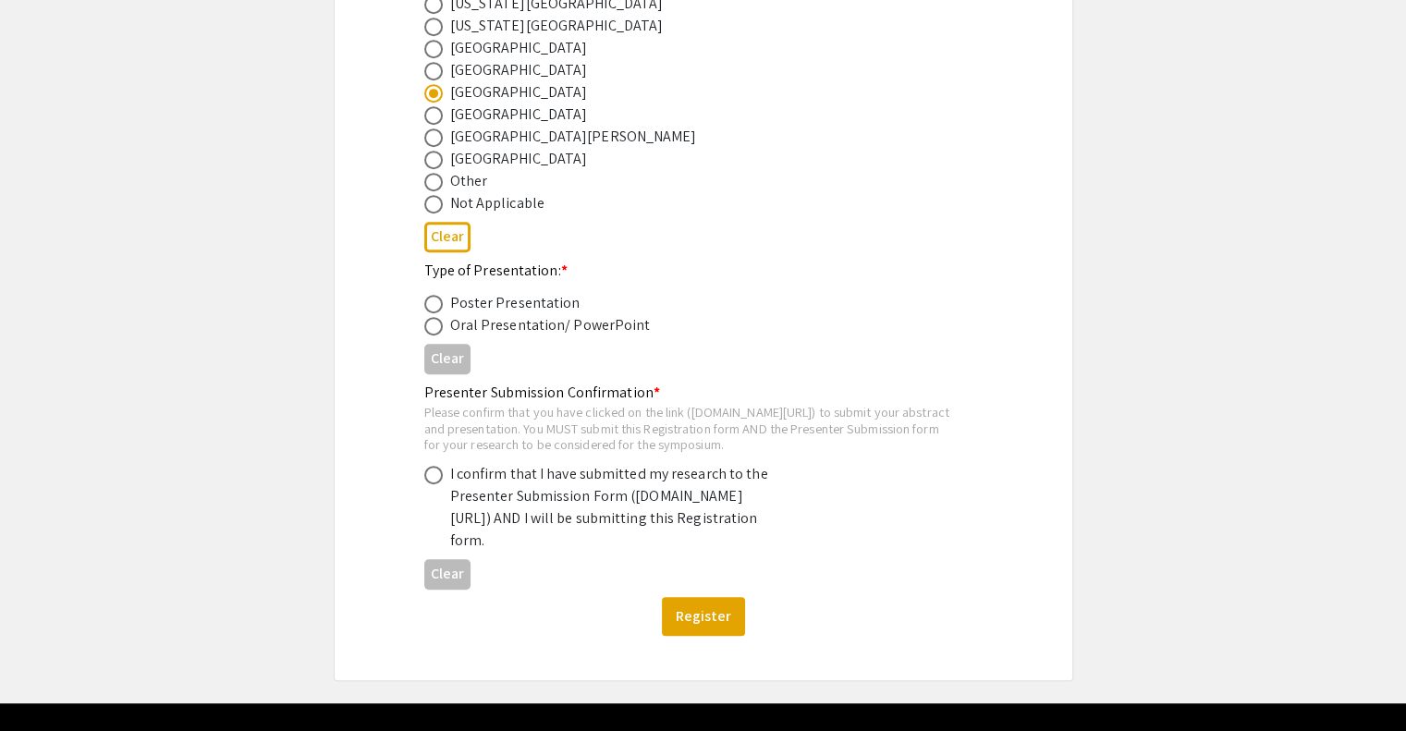
scroll to position [911, 0]
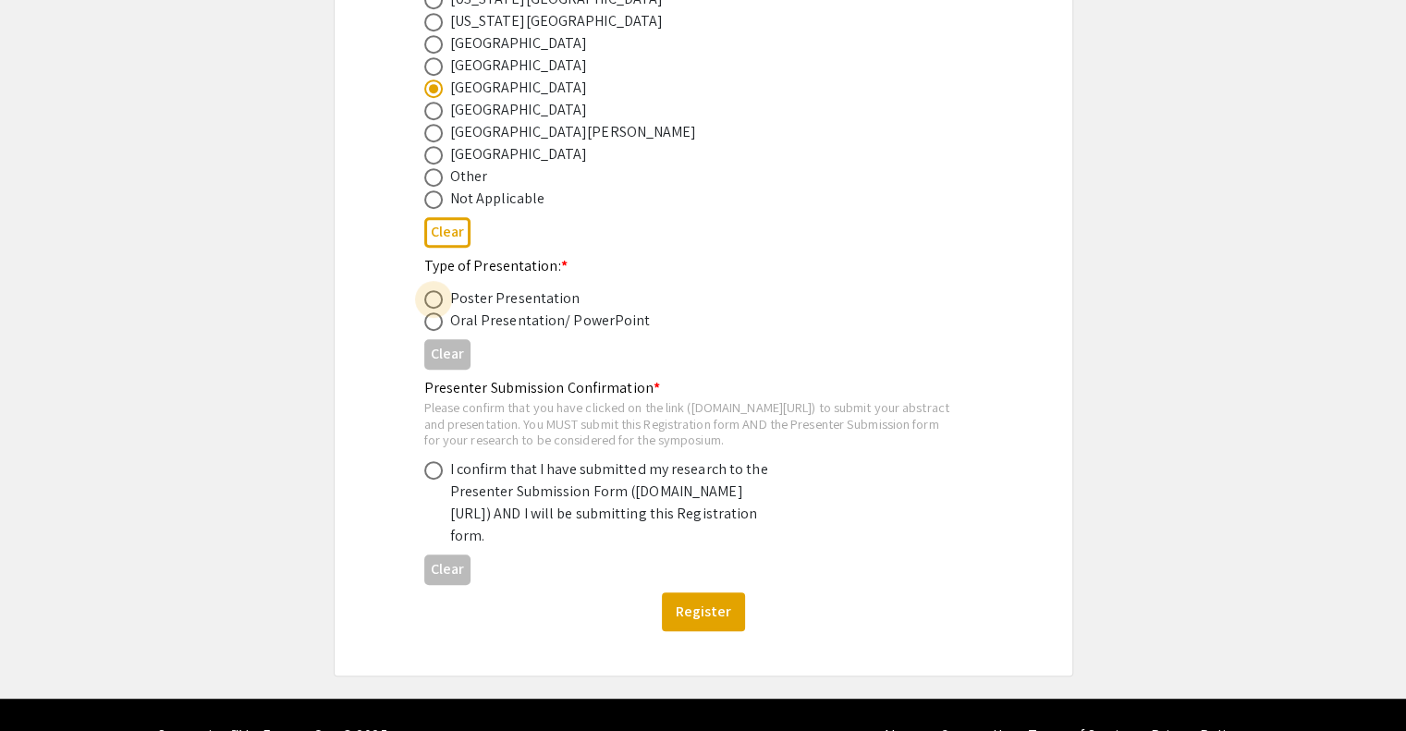
click at [425, 292] on span at bounding box center [433, 299] width 18 height 18
click at [425, 292] on input "radio" at bounding box center [433, 299] width 18 height 18
radio input "true"
click at [434, 472] on span at bounding box center [433, 470] width 18 height 18
click at [434, 472] on input "radio" at bounding box center [433, 470] width 18 height 18
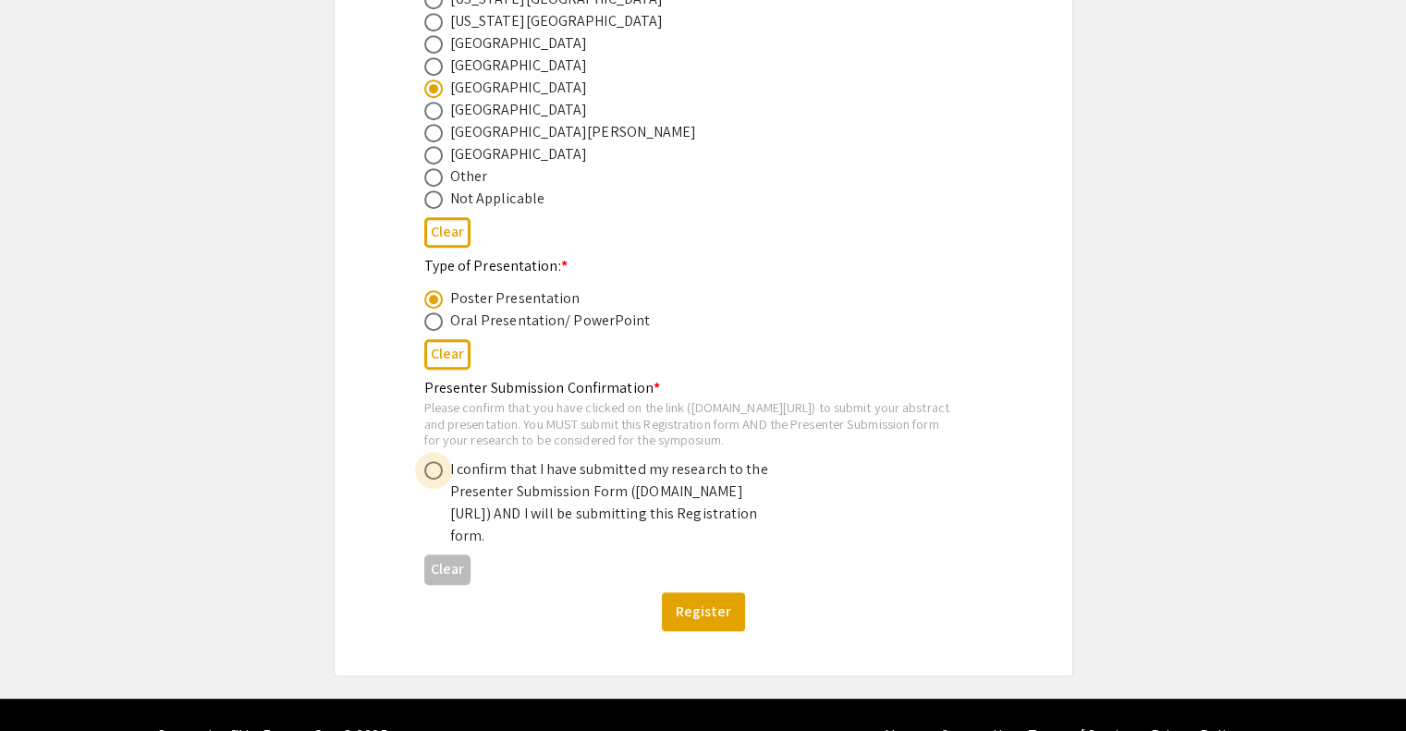
radio input "true"
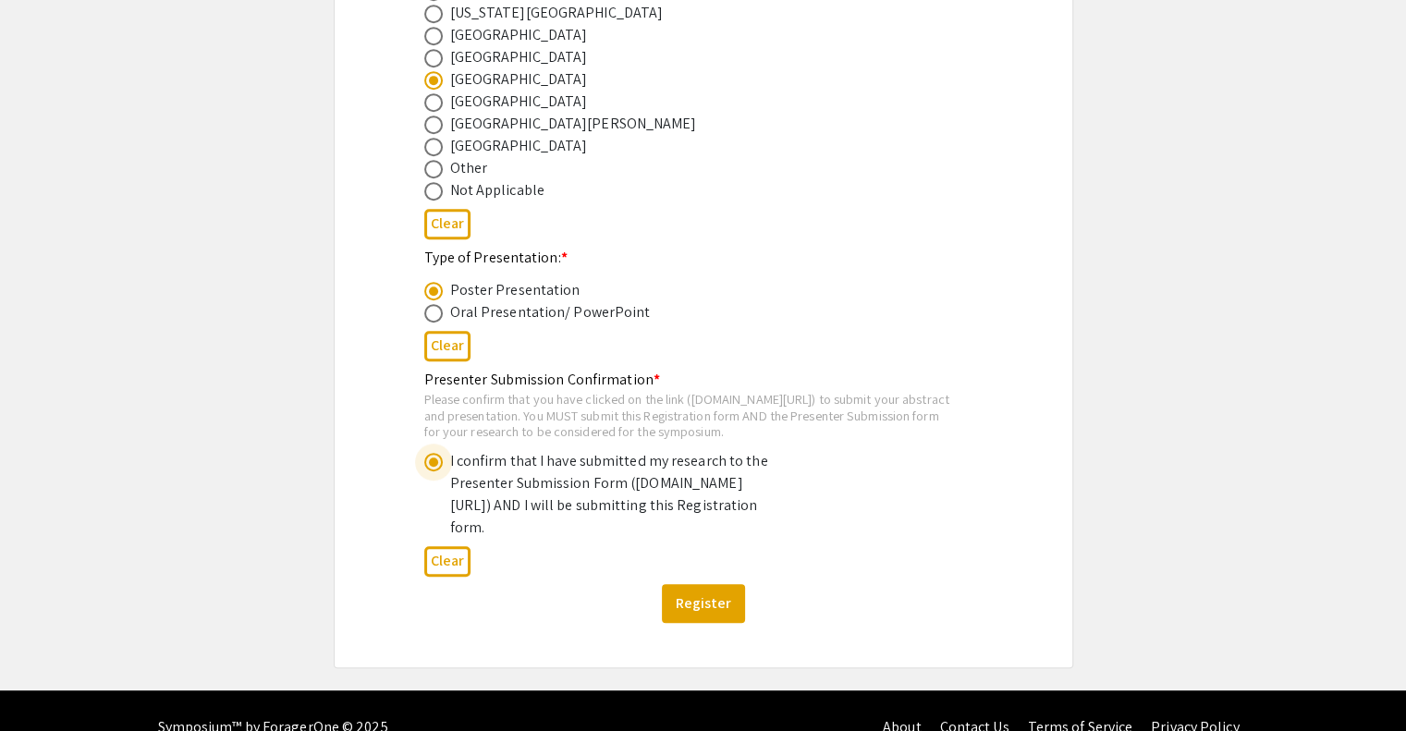
scroll to position [920, 0]
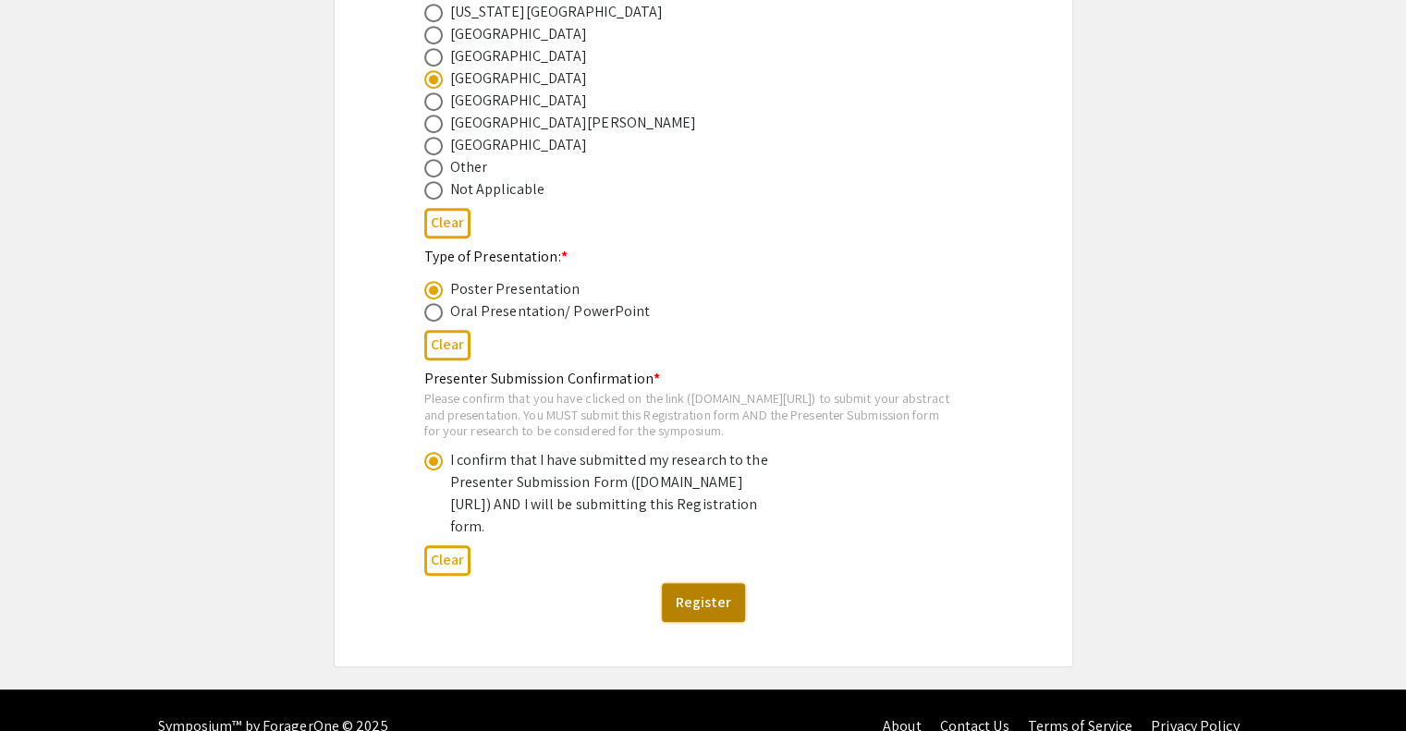
click at [684, 622] on button "Register" at bounding box center [703, 602] width 83 height 39
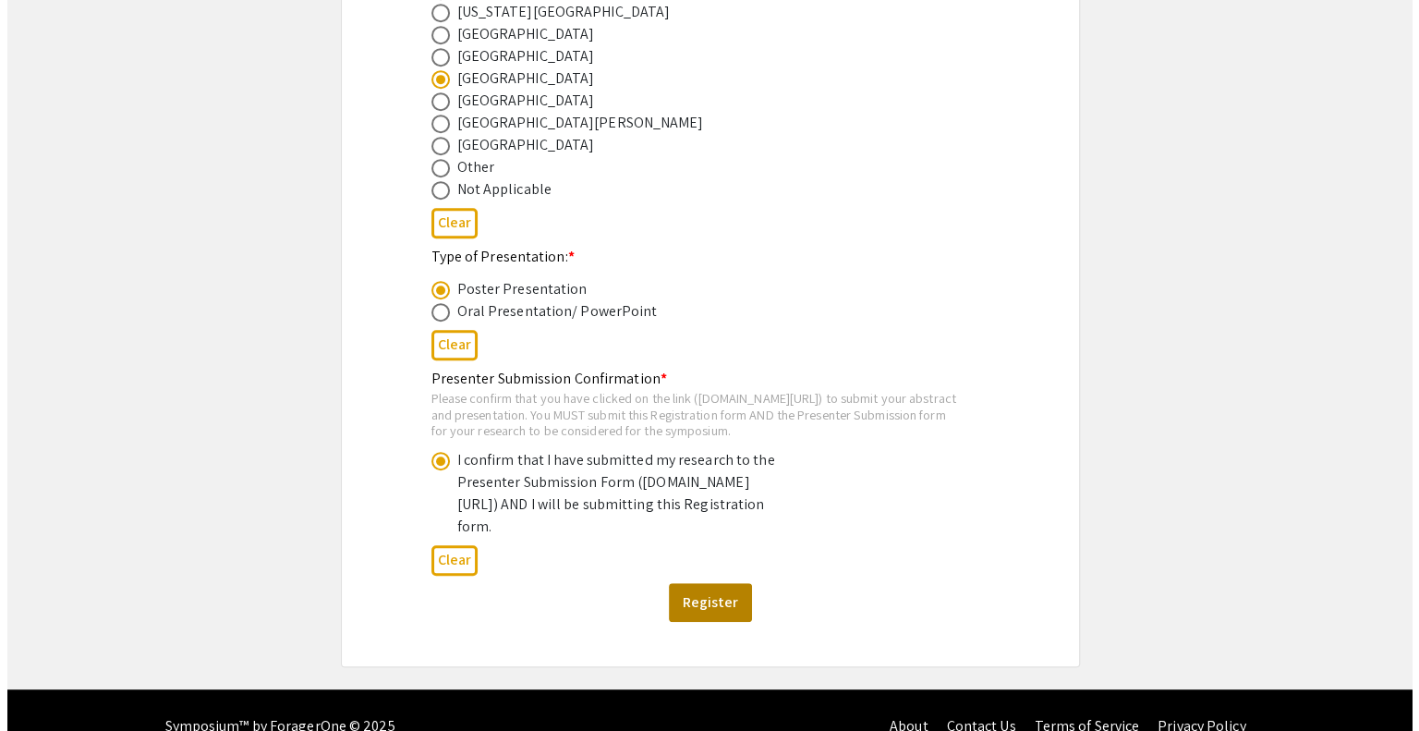
scroll to position [0, 0]
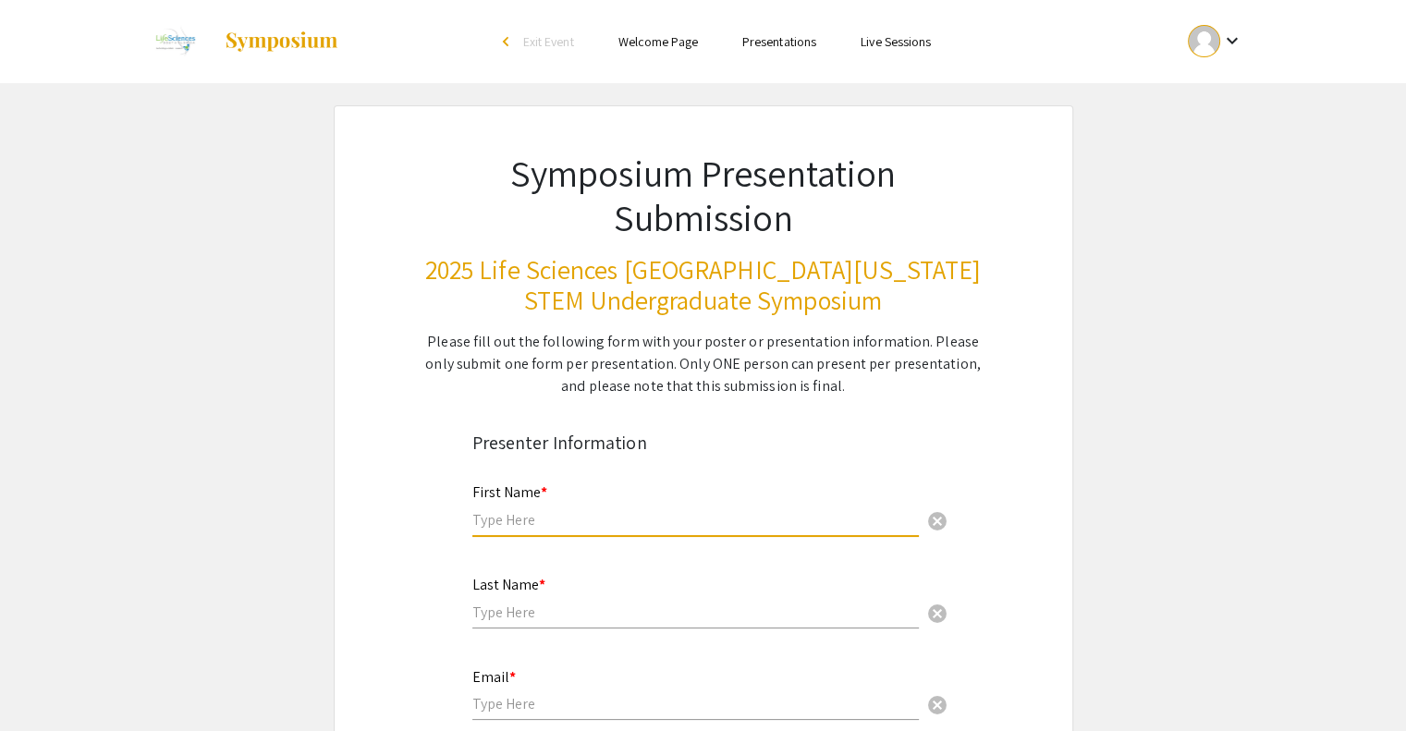
click at [581, 526] on input "text" at bounding box center [695, 519] width 446 height 19
type input "Ranvir"
type input "[PERSON_NAME]"
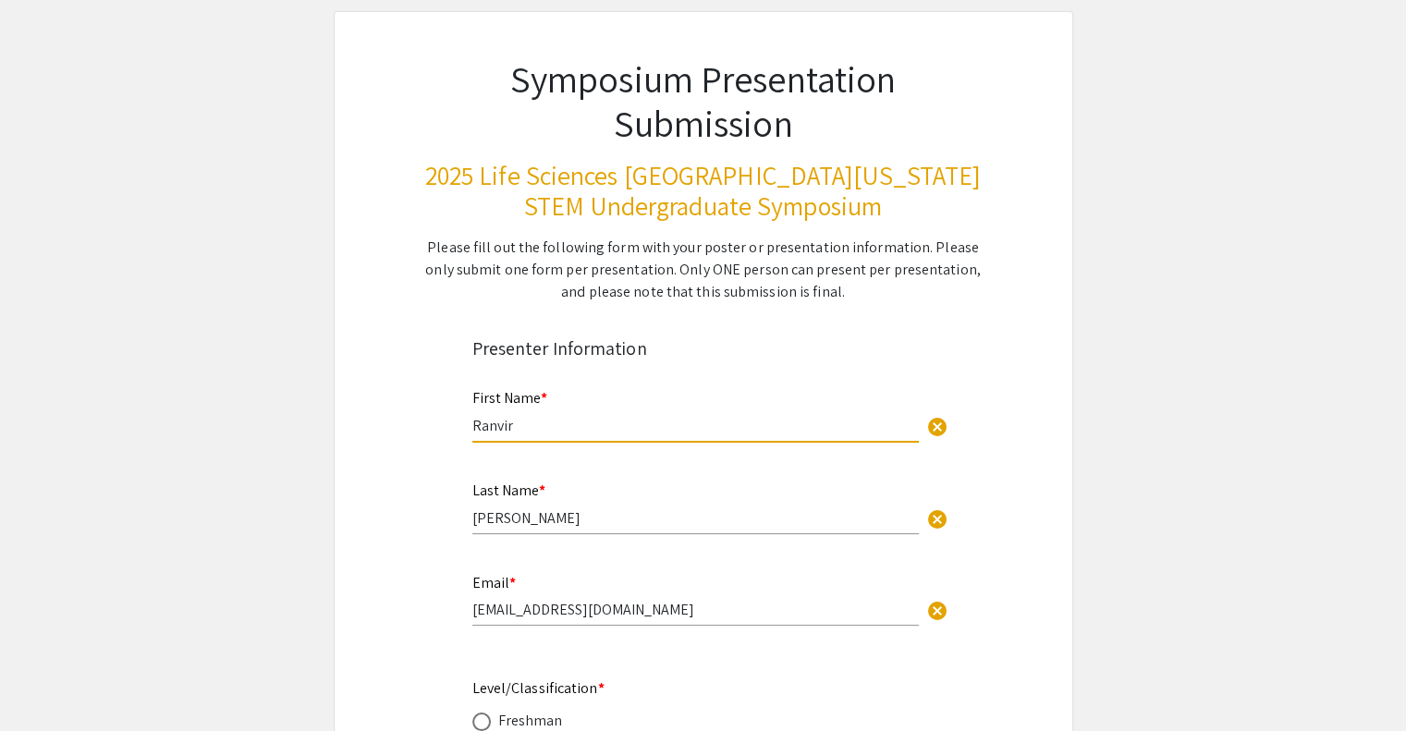
scroll to position [104, 0]
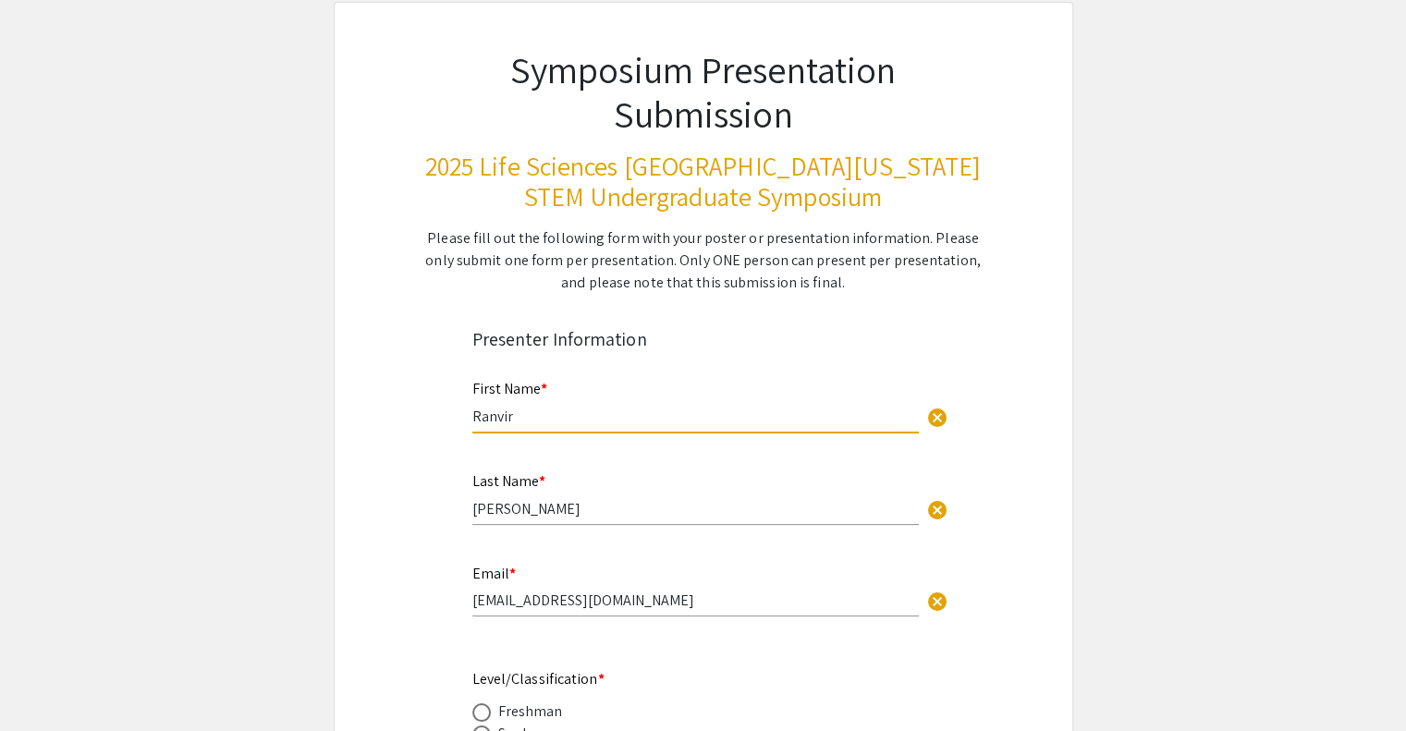
click at [571, 601] on input "24singhr@rvilleschools.org" at bounding box center [695, 600] width 446 height 19
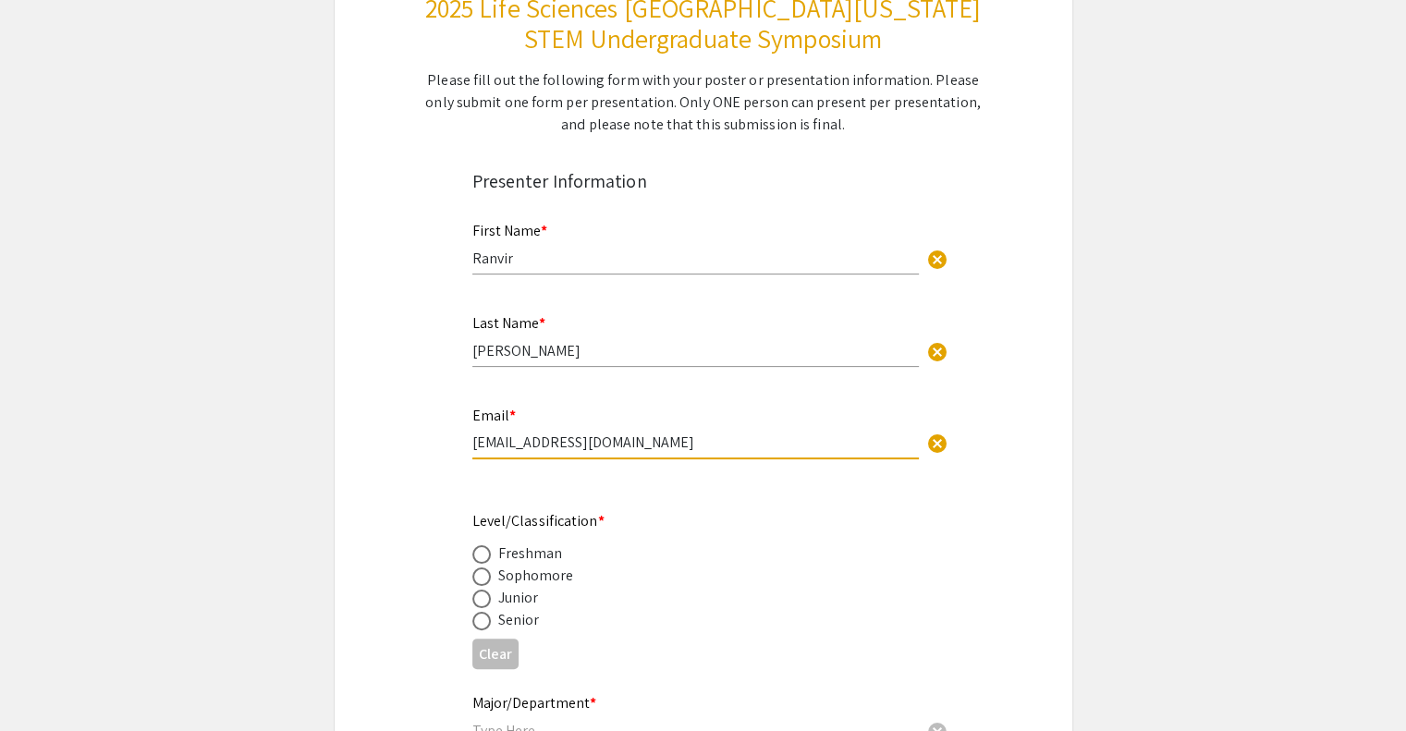
scroll to position [339, 0]
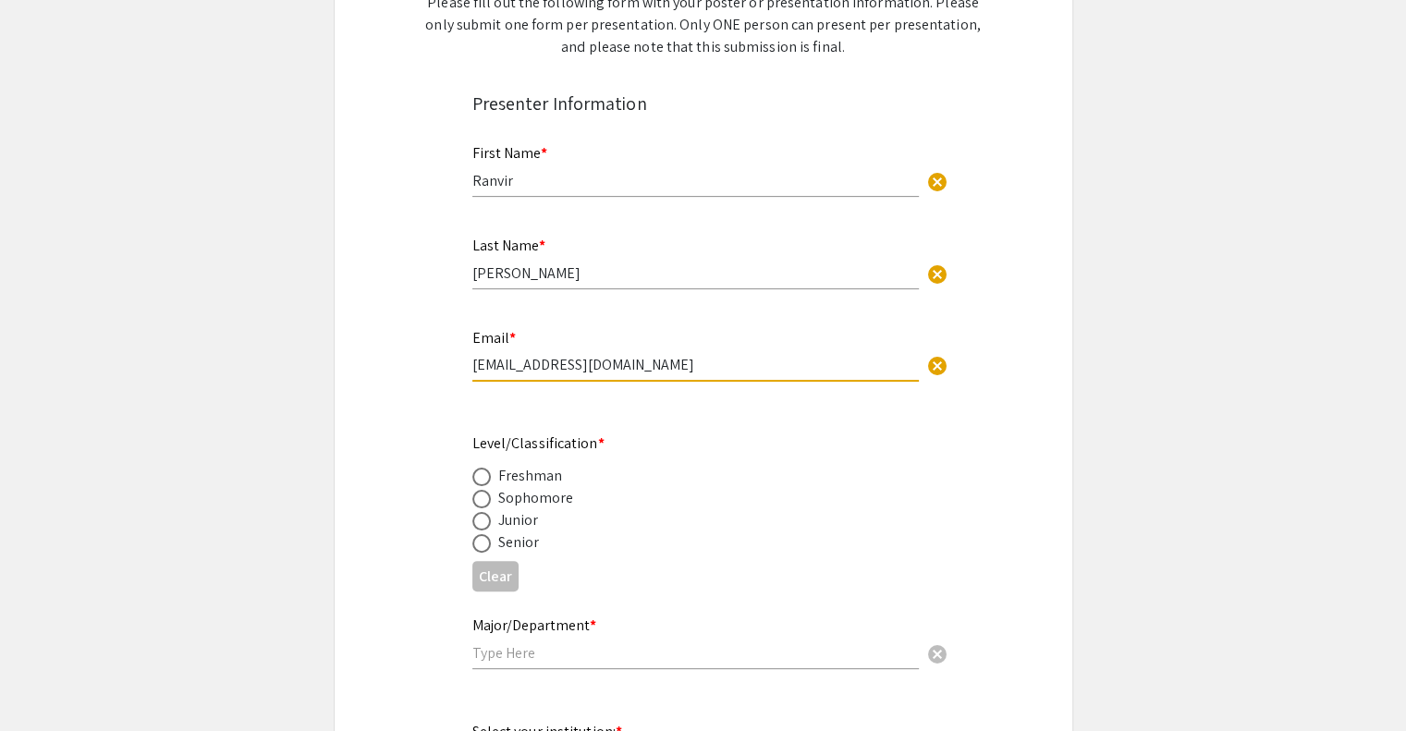
type input "rs3069@mynsu.nova.edu"
click at [506, 502] on div "Sophomore" at bounding box center [536, 498] width 76 height 22
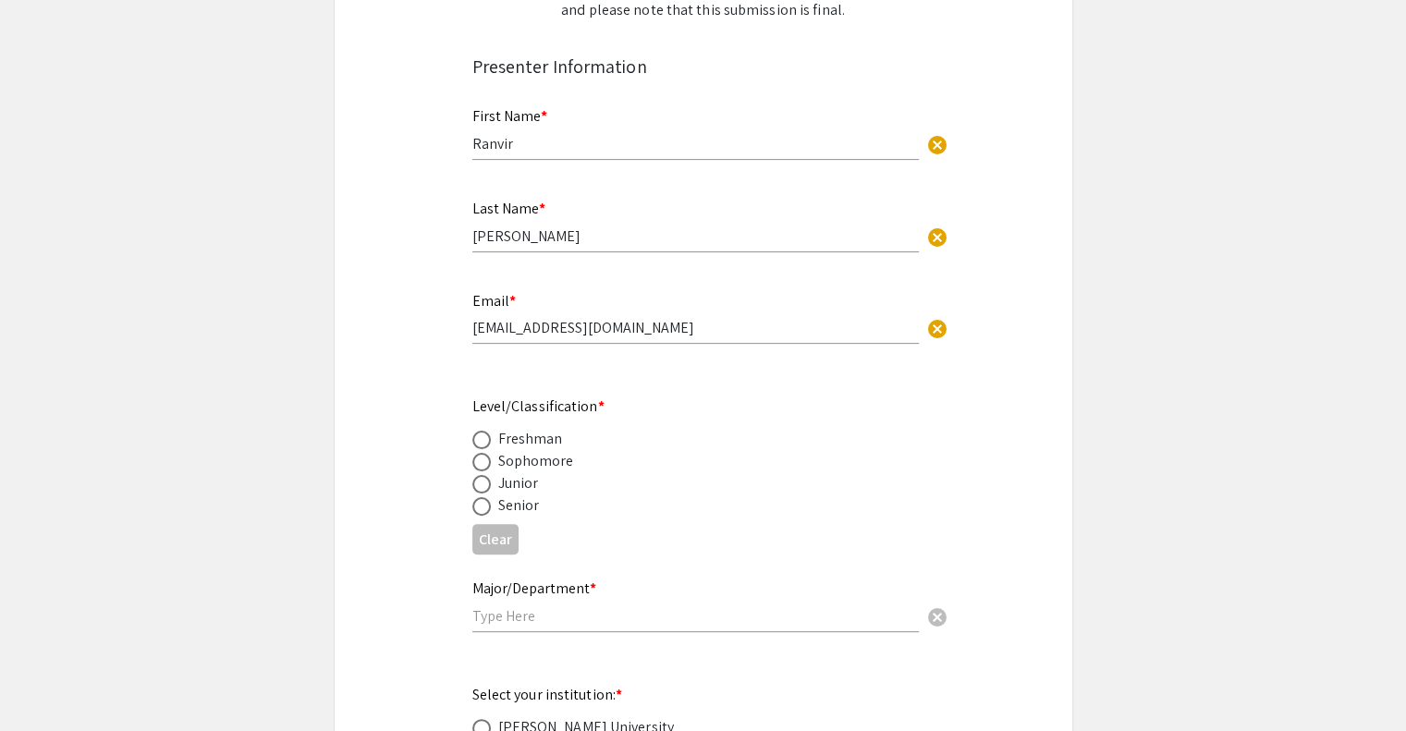
click at [480, 456] on span at bounding box center [481, 462] width 18 height 18
click at [480, 456] on input "radio" at bounding box center [481, 462] width 18 height 18
radio input "true"
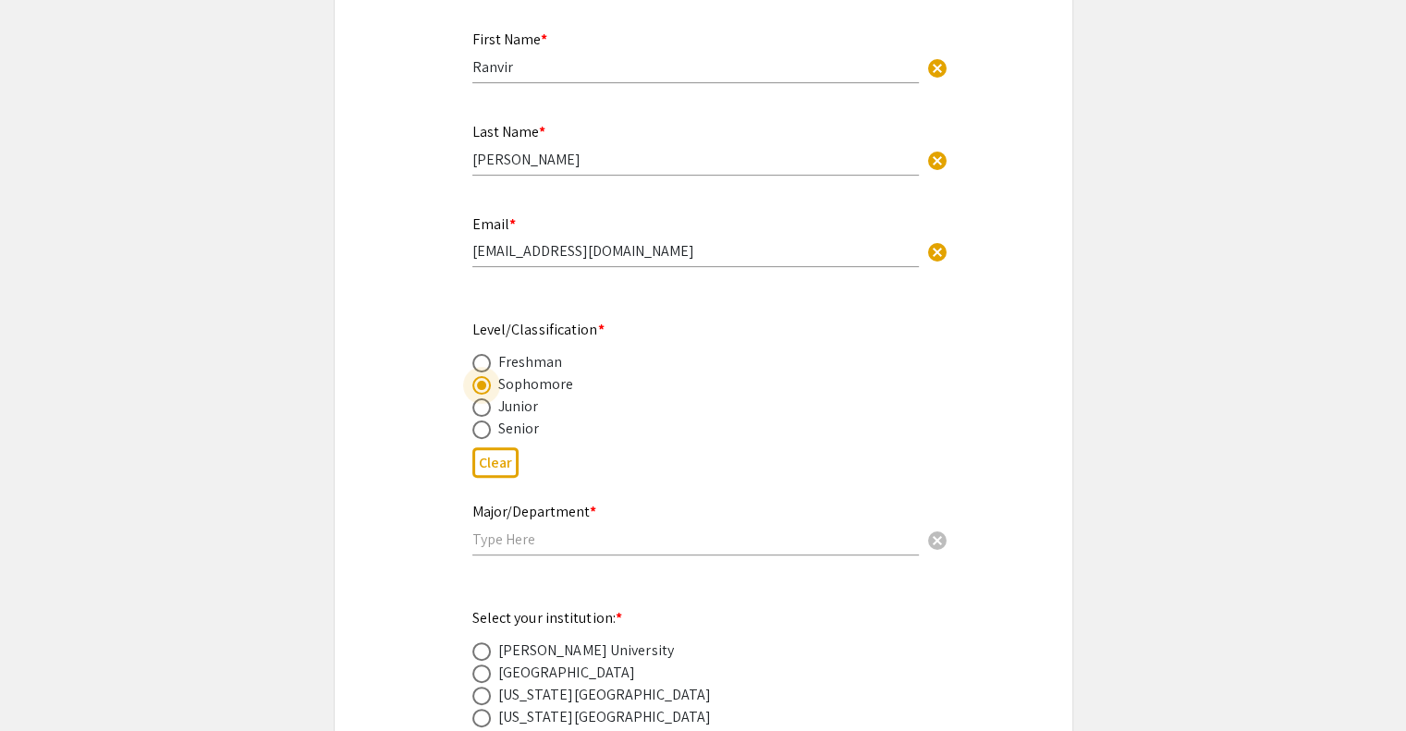
scroll to position [454, 0]
click at [506, 529] on input "text" at bounding box center [695, 538] width 446 height 19
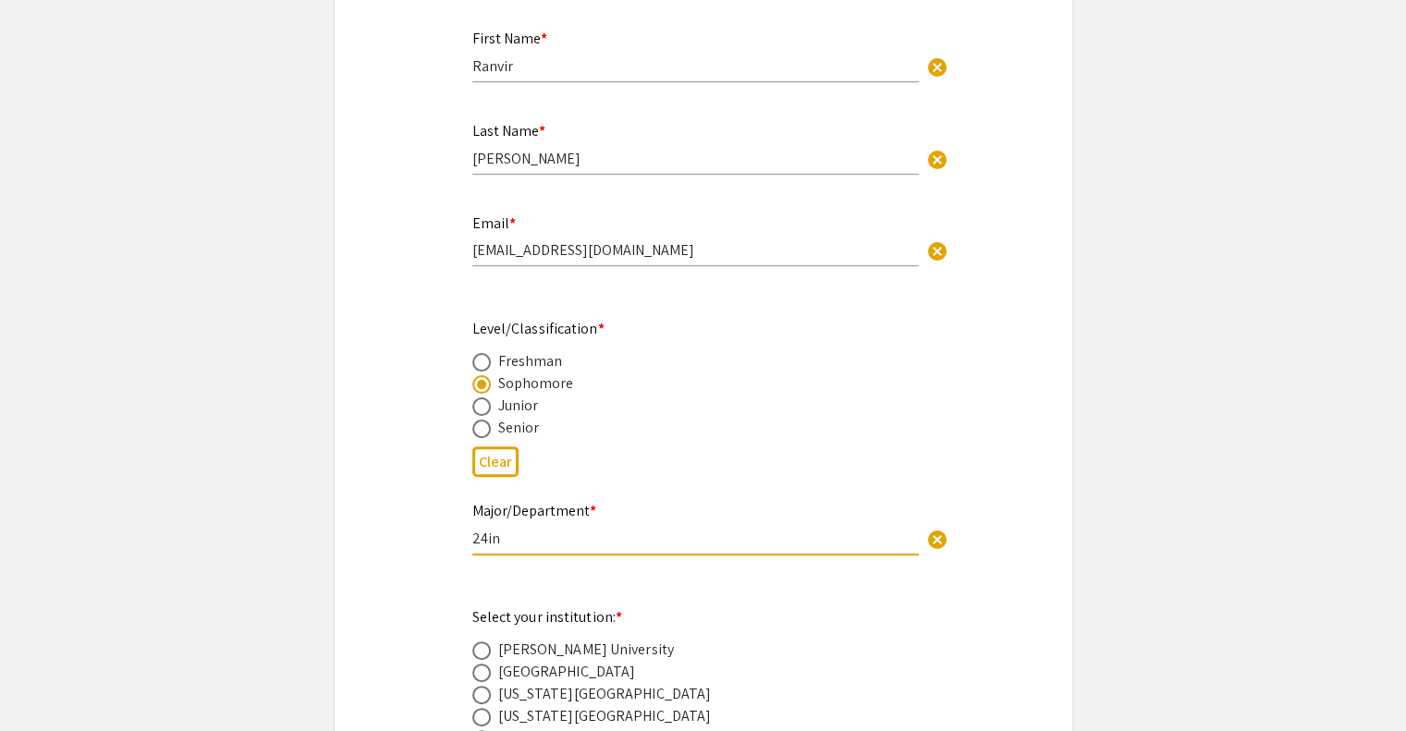
type input "24ing"
type input "24singhr"
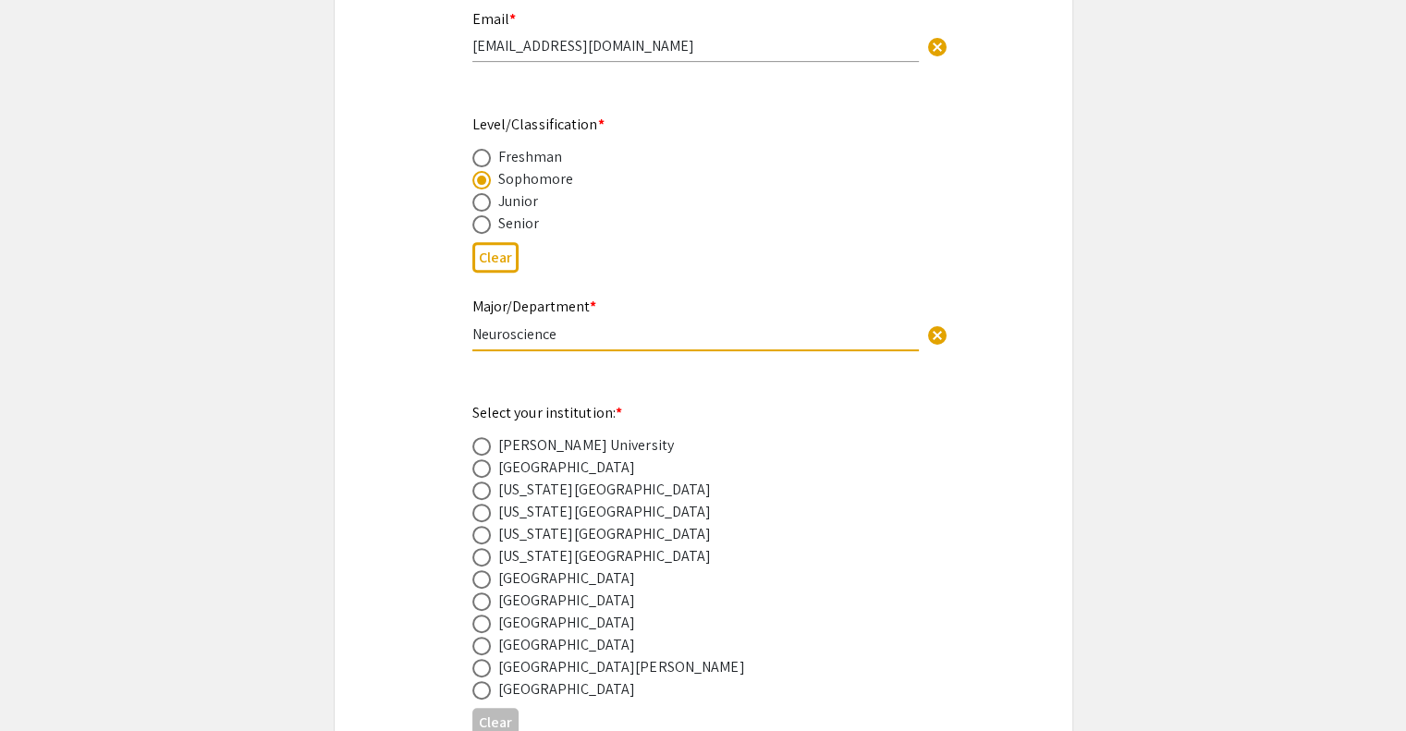
scroll to position [658, 0]
type input "Neuroscience"
click at [478, 606] on span at bounding box center [481, 601] width 18 height 18
click at [478, 606] on input "radio" at bounding box center [481, 601] width 18 height 18
radio input "true"
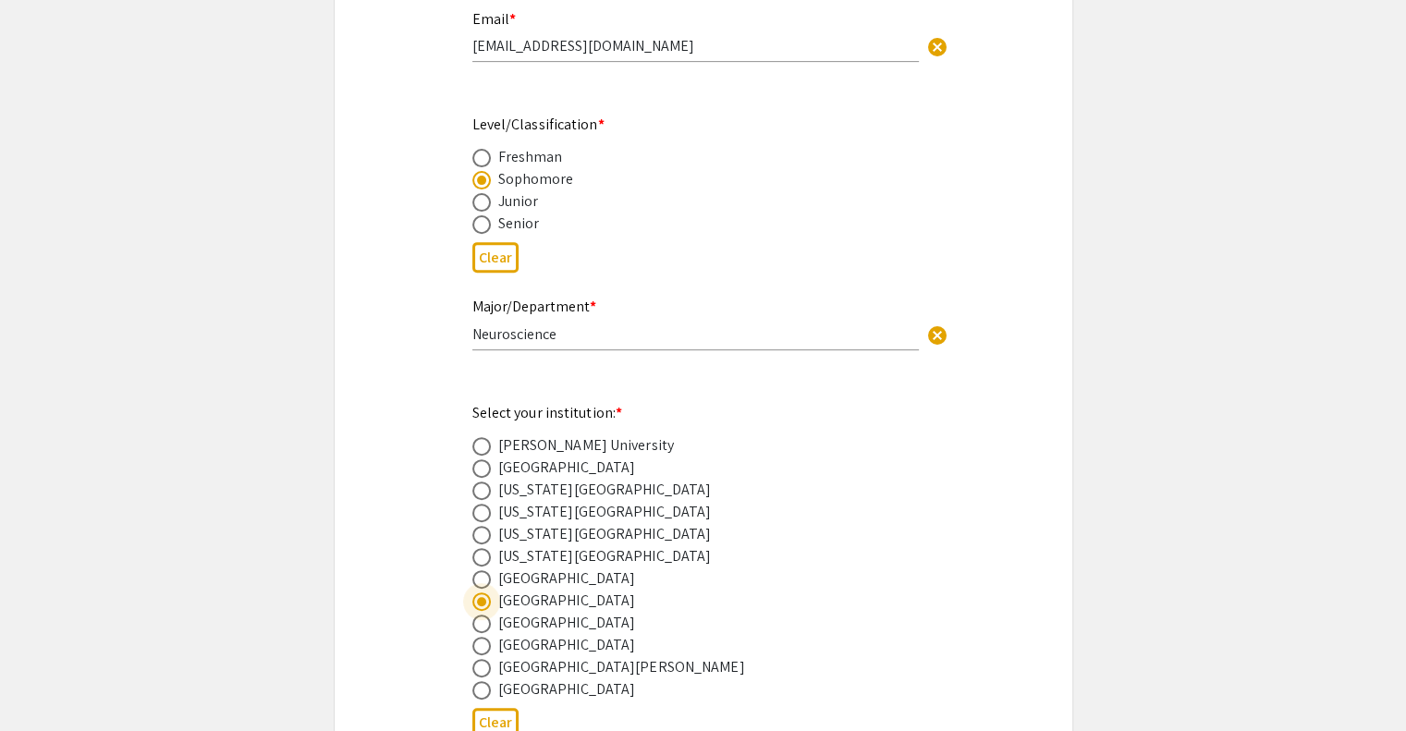
click at [478, 622] on span at bounding box center [481, 624] width 18 height 18
click at [478, 622] on input "radio" at bounding box center [481, 624] width 18 height 18
radio input "true"
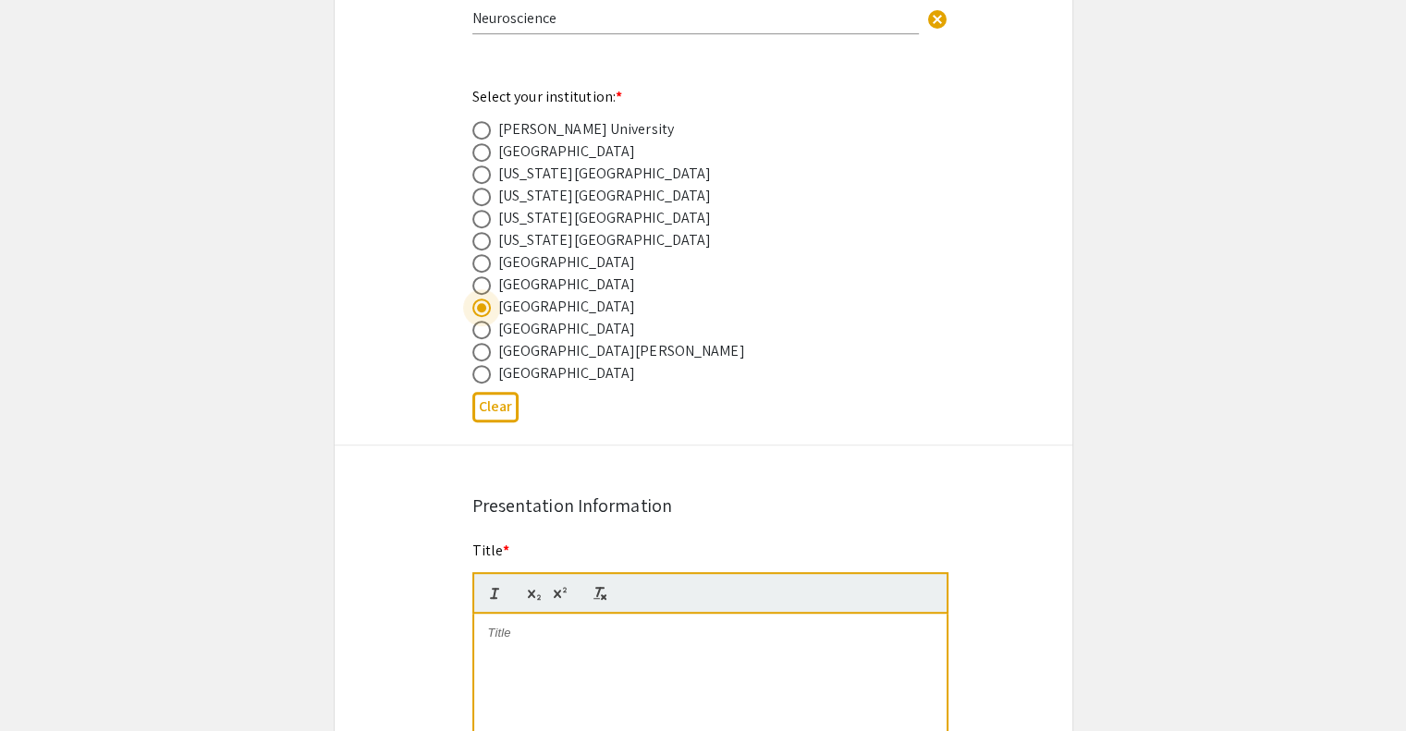
scroll to position [1057, 0]
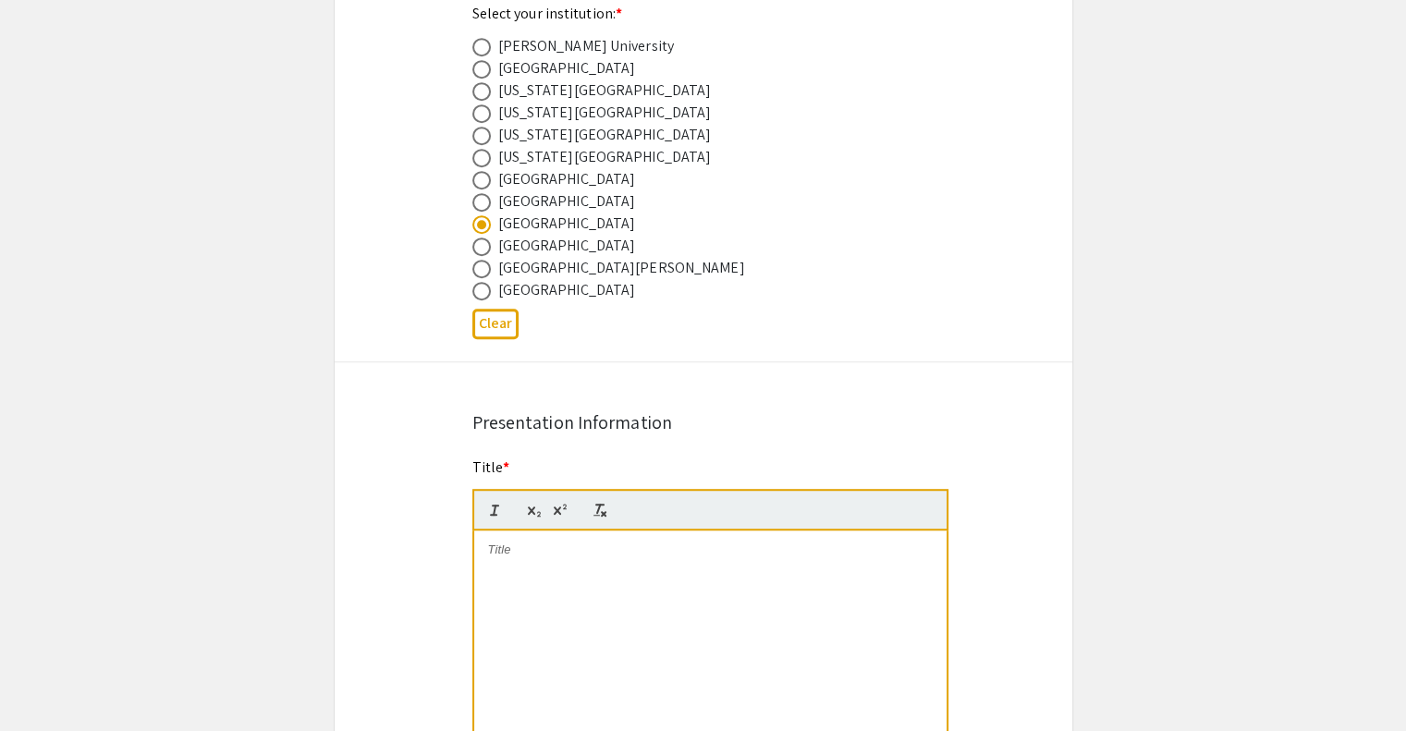
drag, startPoint x: 524, startPoint y: 521, endPoint x: 519, endPoint y: 543, distance: 22.7
click at [519, 543] on quill-editor at bounding box center [710, 649] width 476 height 321
click at [519, 543] on p at bounding box center [710, 550] width 445 height 17
click at [535, 542] on p "To enrich screen reader interactions, please activate Accessibility in Grammarl…" at bounding box center [710, 550] width 445 height 17
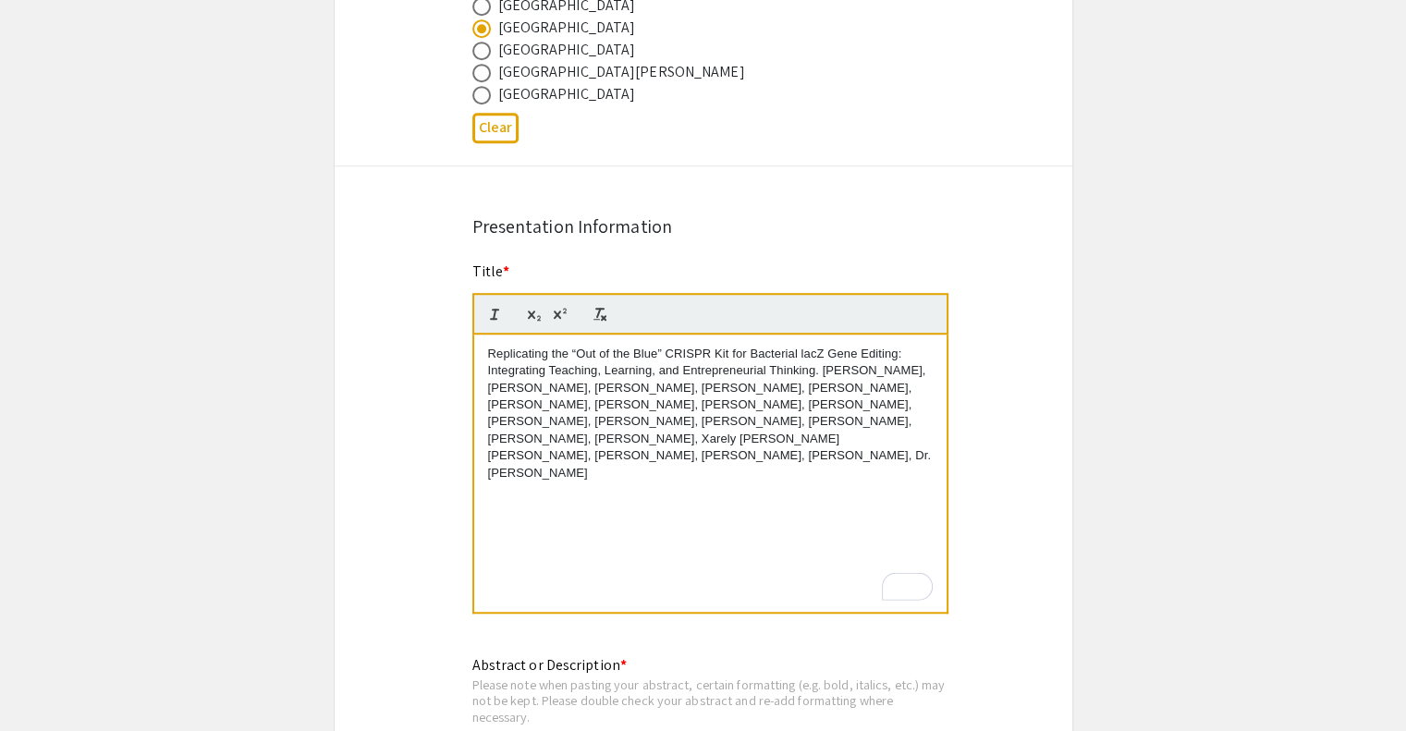
scroll to position [1246, 0]
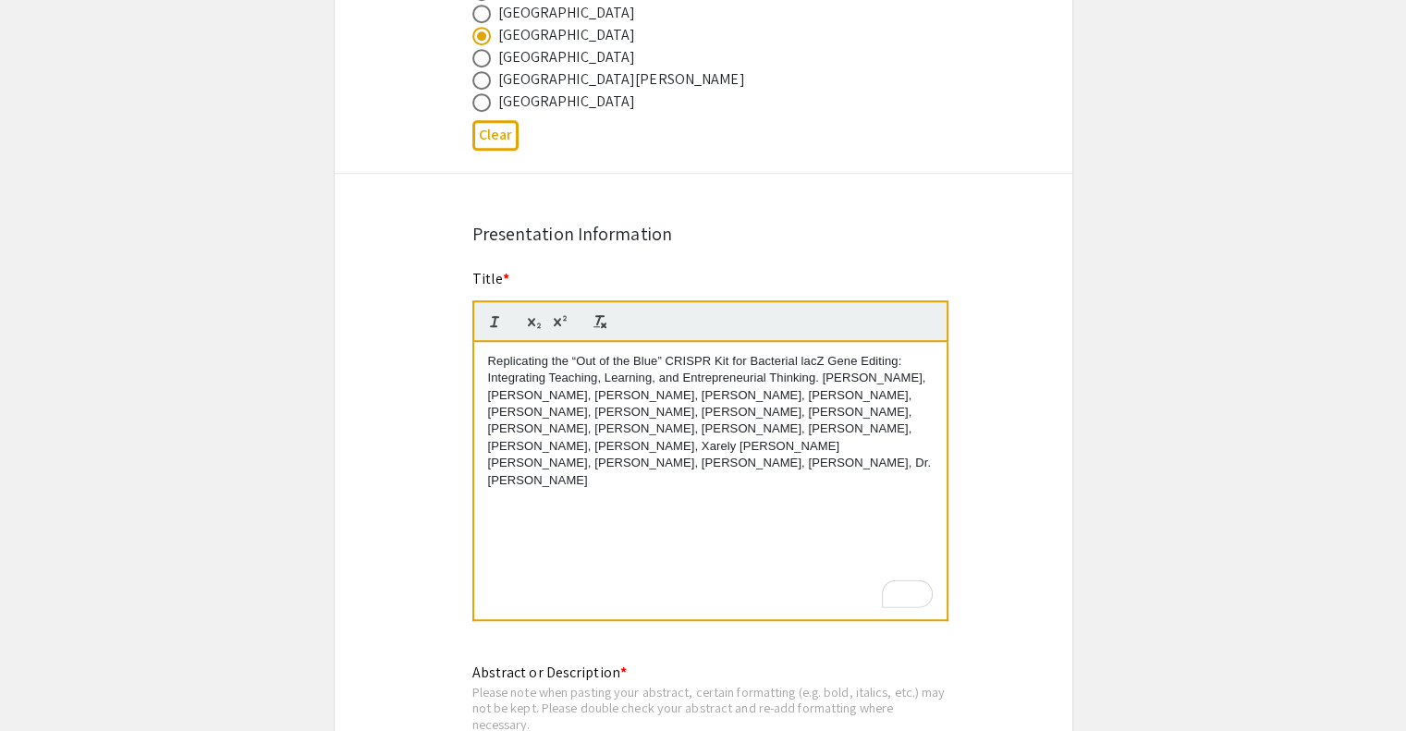
click at [818, 371] on p "Replicating the “Out of the Blue” CRISPR Kit for Bacterial lacZ Gene Editing: I…" at bounding box center [710, 421] width 445 height 137
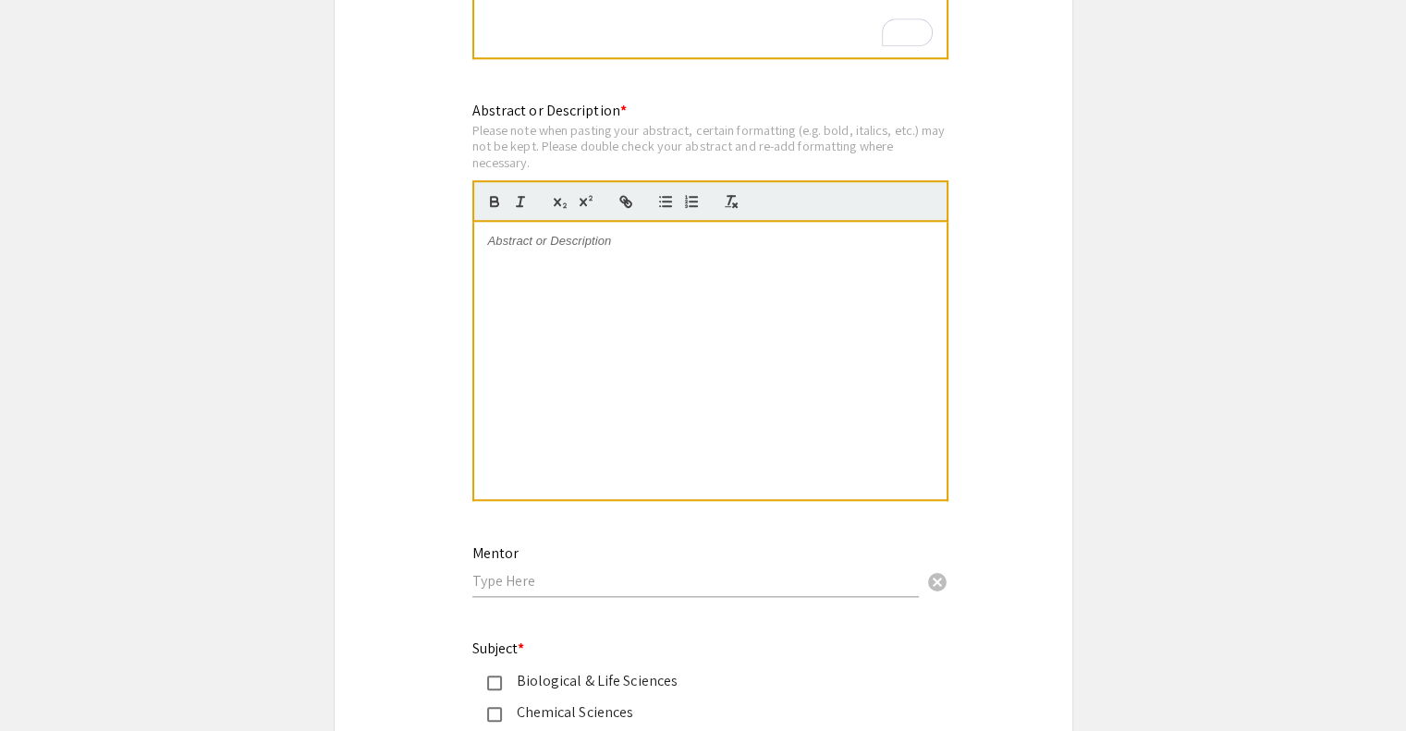
scroll to position [1815, 0]
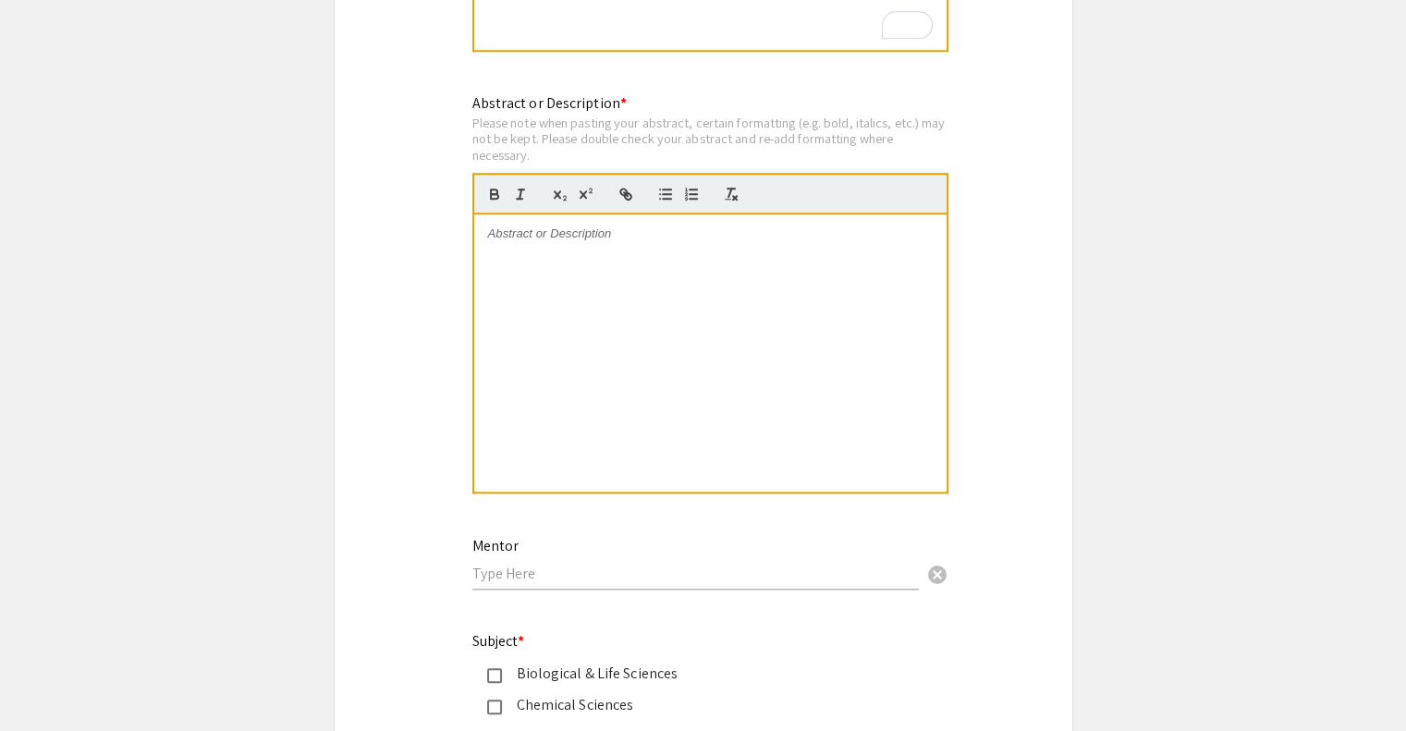
click at [536, 360] on div at bounding box center [710, 352] width 472 height 277
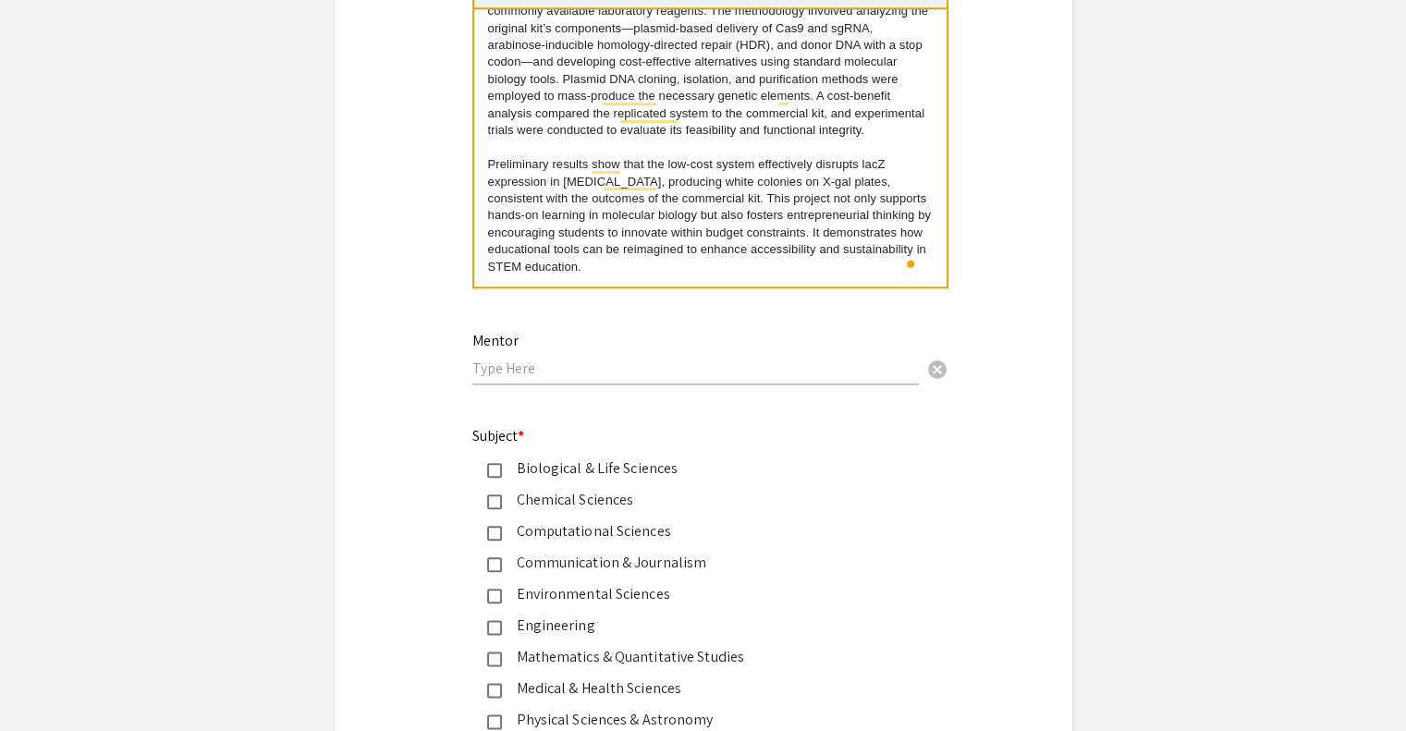
scroll to position [2026, 0]
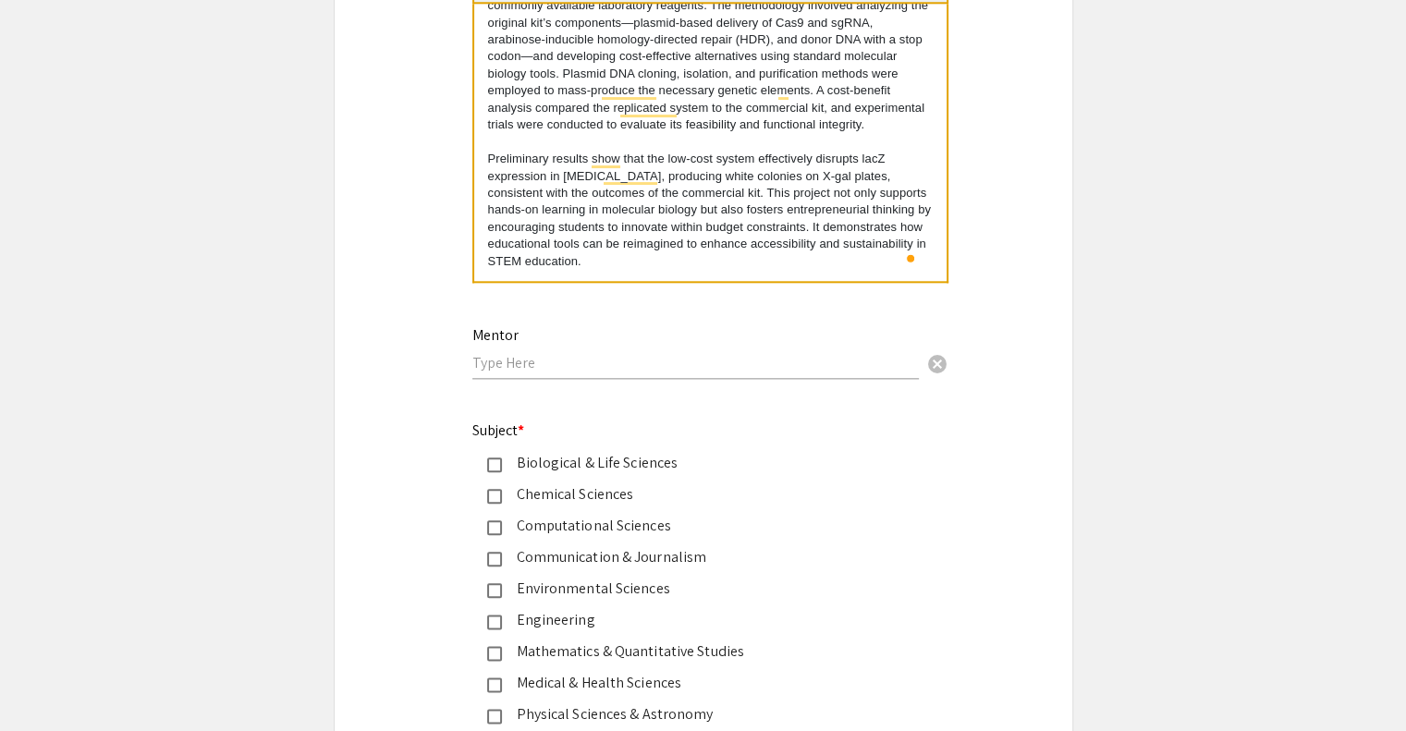
click at [521, 353] on input "text" at bounding box center [695, 362] width 446 height 19
type input "Dr. [PERSON_NAME]"
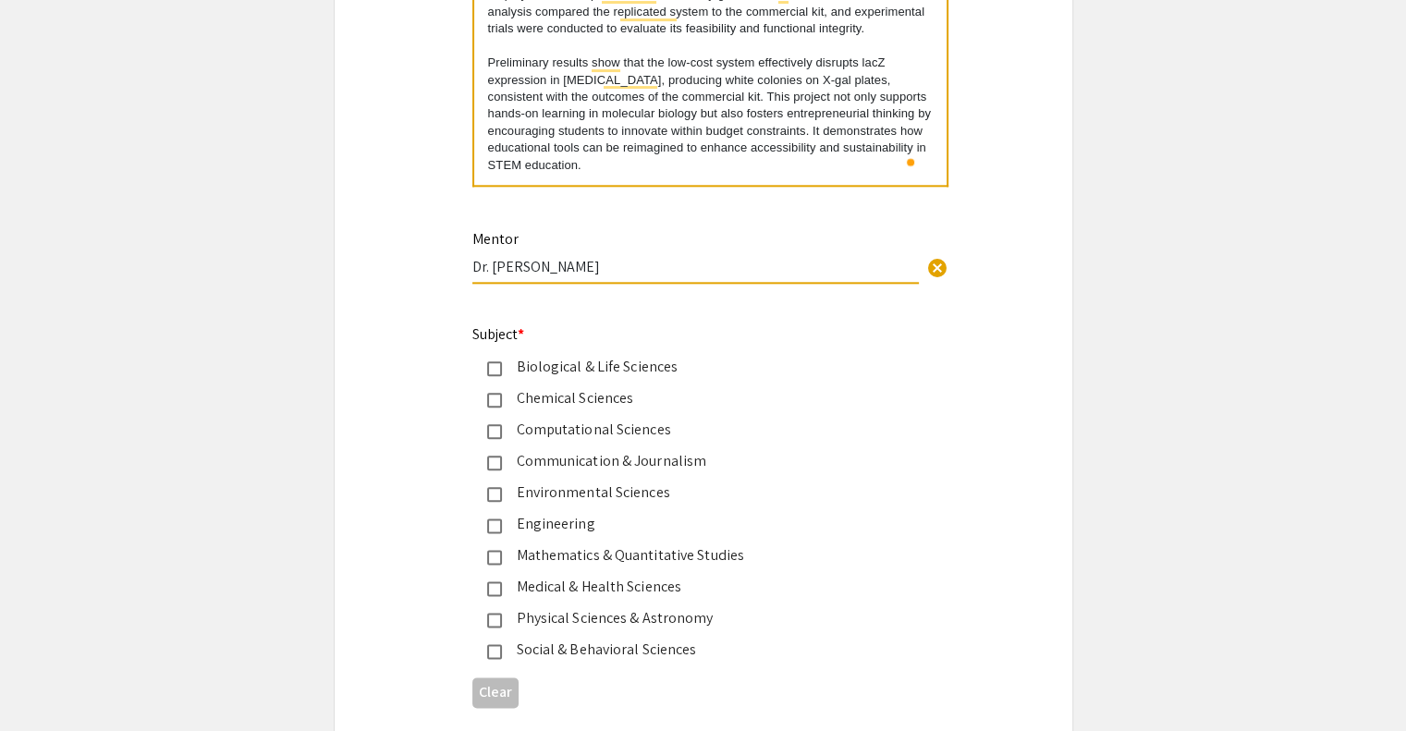
scroll to position [2147, 0]
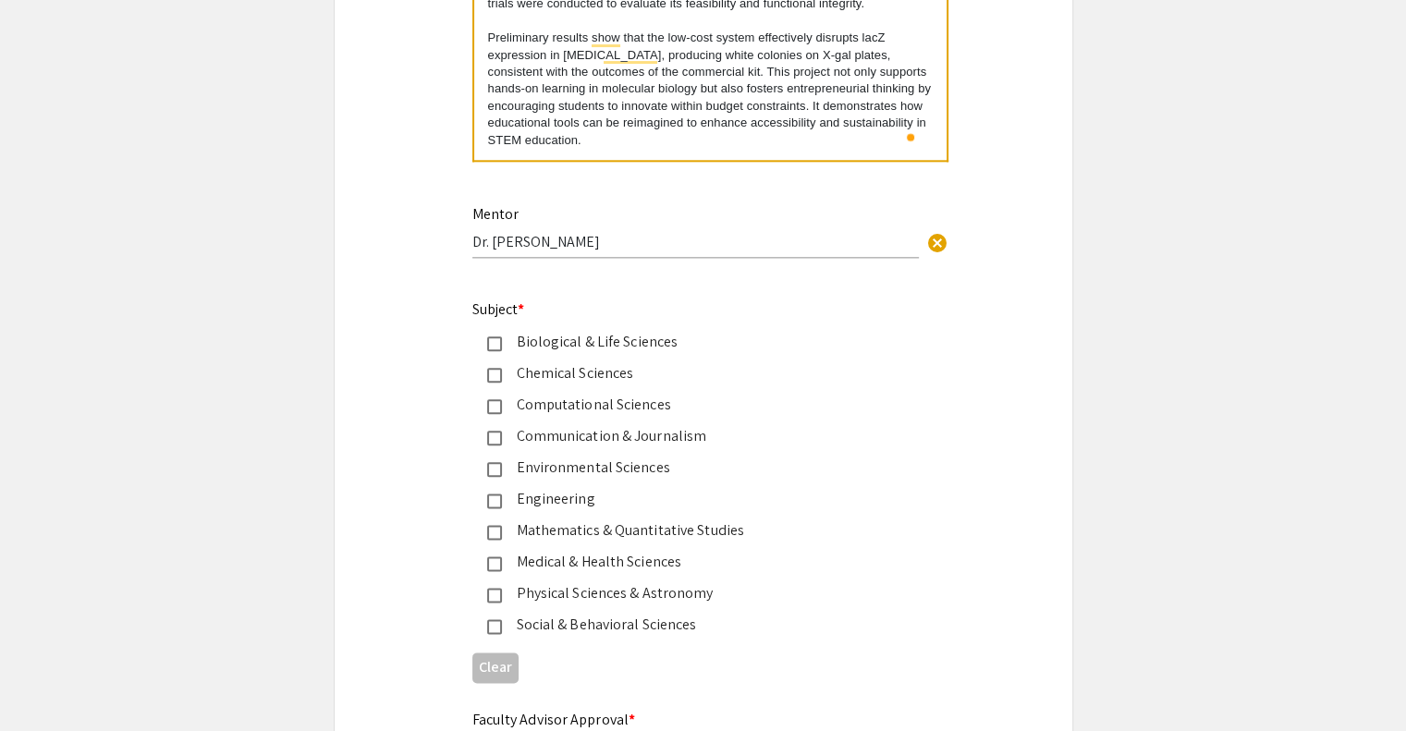
click at [542, 338] on div "Biological & Life Sciences" at bounding box center [696, 342] width 388 height 22
click at [528, 398] on div "Computational Sciences" at bounding box center [696, 405] width 388 height 22
click at [543, 500] on div "Engineering" at bounding box center [696, 499] width 388 height 22
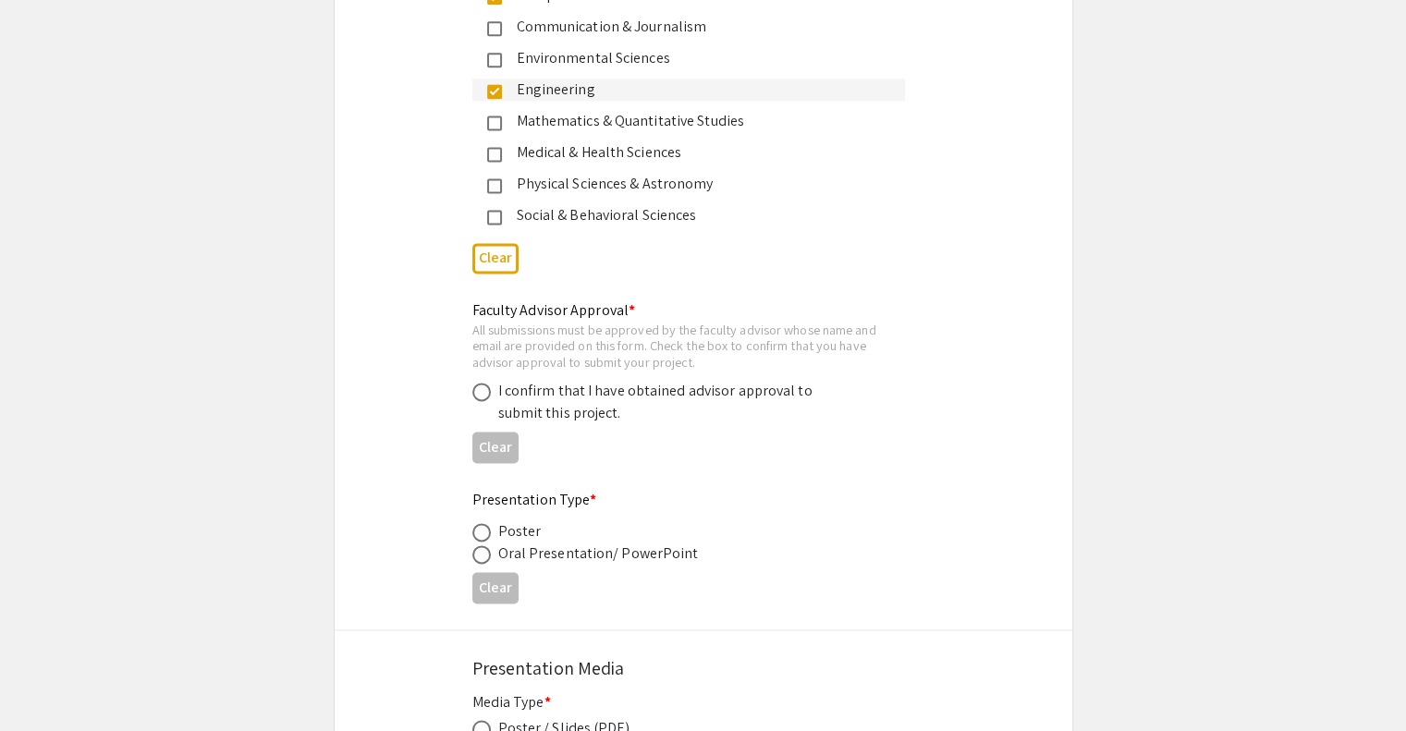
scroll to position [2560, 0]
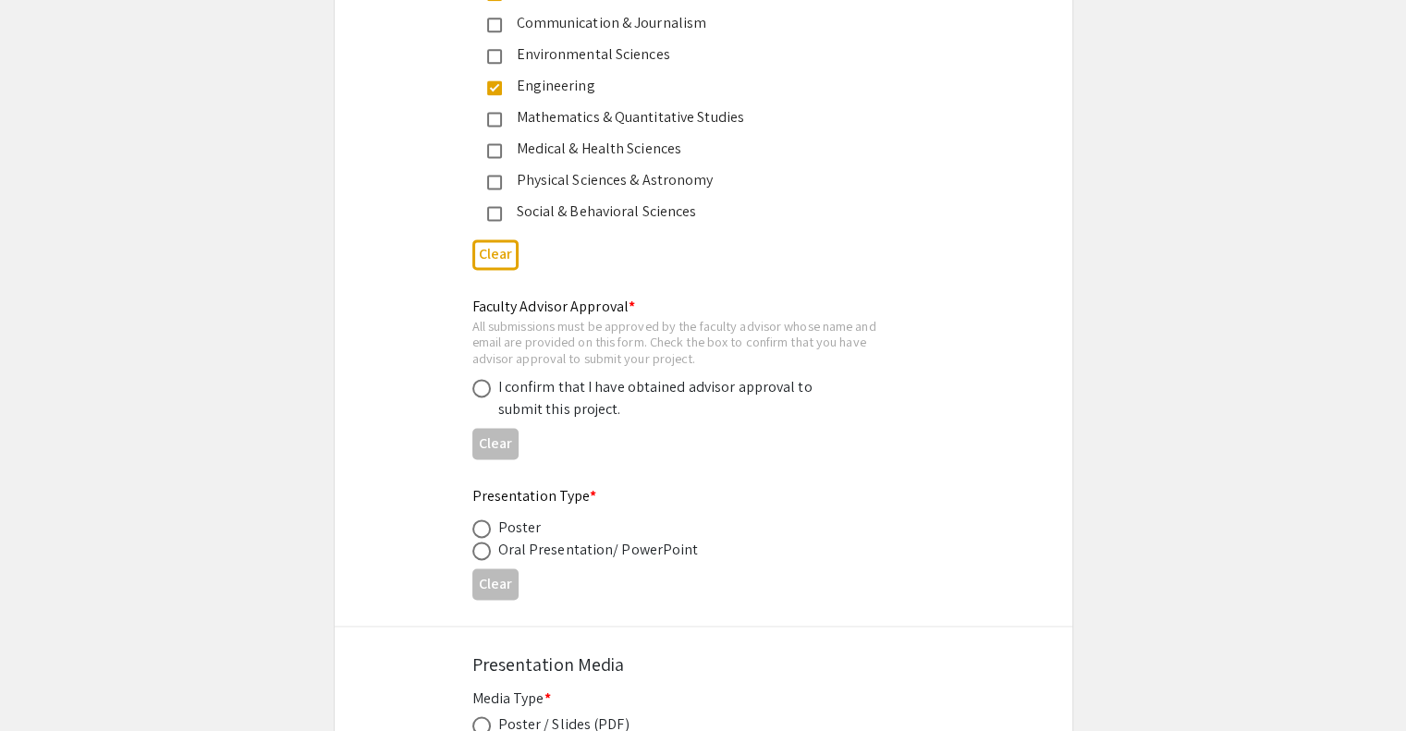
click at [588, 386] on div "I confirm that I have obtained advisor approval to submit this project." at bounding box center [659, 398] width 323 height 44
click at [477, 380] on span at bounding box center [481, 388] width 18 height 18
click at [477, 380] on input "radio" at bounding box center [481, 388] width 18 height 18
radio input "true"
click at [479, 519] on span at bounding box center [481, 528] width 18 height 18
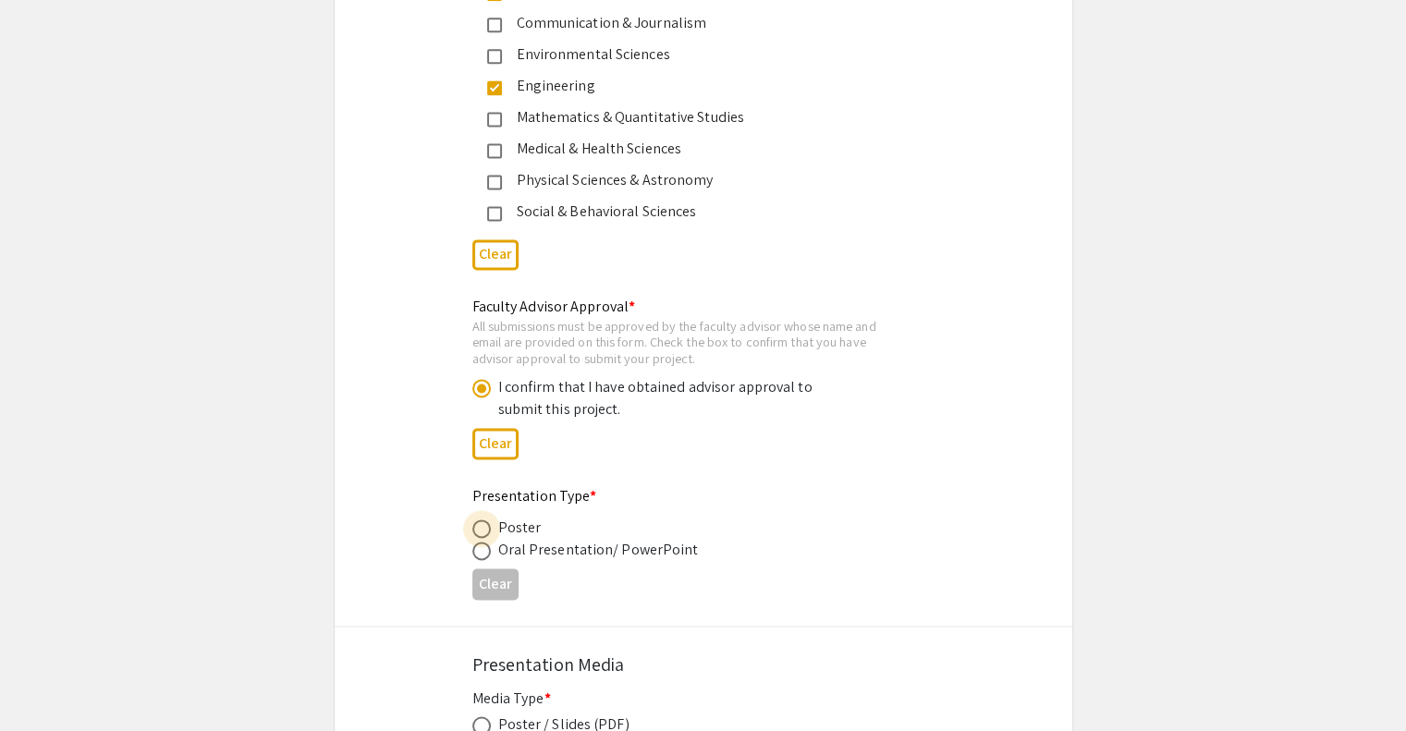
click at [479, 519] on input "radio" at bounding box center [481, 528] width 18 height 18
radio input "true"
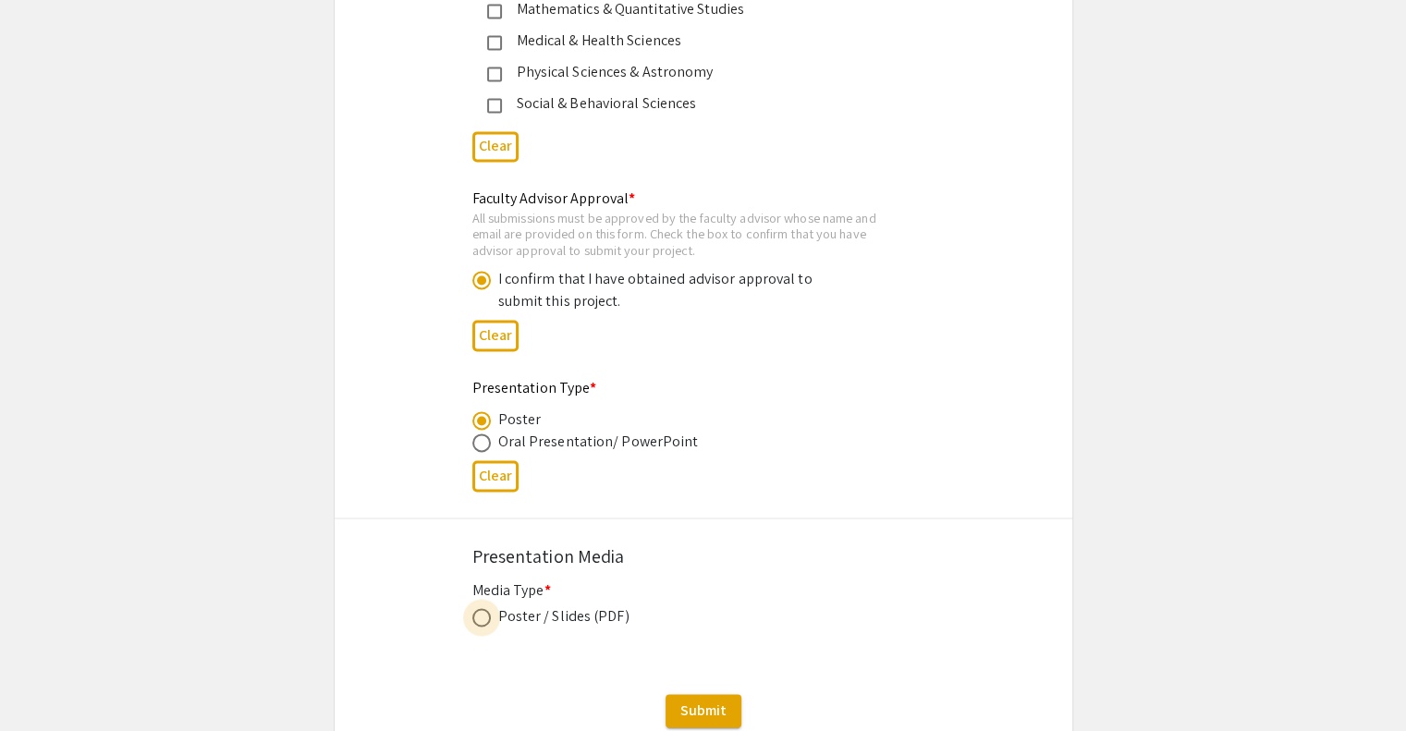
click at [488, 608] on span at bounding box center [481, 617] width 18 height 18
click at [488, 608] on input "radio" at bounding box center [481, 617] width 18 height 18
radio input "true"
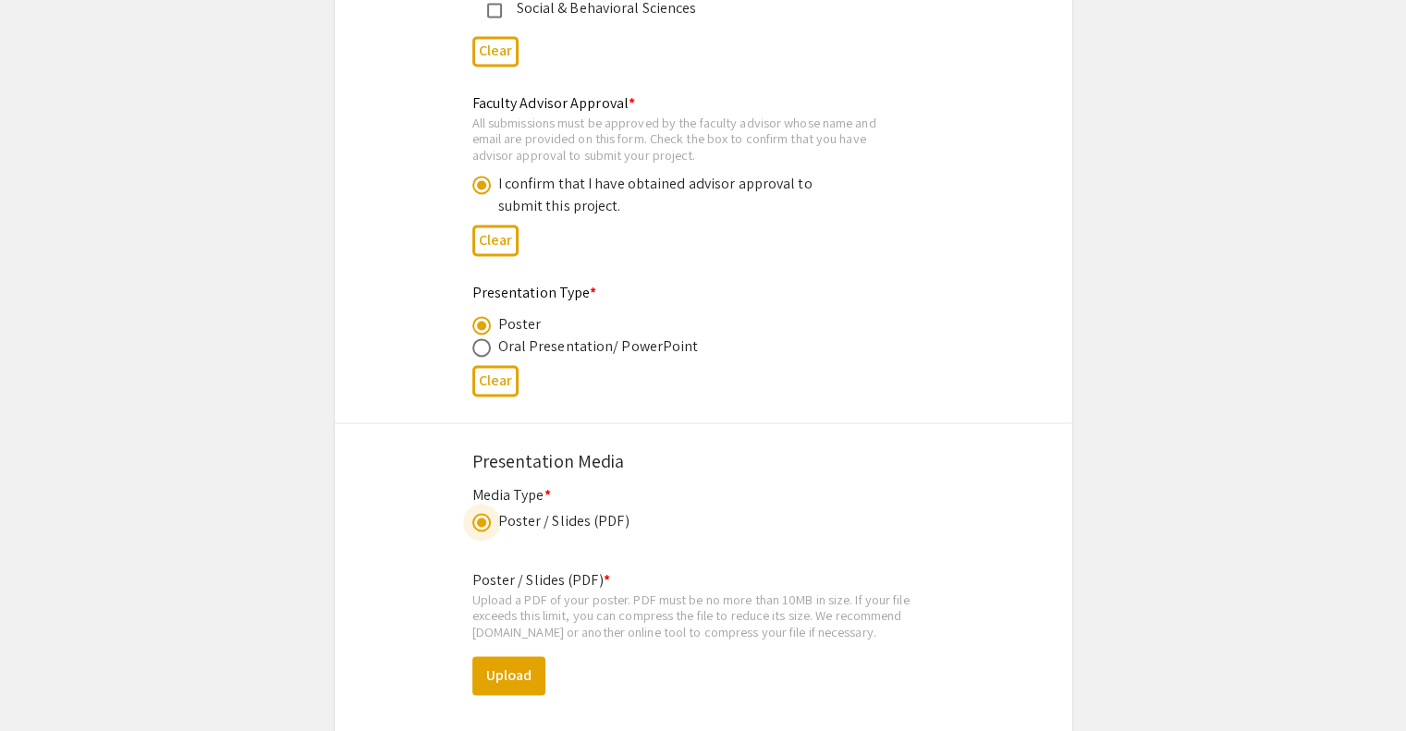
scroll to position [2764, 0]
click at [521, 679] on button "Upload" at bounding box center [508, 674] width 73 height 39
select select "custom"
type input "0"
select select "custom"
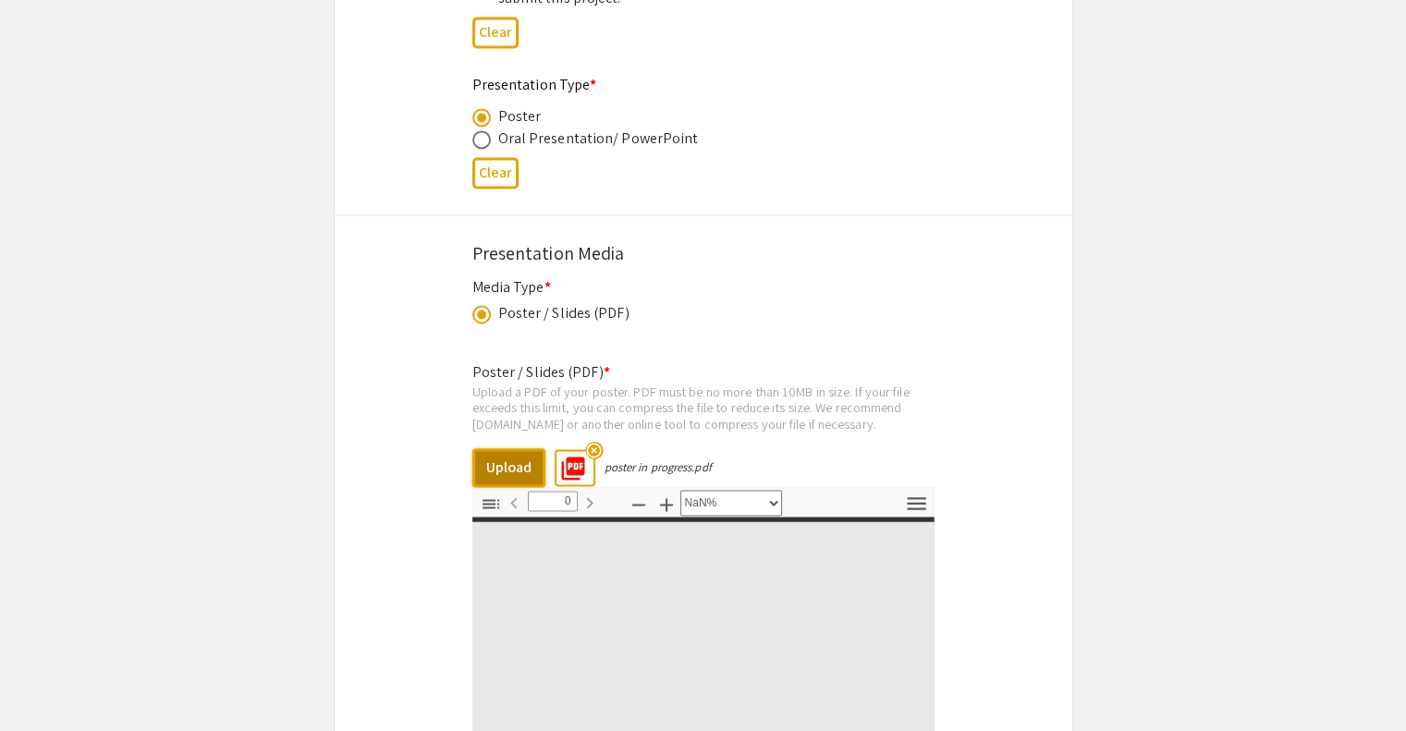
type input "1"
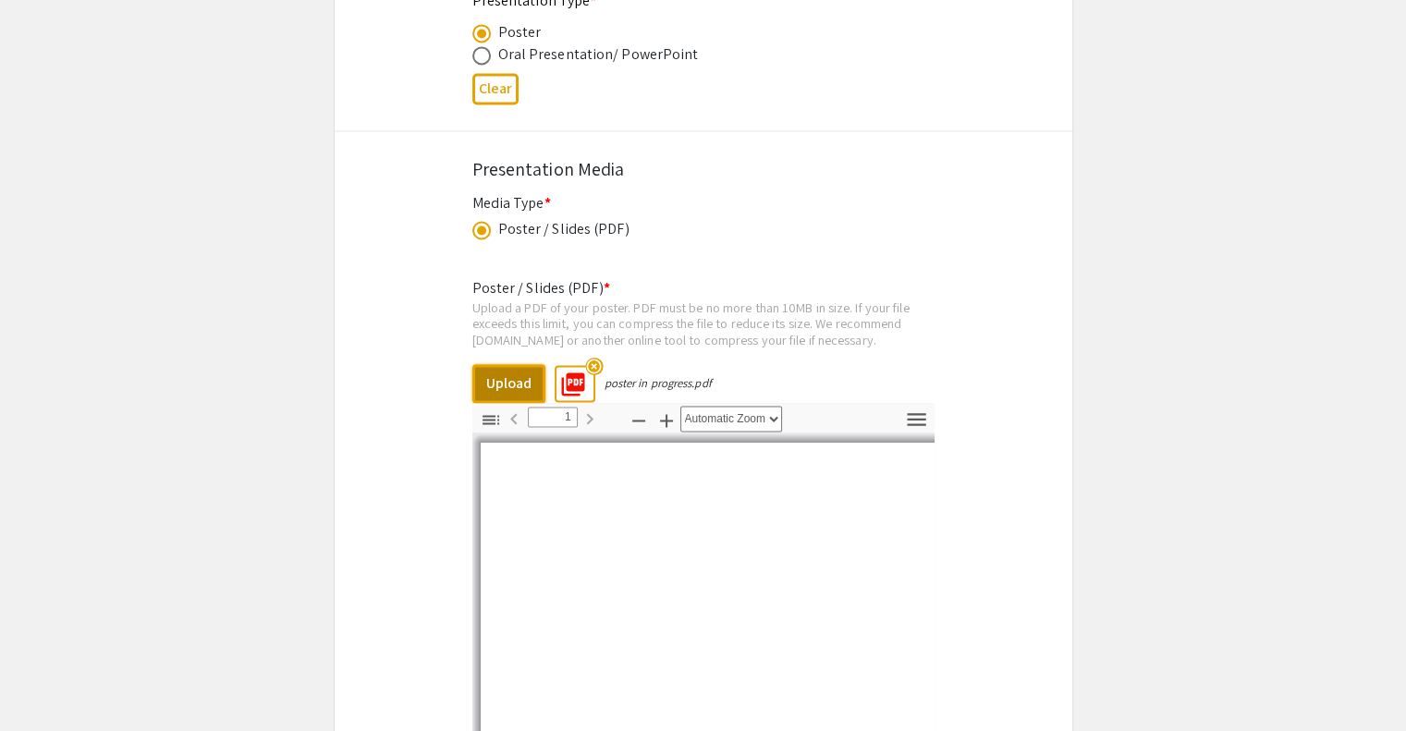
scroll to position [3082, 0]
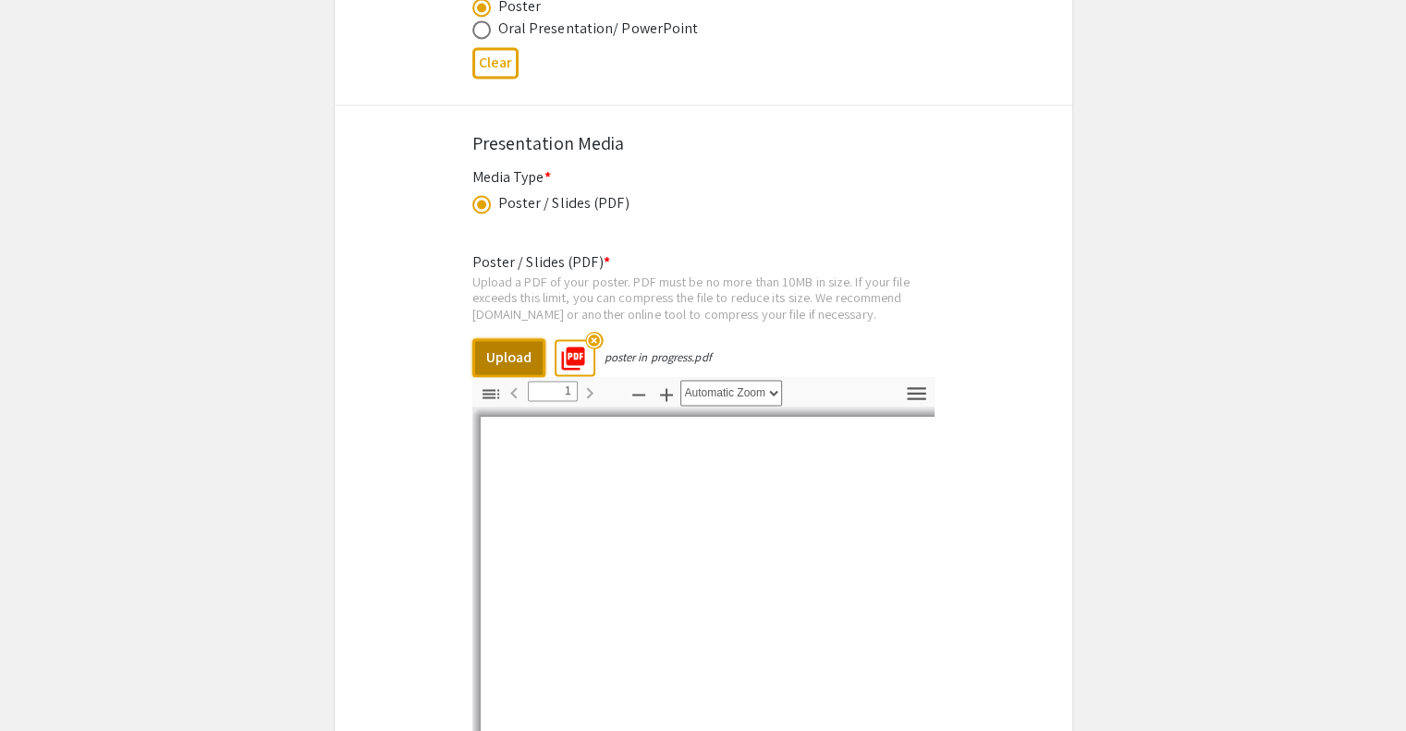
select select "auto"
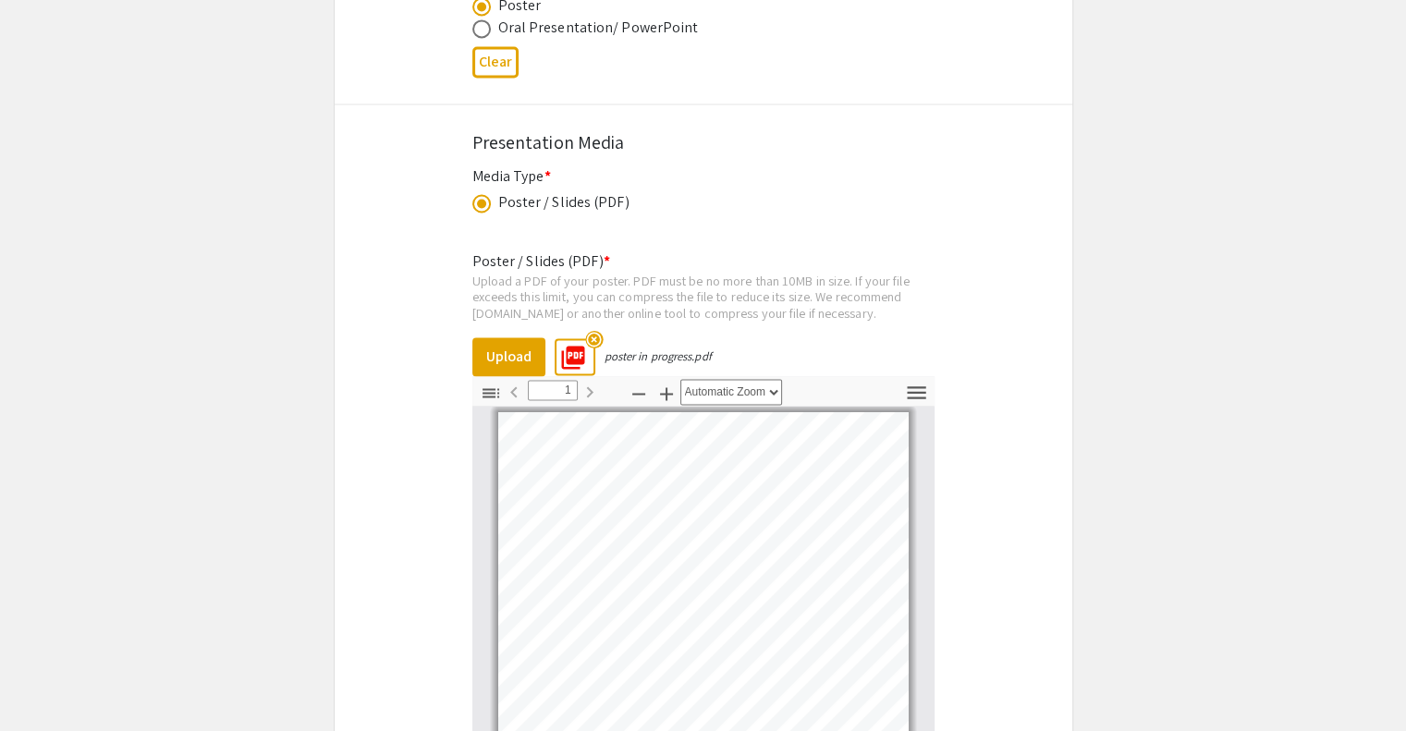
click at [689, 236] on div "Poster / Slides (PDF) * Upload a PDF of your poster. PDF must be no more than 1…" at bounding box center [703, 571] width 462 height 670
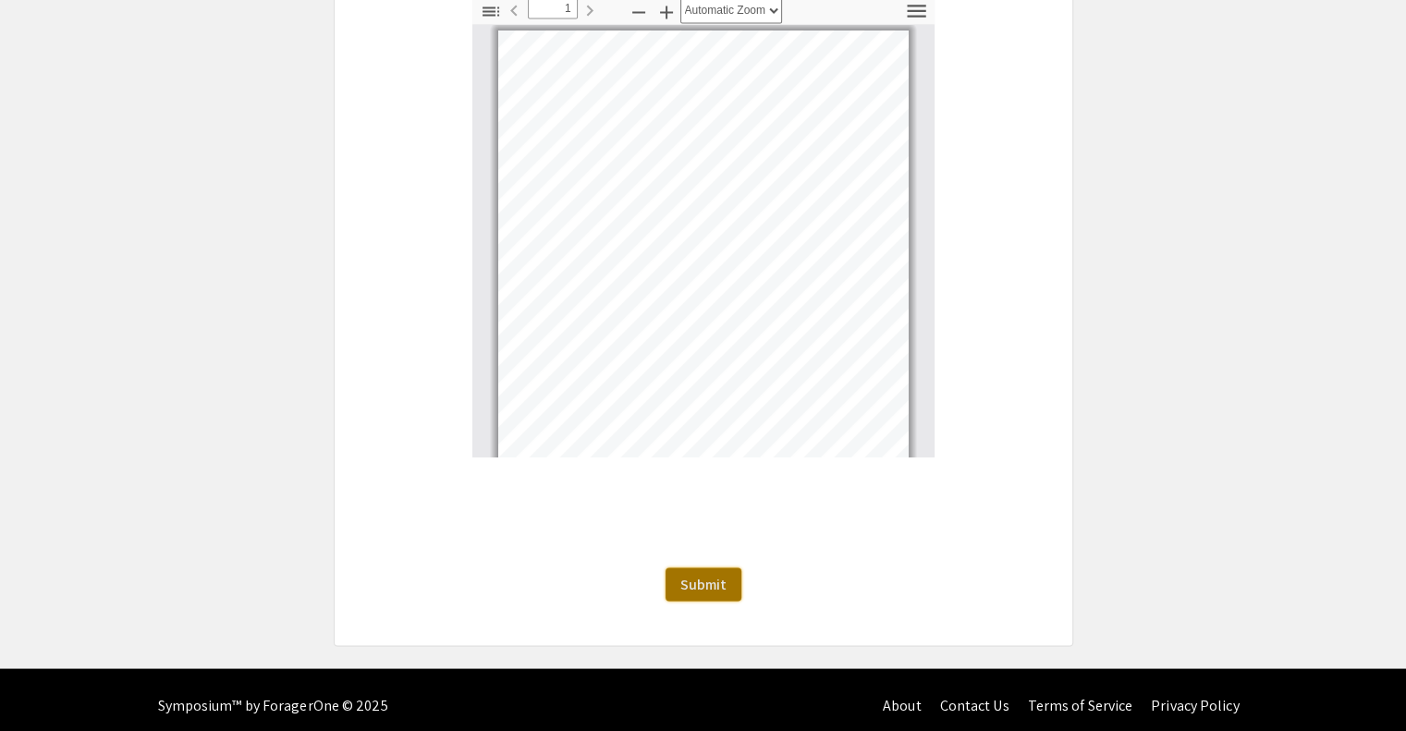
click at [700, 574] on span "Submit" at bounding box center [703, 583] width 46 height 19
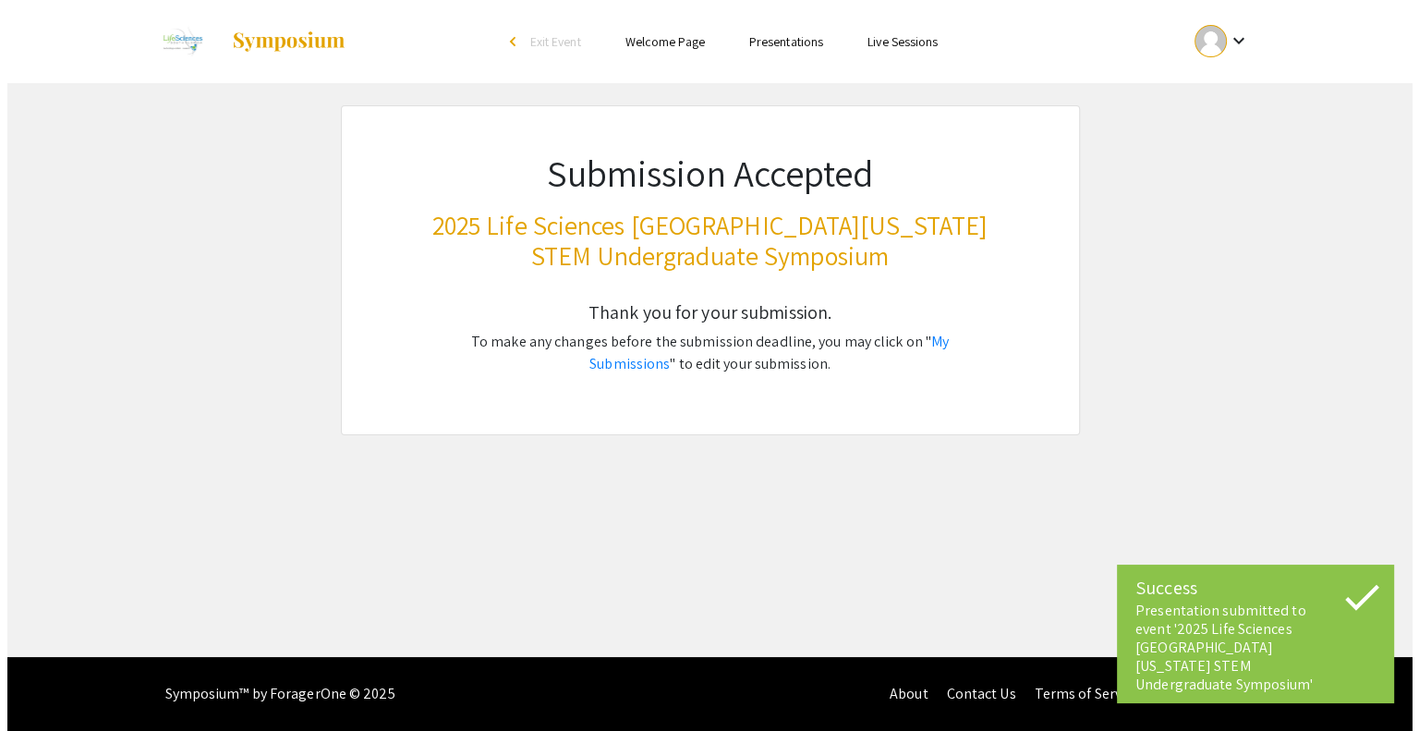
scroll to position [0, 0]
